Goal: Task Accomplishment & Management: Use online tool/utility

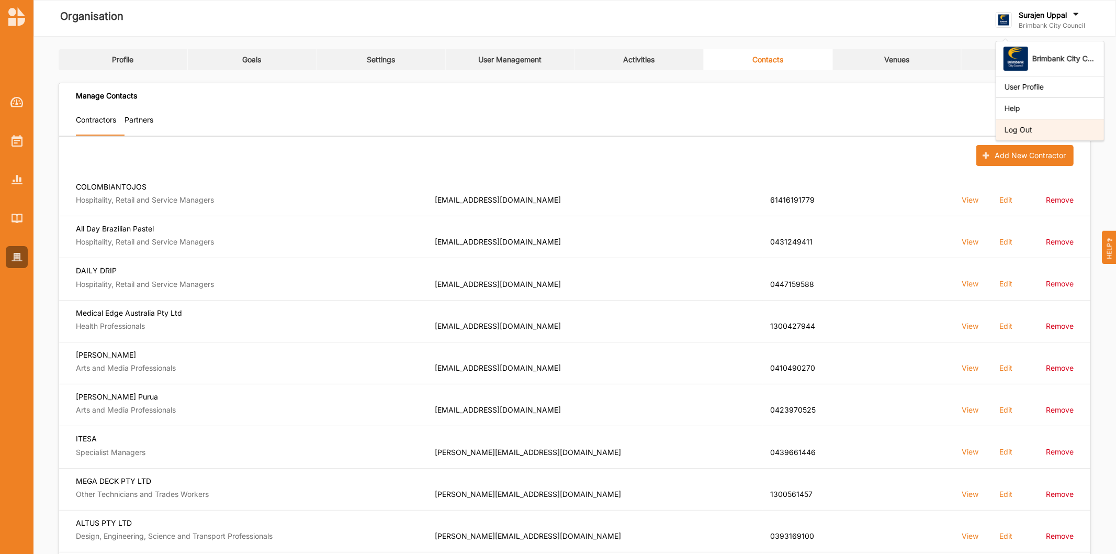
click at [1059, 131] on div "Log Out" at bounding box center [1050, 129] width 91 height 9
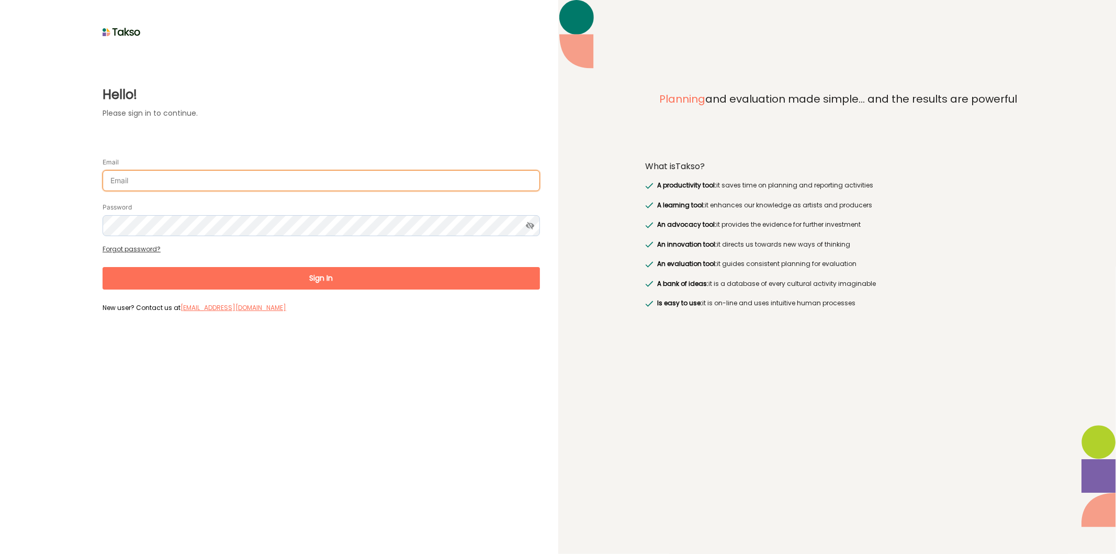
click at [210, 186] on input "Email" at bounding box center [322, 180] width 438 height 21
type input "surajenu@brimbank.vic.gov.au"
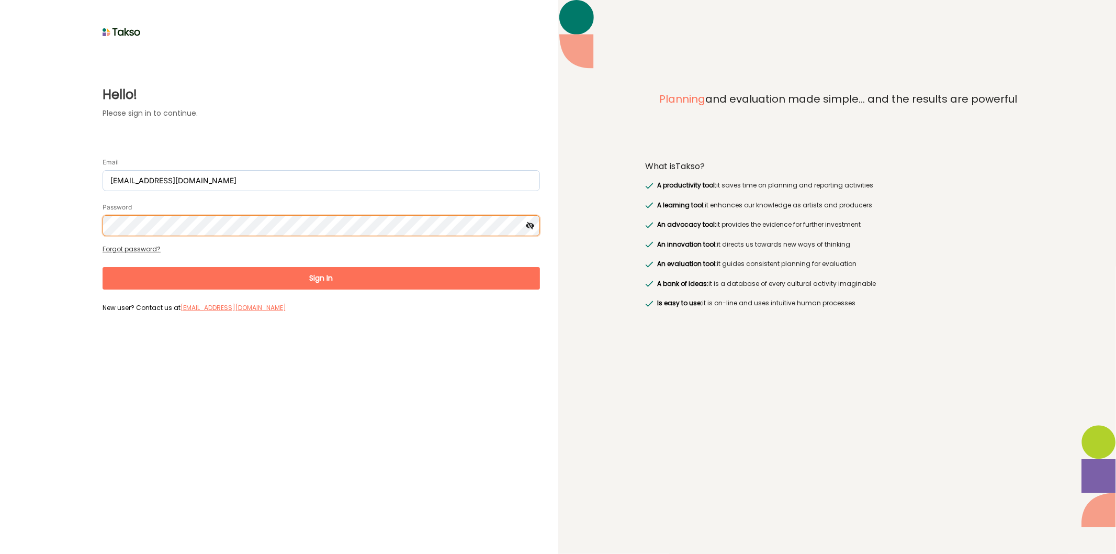
click at [103, 267] on button "Sign In" at bounding box center [322, 278] width 438 height 23
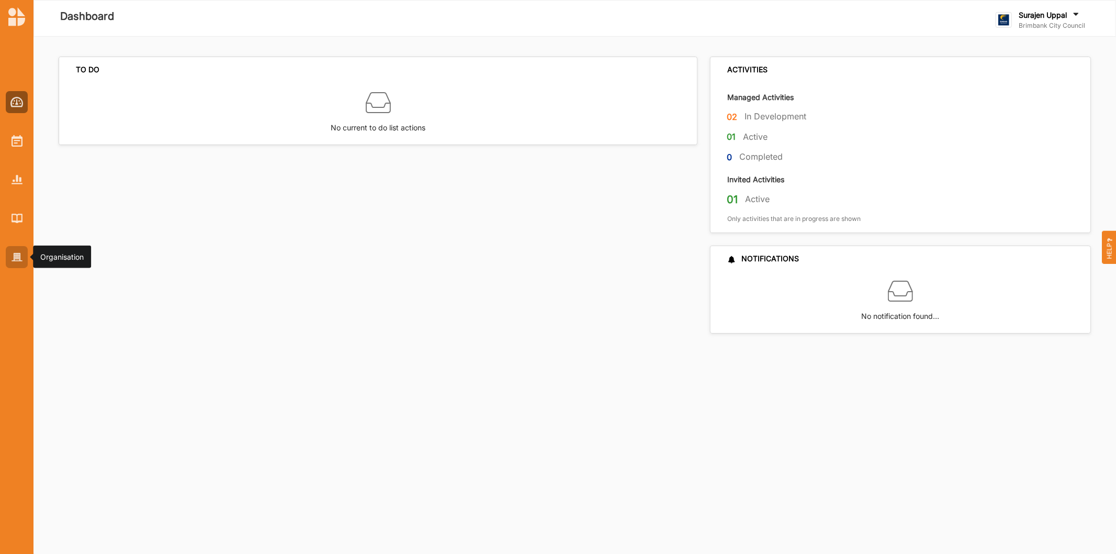
click at [16, 264] on div at bounding box center [17, 257] width 22 height 22
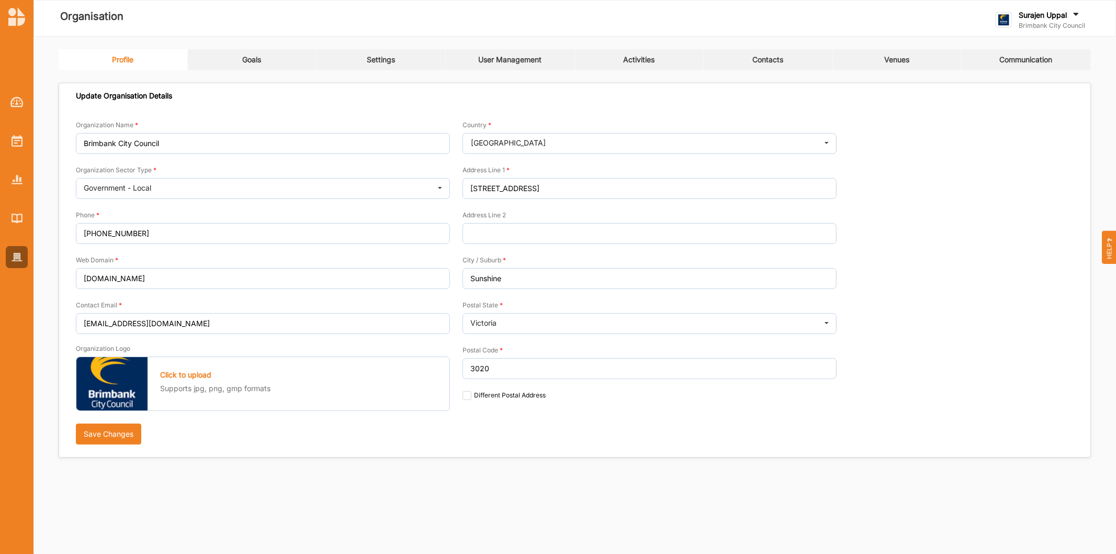
click at [247, 65] on link "Goals" at bounding box center [252, 59] width 129 height 21
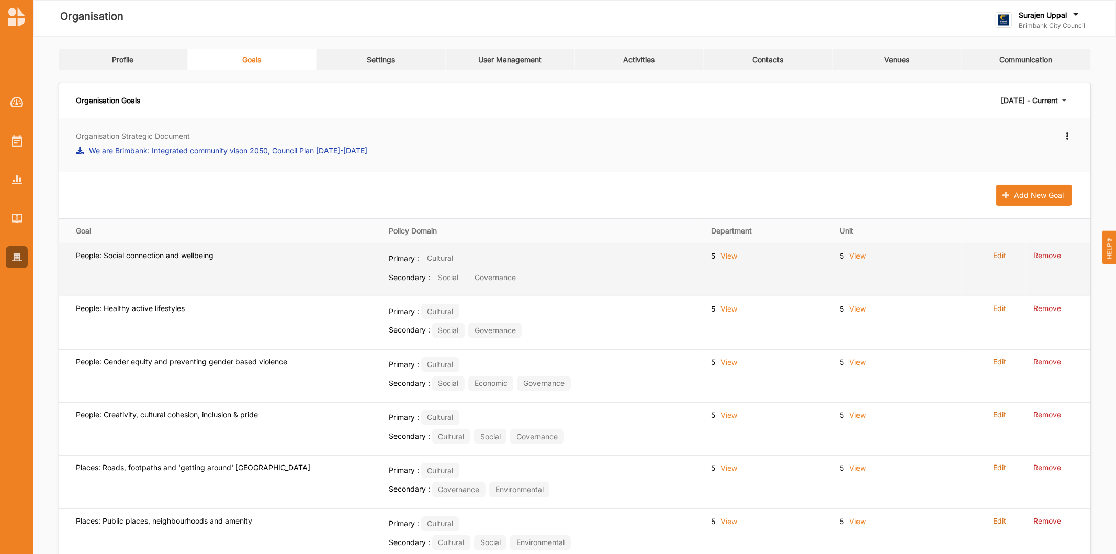
click at [1003, 262] on div "Edit" at bounding box center [999, 257] width 13 height 13
click at [1003, 257] on label "Edit" at bounding box center [999, 255] width 13 height 9
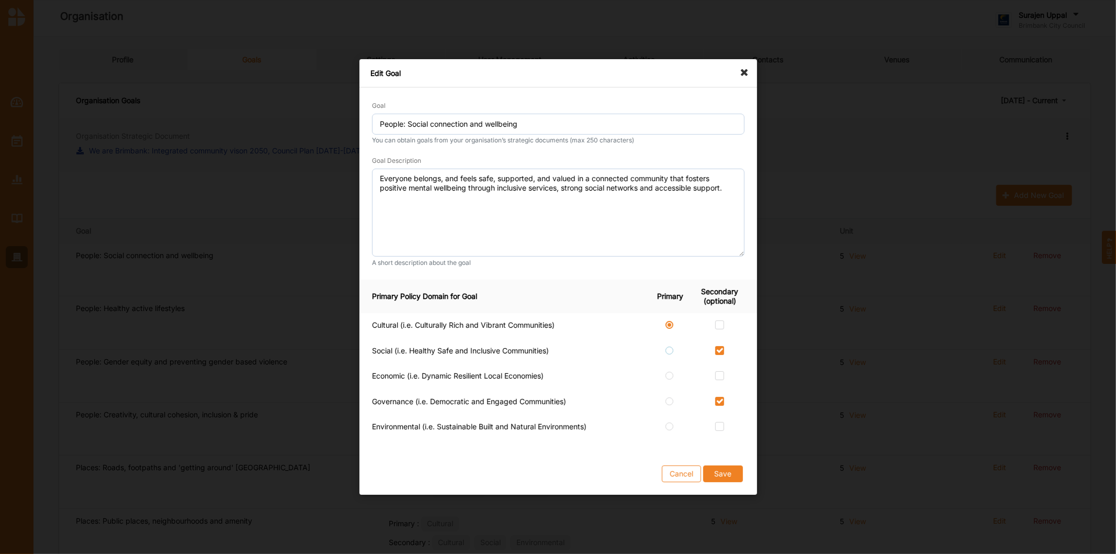
click at [671, 346] on label at bounding box center [670, 346] width 9 height 0
radio input "false"
checkbox input "true"
radio input "true"
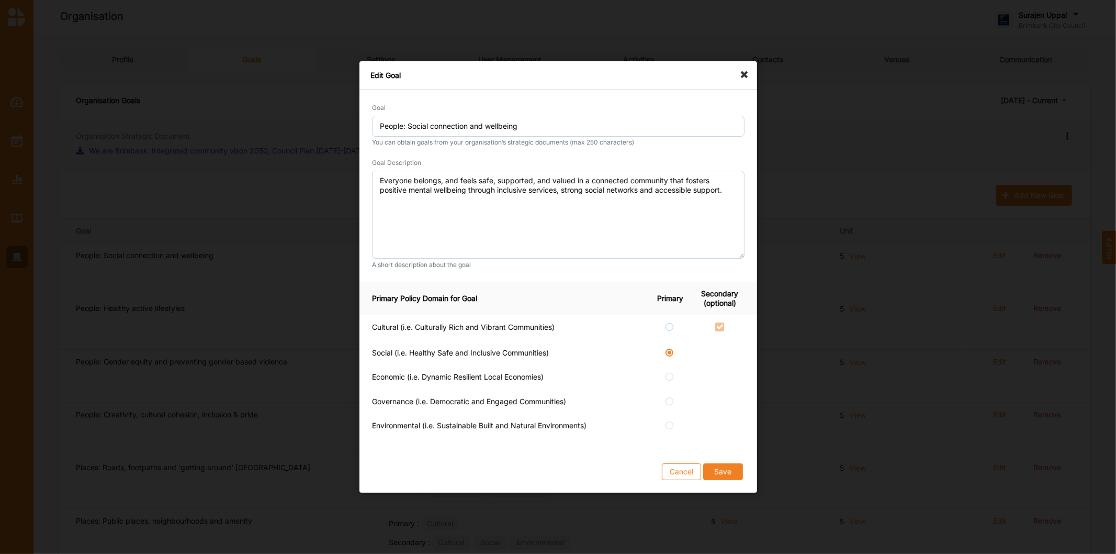
click at [667, 322] on label at bounding box center [670, 322] width 9 height 0
radio input "true"
checkbox input "false"
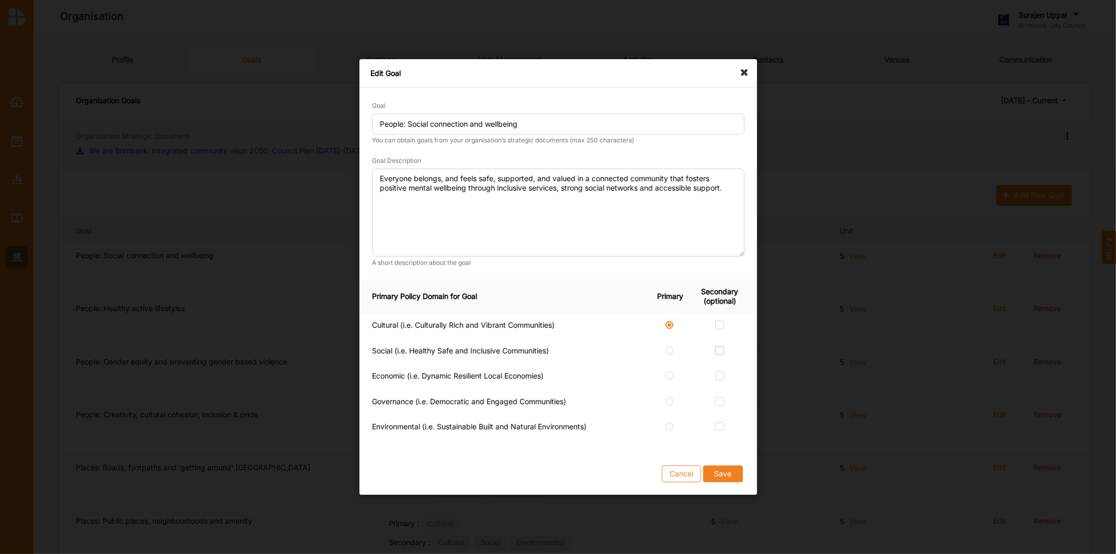
click at [718, 346] on label at bounding box center [720, 346] width 9 height 0
click at [718, 349] on input "checkbox" at bounding box center [720, 350] width 8 height 8
checkbox input "true"
click at [676, 478] on button "Cancel" at bounding box center [681, 473] width 39 height 17
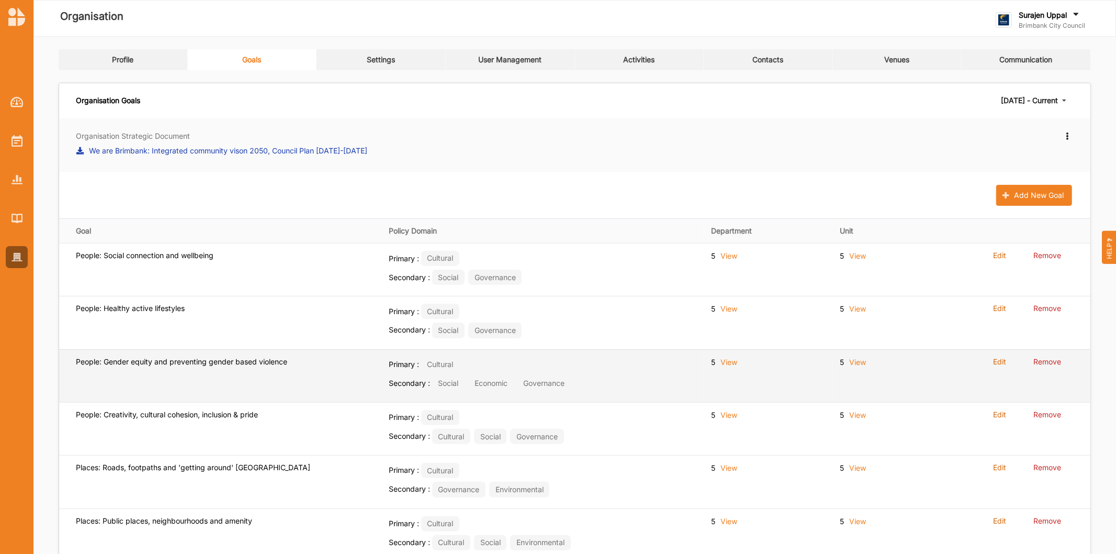
click at [1000, 363] on label "Edit" at bounding box center [999, 361] width 13 height 9
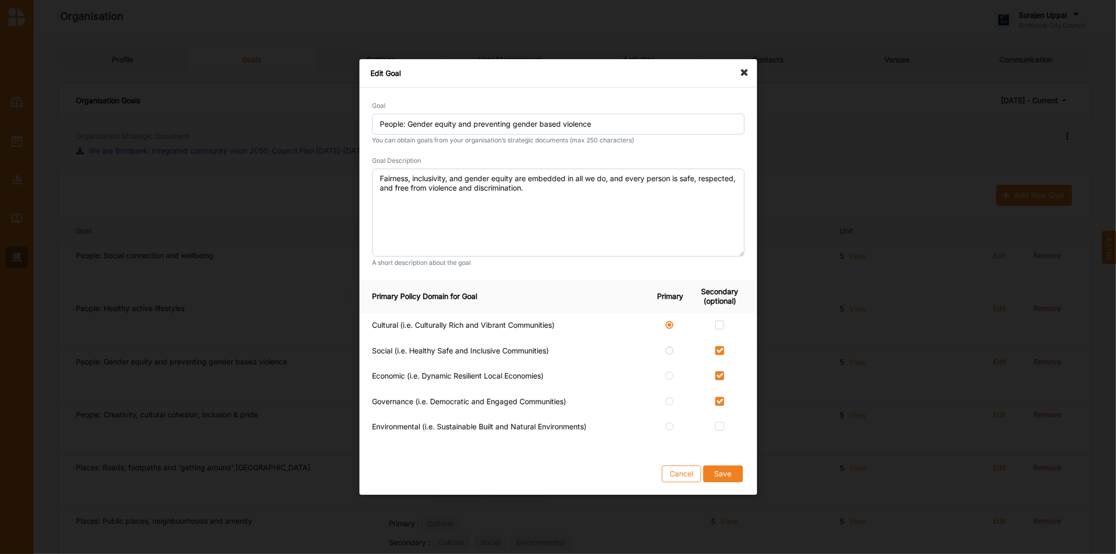
click at [672, 346] on label at bounding box center [670, 346] width 9 height 0
radio input "false"
radio input "true"
checkbox input "false"
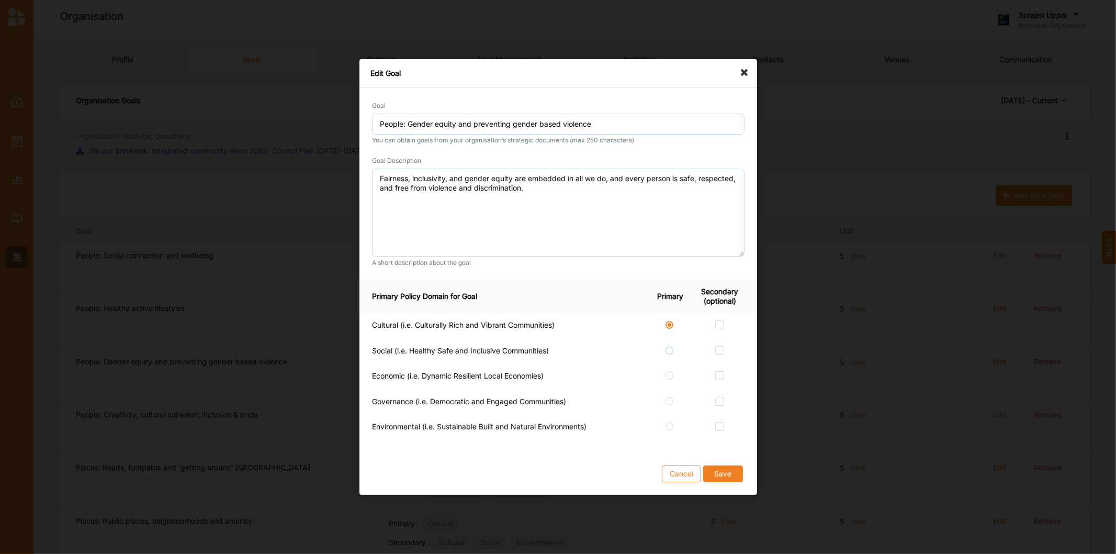
checkbox input "false"
click at [723, 346] on label at bounding box center [720, 346] width 9 height 0
click at [723, 351] on input "checkbox" at bounding box center [720, 350] width 8 height 8
checkbox input "true"
click at [722, 371] on label at bounding box center [720, 371] width 9 height 0
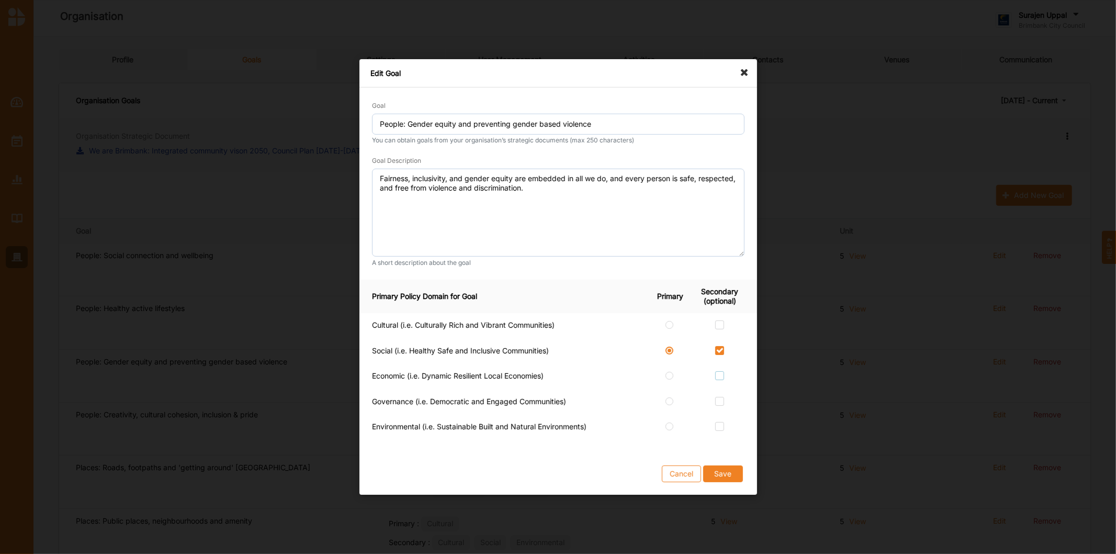
click at [722, 374] on input "checkbox" at bounding box center [720, 375] width 8 height 8
checkbox input "true"
click at [720, 397] on label at bounding box center [720, 397] width 9 height 0
click at [720, 398] on input "checkbox" at bounding box center [720, 401] width 8 height 8
checkbox input "true"
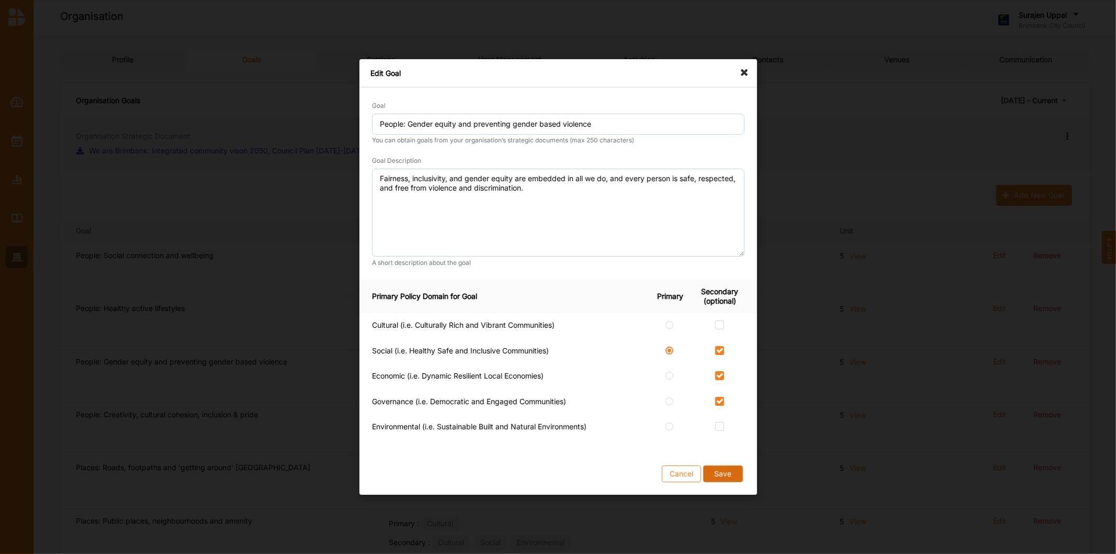
click at [725, 474] on button "Save" at bounding box center [723, 473] width 40 height 17
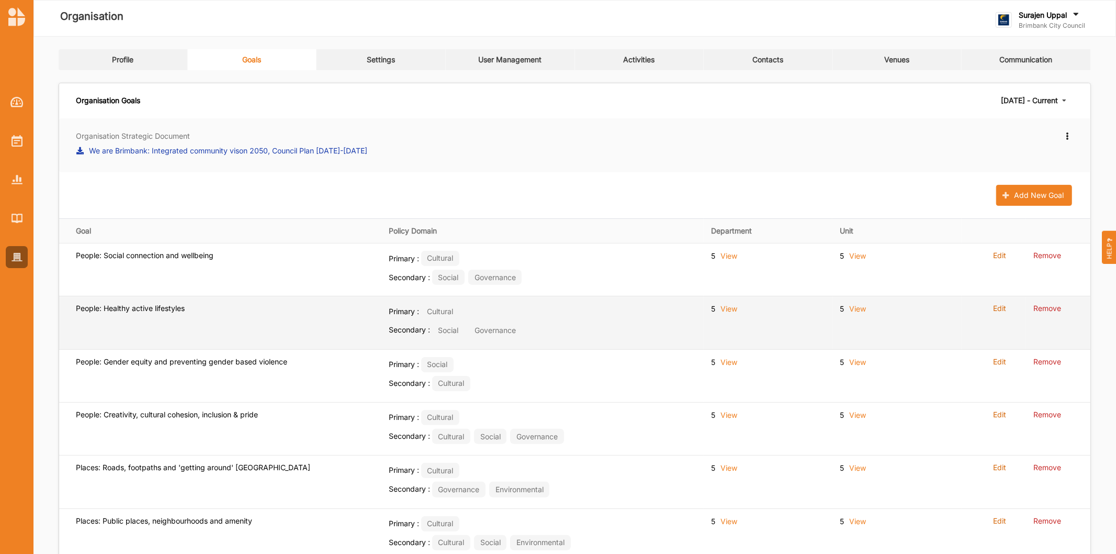
click at [998, 310] on label "Edit" at bounding box center [999, 308] width 13 height 9
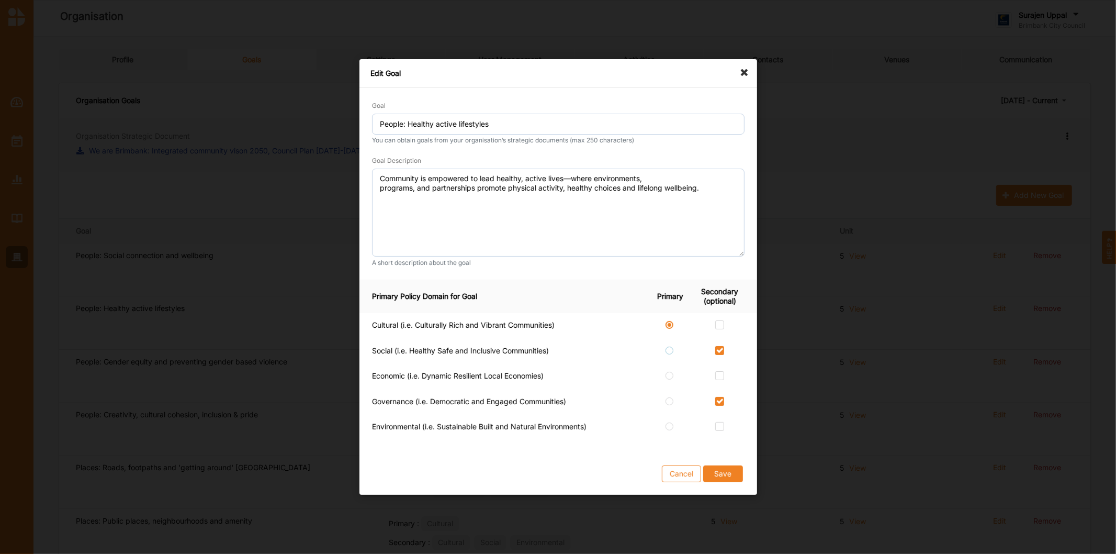
click at [669, 346] on label at bounding box center [670, 346] width 9 height 0
radio input "false"
radio input "true"
checkbox input "false"
click at [720, 397] on label at bounding box center [720, 397] width 9 height 0
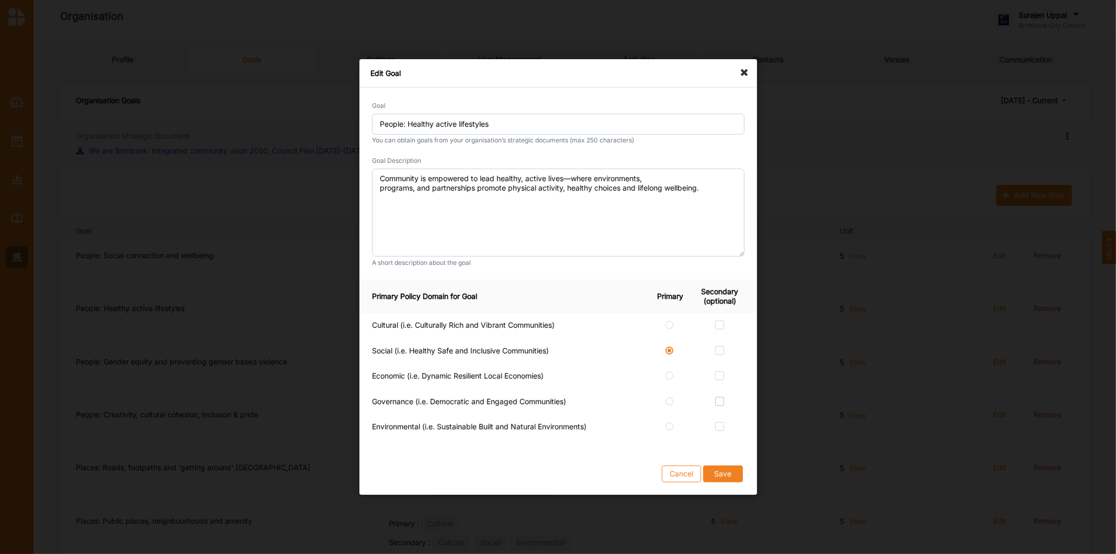
click at [720, 404] on input "checkbox" at bounding box center [720, 401] width 8 height 8
checkbox input "true"
click at [684, 478] on button "Cancel" at bounding box center [681, 473] width 39 height 17
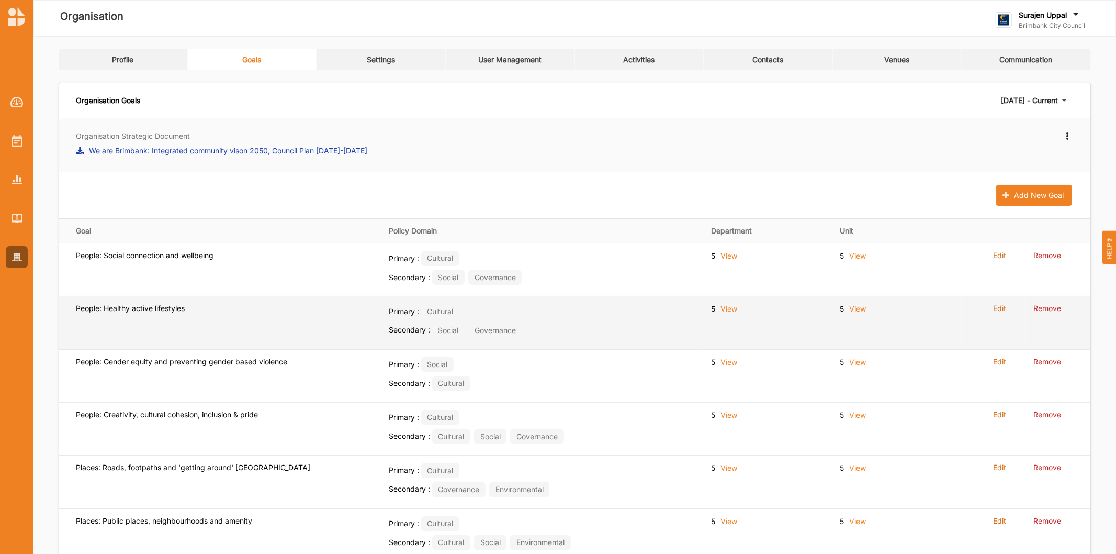
click at [1003, 311] on label "Edit" at bounding box center [999, 308] width 13 height 9
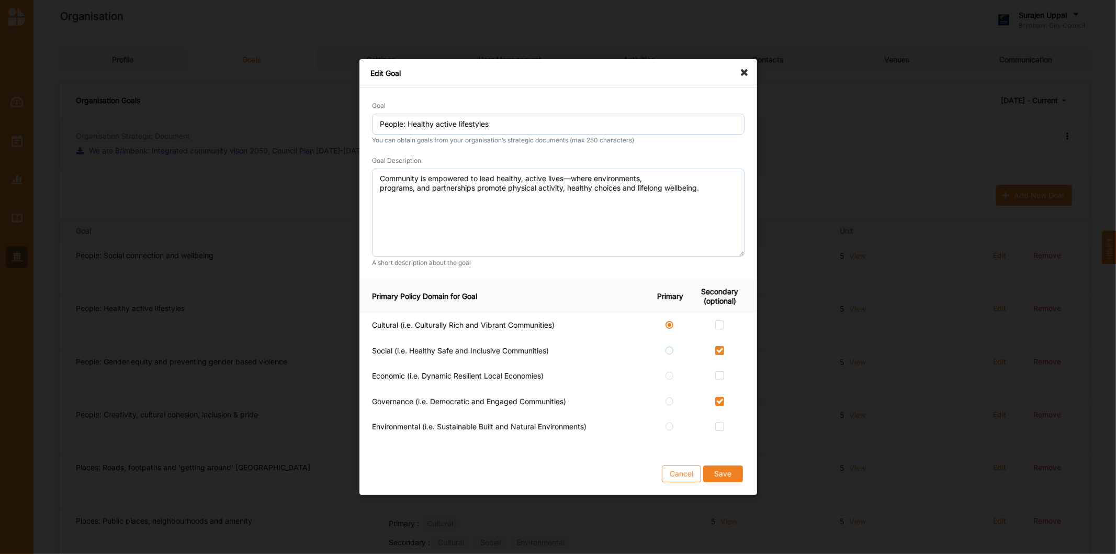
drag, startPoint x: 667, startPoint y: 350, endPoint x: 673, endPoint y: 354, distance: 7.5
click at [667, 346] on label at bounding box center [670, 346] width 9 height 0
radio input "false"
radio input "true"
checkbox input "false"
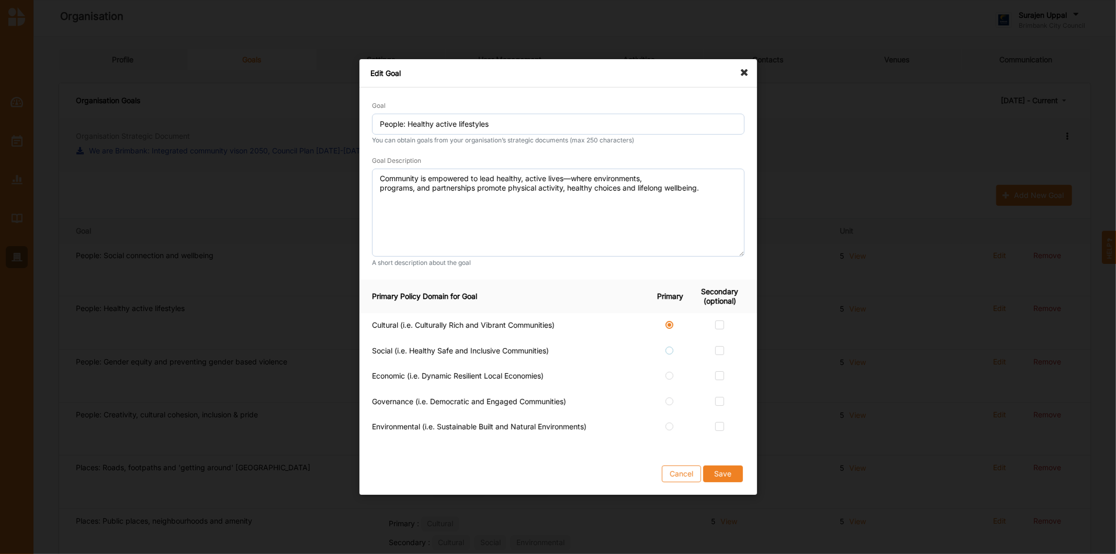
checkbox input "false"
click at [719, 346] on label at bounding box center [720, 346] width 9 height 0
click at [719, 348] on input "checkbox" at bounding box center [720, 350] width 8 height 8
checkbox input "true"
click at [723, 397] on label at bounding box center [720, 397] width 9 height 0
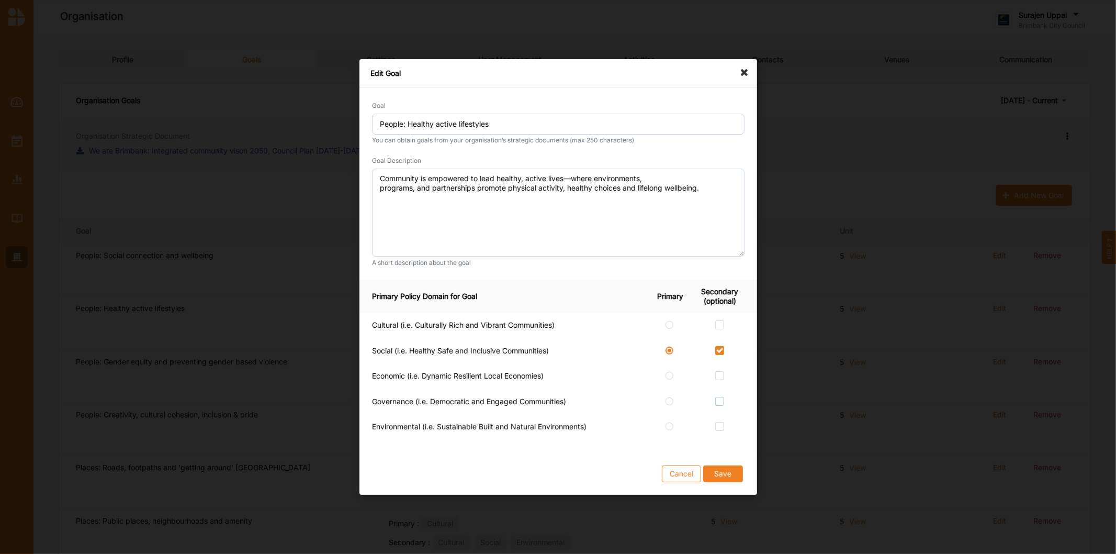
click at [723, 401] on input "checkbox" at bounding box center [720, 401] width 8 height 8
checkbox input "true"
click at [724, 320] on label at bounding box center [720, 320] width 9 height 0
click at [724, 326] on input "checkbox" at bounding box center [720, 324] width 8 height 8
checkbox input "true"
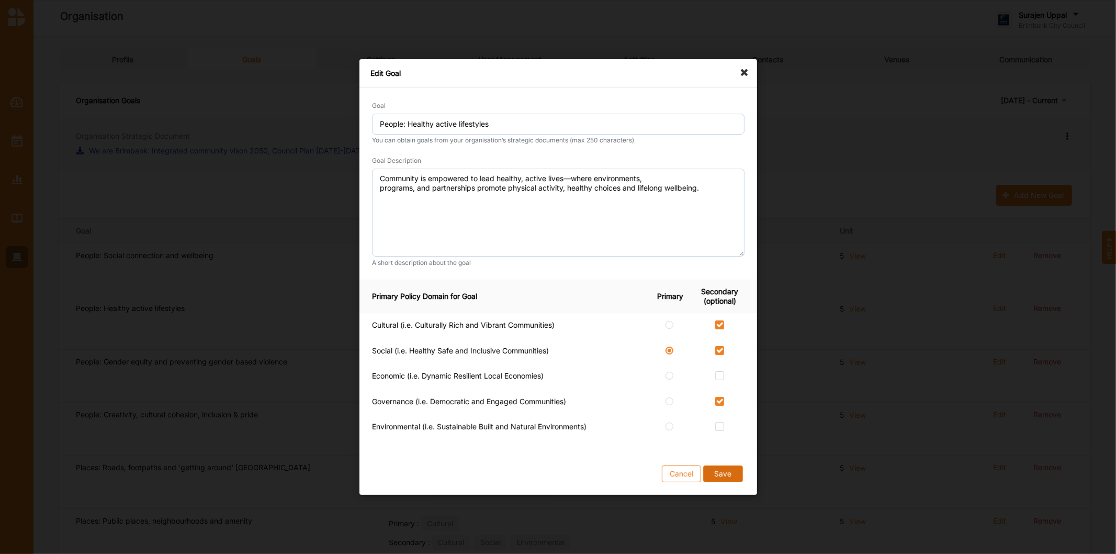
click at [727, 477] on button "Save" at bounding box center [723, 473] width 40 height 17
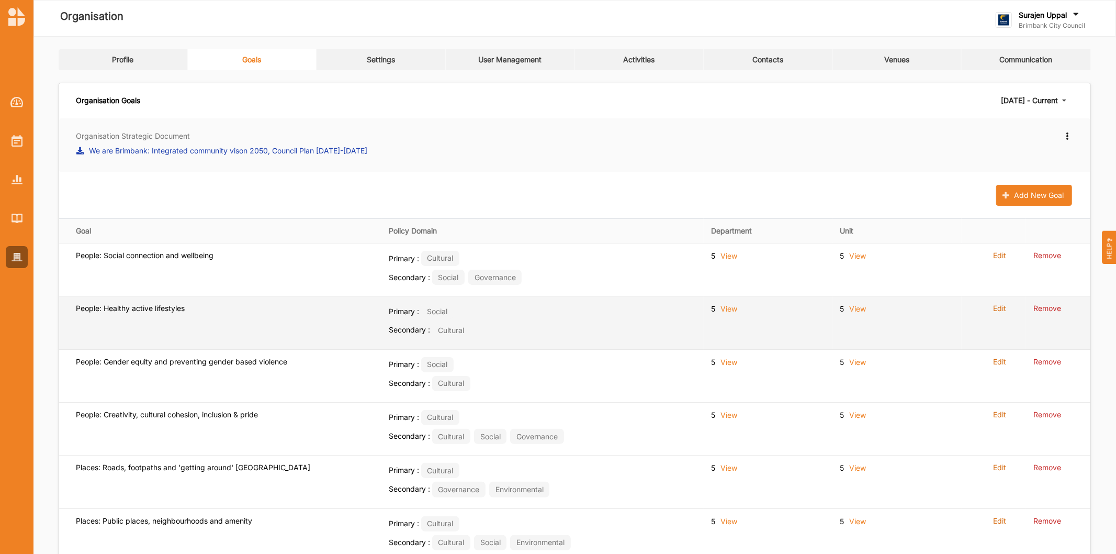
click at [997, 309] on label "Edit" at bounding box center [999, 308] width 13 height 9
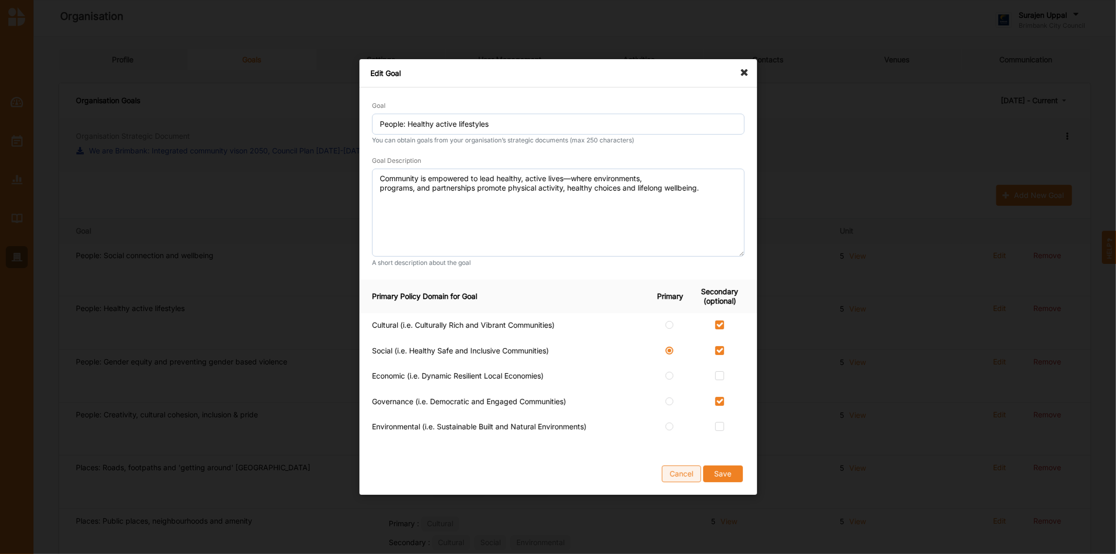
click at [678, 477] on button "Cancel" at bounding box center [681, 473] width 39 height 17
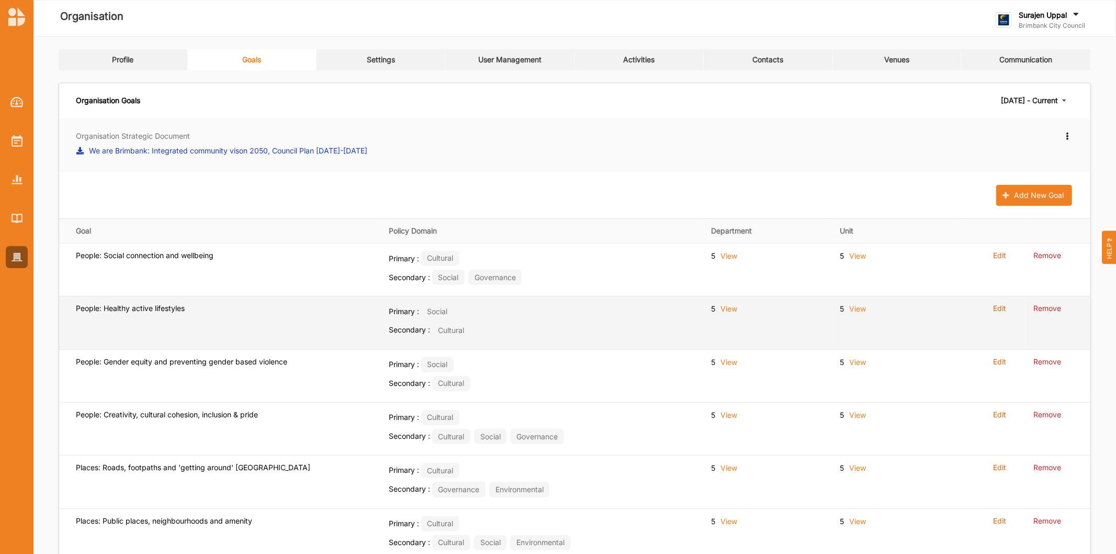
click at [1005, 307] on label "Edit" at bounding box center [999, 308] width 13 height 9
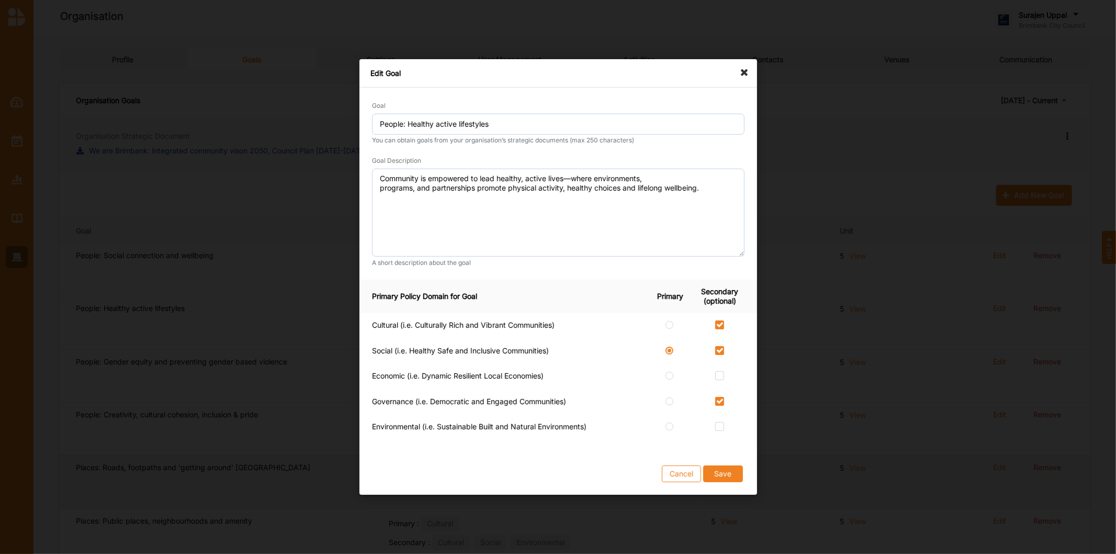
click at [679, 482] on button "Cancel" at bounding box center [681, 473] width 39 height 17
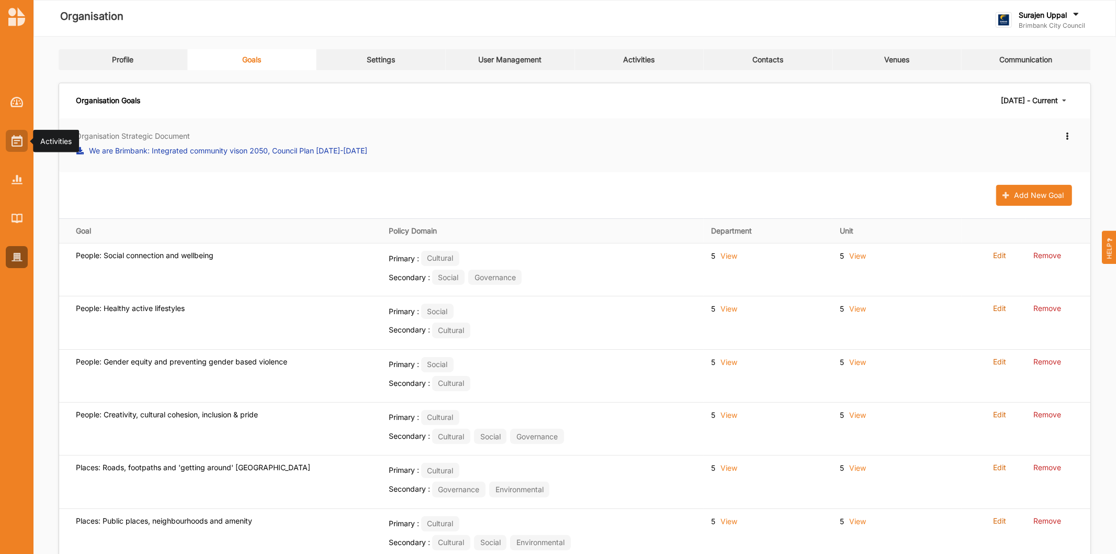
click at [16, 136] on img at bounding box center [17, 141] width 11 height 12
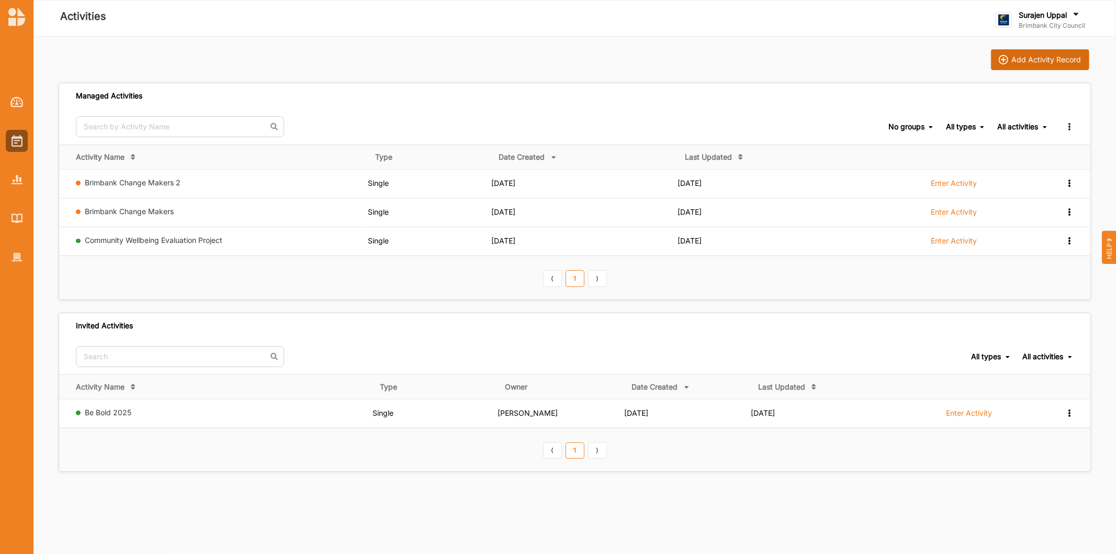
click at [1060, 55] on div "Add Activity Record" at bounding box center [1047, 59] width 70 height 9
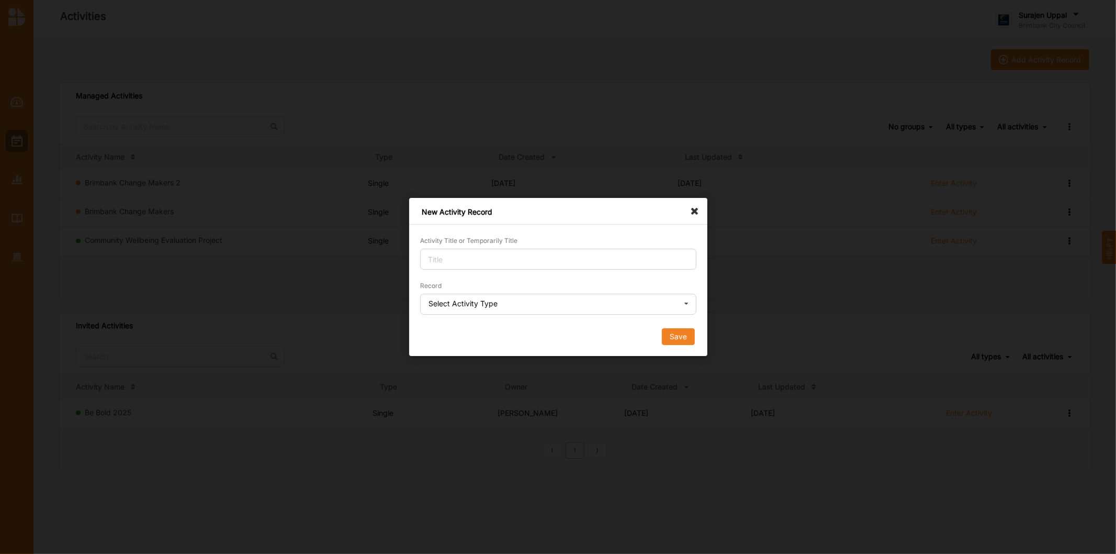
click at [574, 246] on div "Activity Title or Temporarily Title" at bounding box center [558, 252] width 276 height 35
click at [572, 258] on input "Activity Title or Temporarily Title" at bounding box center [558, 259] width 276 height 21
type input "domain unlock test"
click at [487, 302] on div "Select Activity Type" at bounding box center [463, 303] width 69 height 7
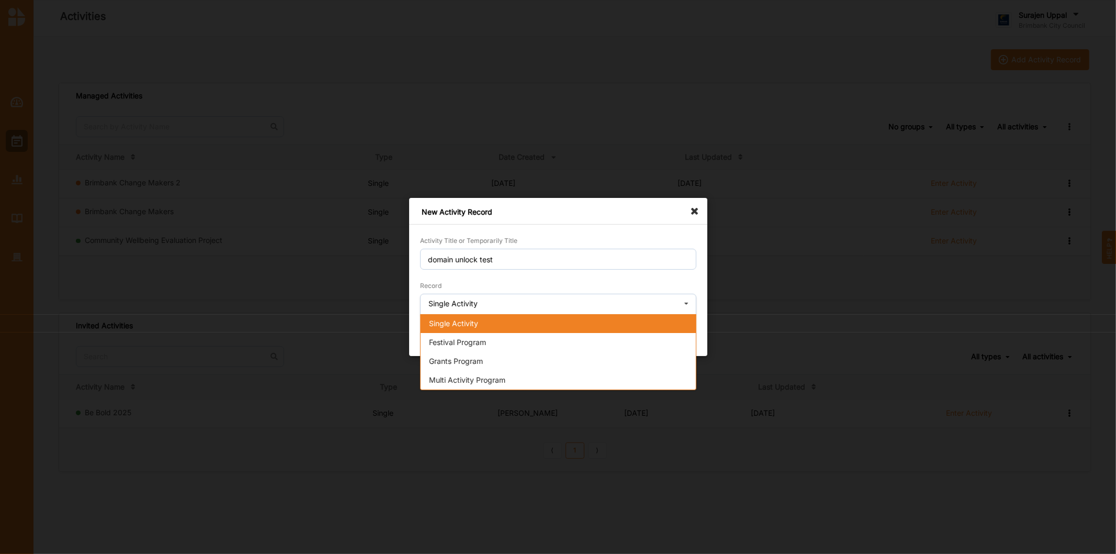
click at [470, 326] on span "Single Activity" at bounding box center [453, 323] width 49 height 9
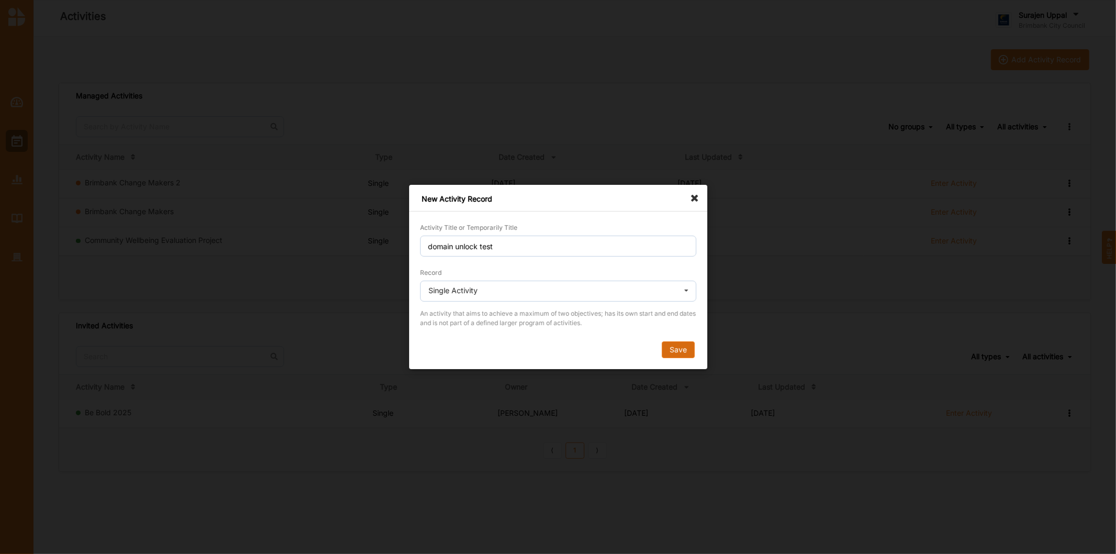
click at [692, 355] on button "Save" at bounding box center [678, 349] width 33 height 17
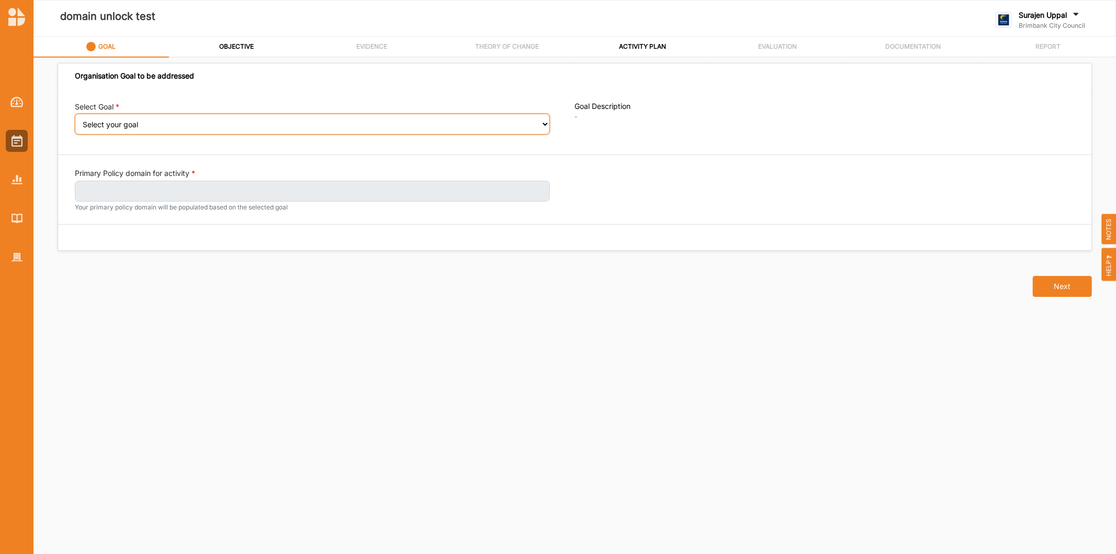
click at [178, 126] on select "Select your goal People: Social connection and wellbeing People: Healthy active…" at bounding box center [312, 124] width 475 height 21
select select "383"
click at [75, 121] on select "Select your goal People: Social connection and wellbeing People: Healthy active…" at bounding box center [312, 124] width 475 height 21
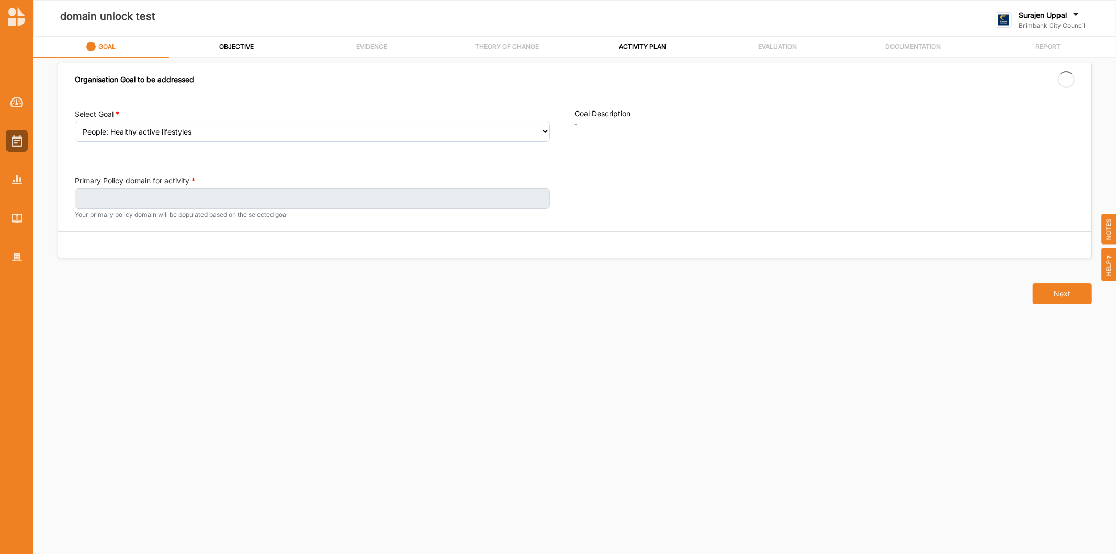
select select "383"
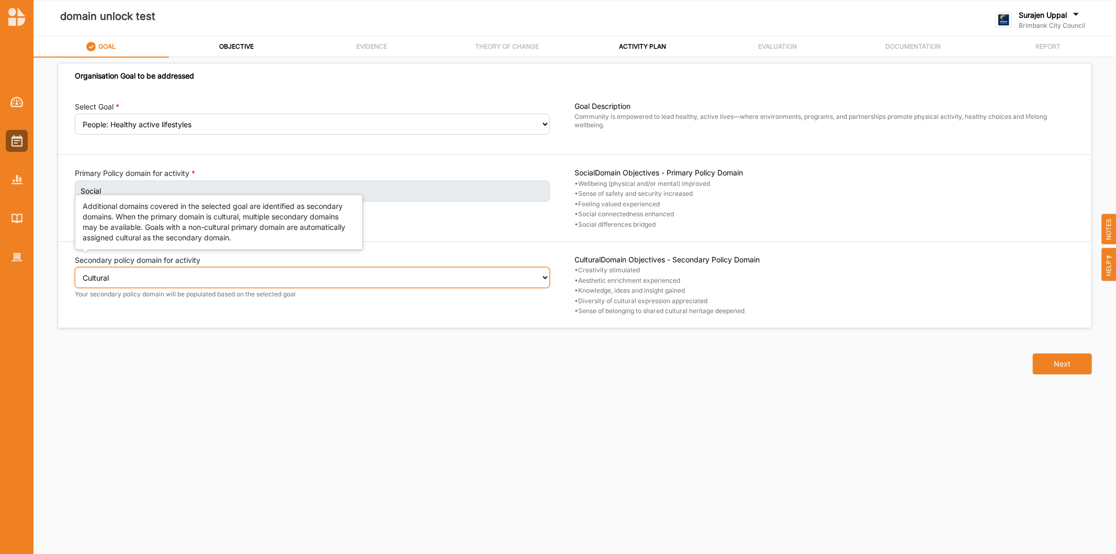
click at [184, 281] on select "Select secondary policy domain No second domain for this activity Cultural Soci…" at bounding box center [312, 277] width 475 height 21
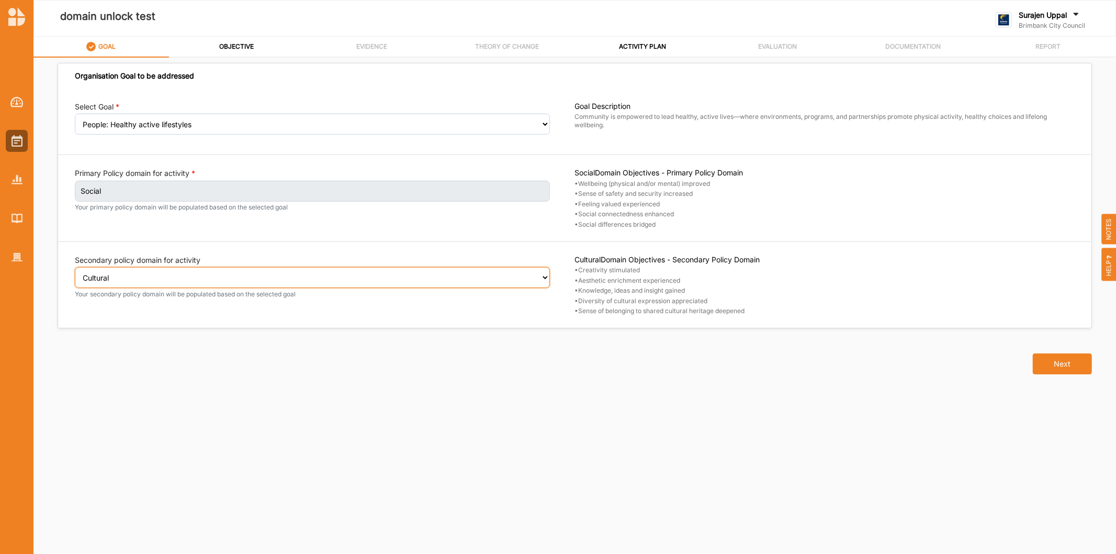
select select "2"
click at [75, 274] on select "Select secondary policy domain No second domain for this activity Cultural Soci…" at bounding box center [312, 277] width 475 height 21
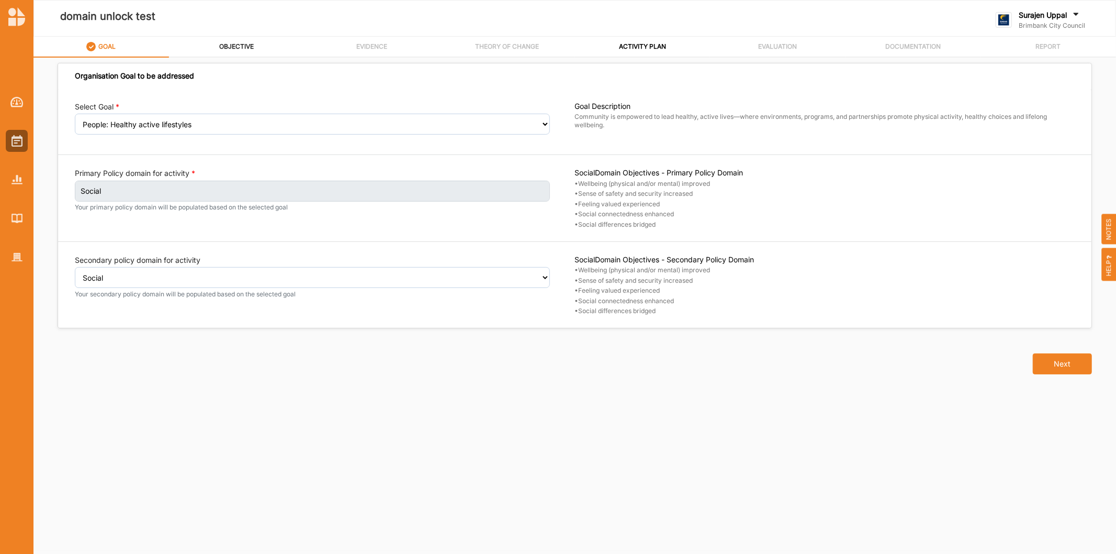
click at [233, 39] on div "OBJECTIVE" at bounding box center [237, 46] width 36 height 18
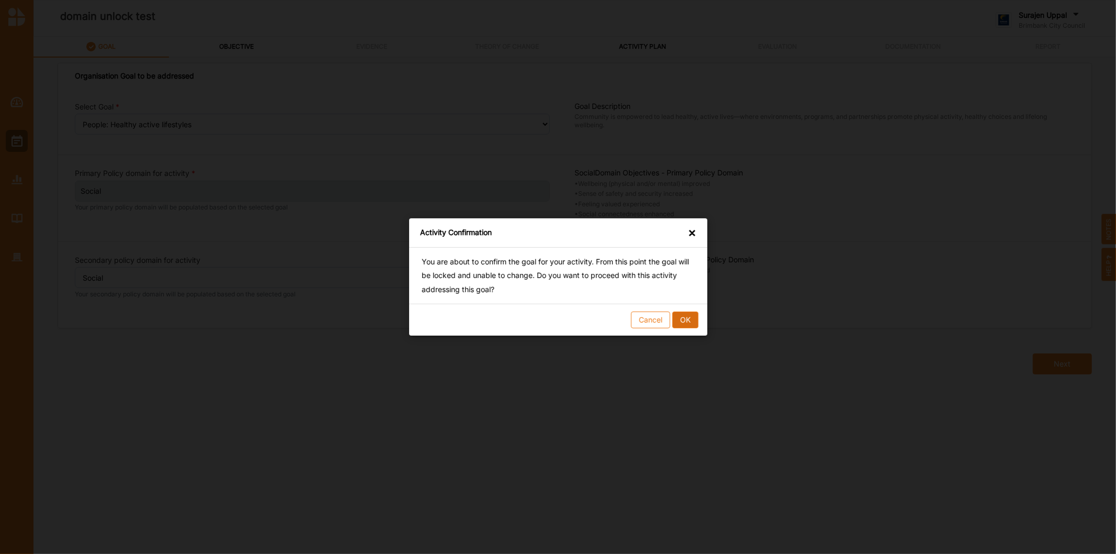
click at [679, 317] on button "OK" at bounding box center [685, 319] width 26 height 17
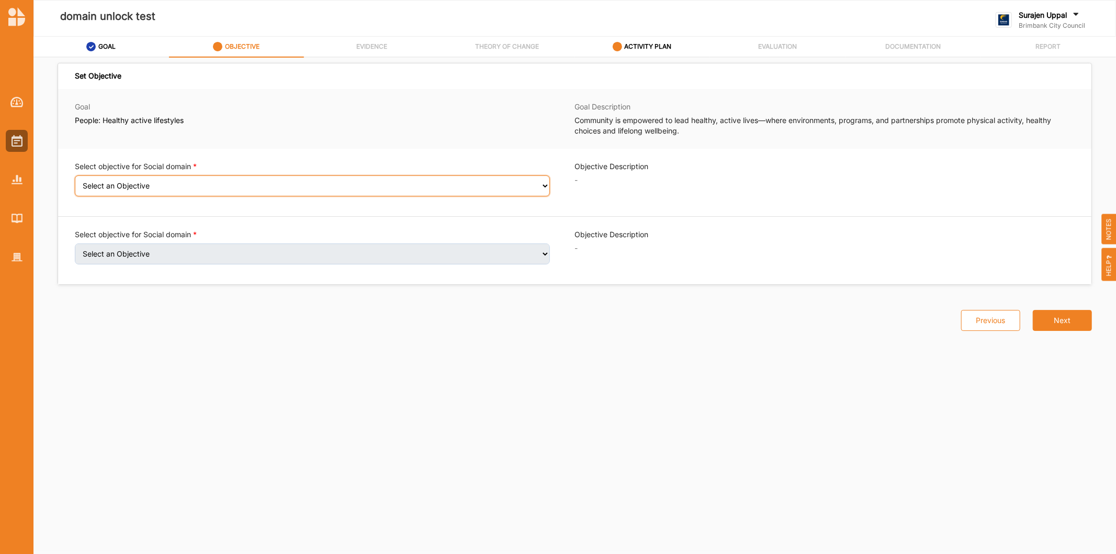
click at [203, 195] on select "Select an Objective Wellbeing (physical and/or mental) improved Sense of safety…" at bounding box center [312, 185] width 475 height 21
select select "6"
click at [75, 182] on select "Select an Objective Wellbeing (physical and/or mental) improved Sense of safety…" at bounding box center [312, 185] width 475 height 21
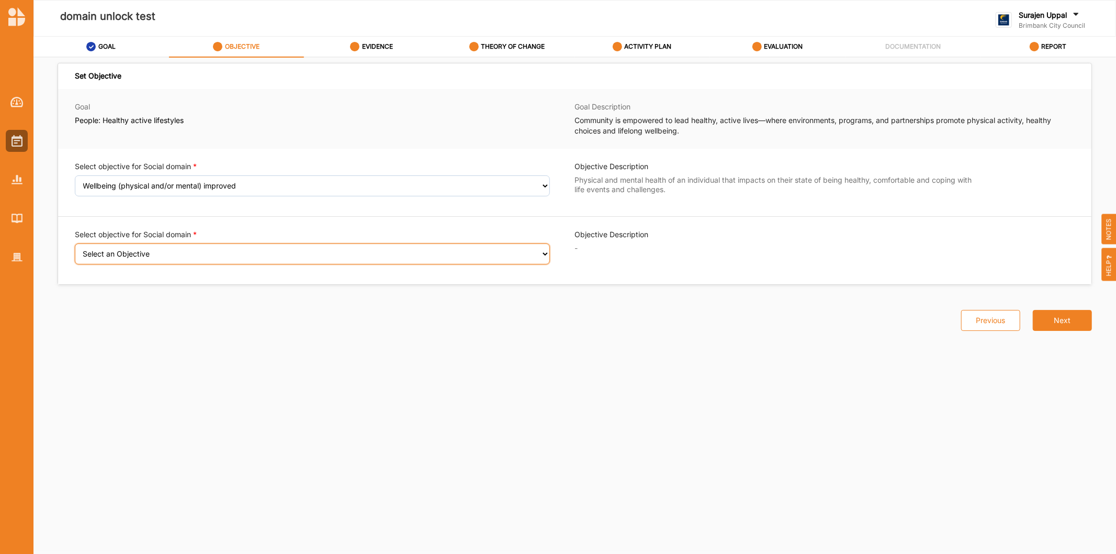
click at [136, 258] on select "Select an Objective Sense of safety and security increased Feeling valued exper…" at bounding box center [312, 253] width 475 height 21
select select "9"
click at [75, 250] on select "Select an Objective Sense of safety and security increased Feeling valued exper…" at bounding box center [312, 253] width 475 height 21
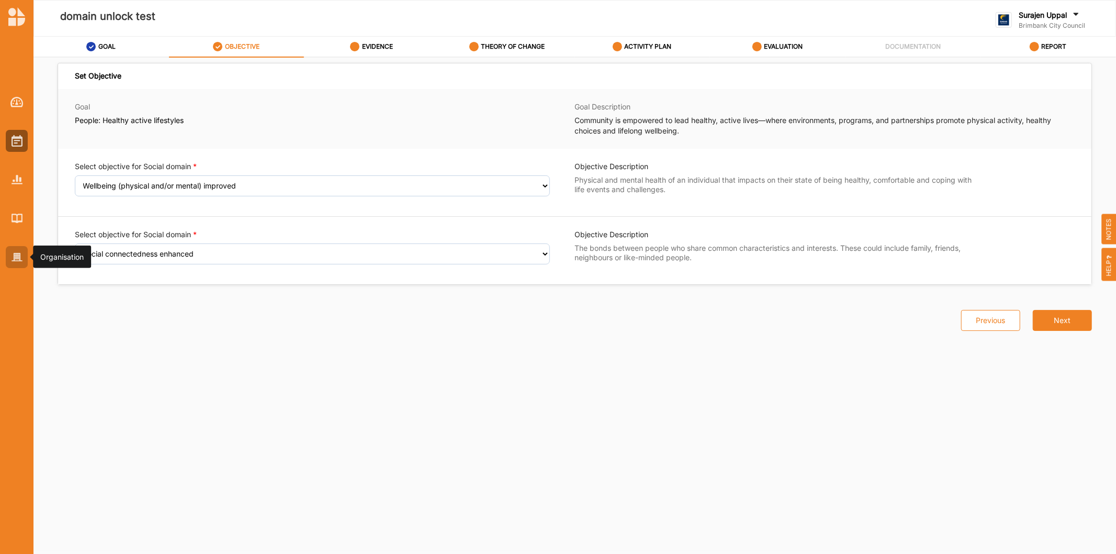
click at [17, 258] on img at bounding box center [17, 257] width 11 height 9
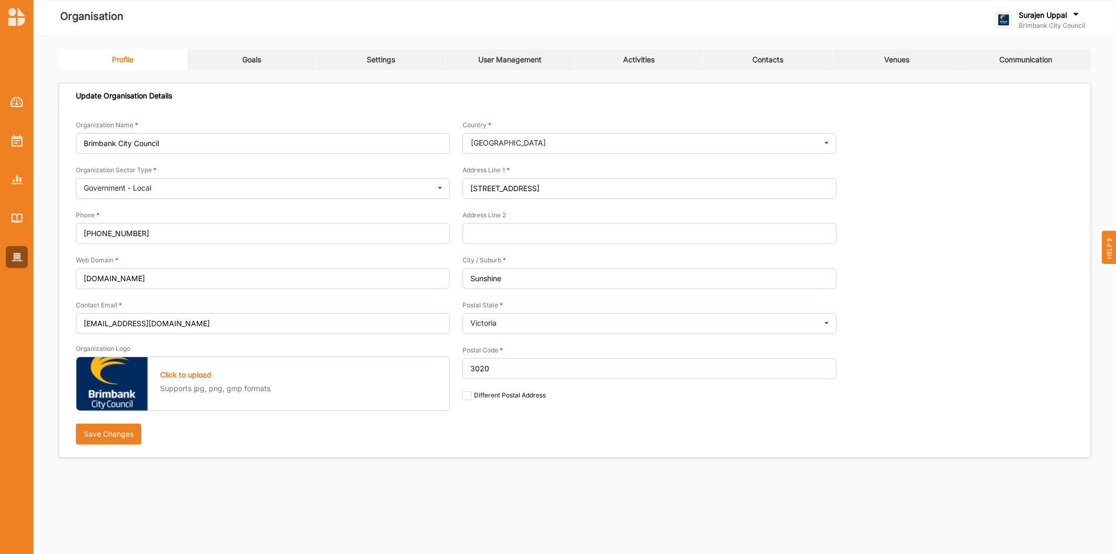
click at [242, 53] on link "Goals" at bounding box center [252, 59] width 129 height 21
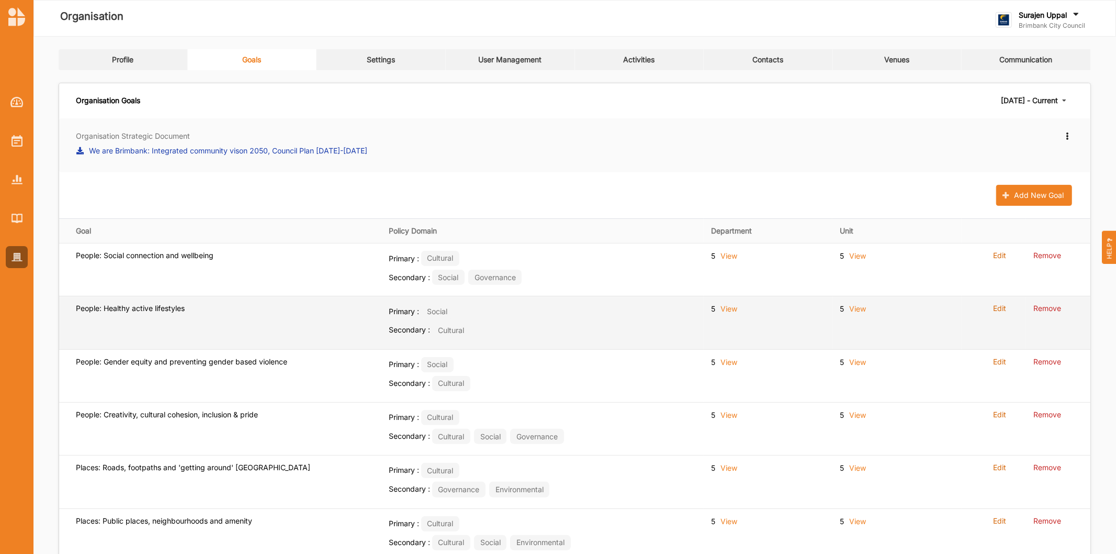
click at [1003, 310] on label "Edit" at bounding box center [999, 308] width 13 height 9
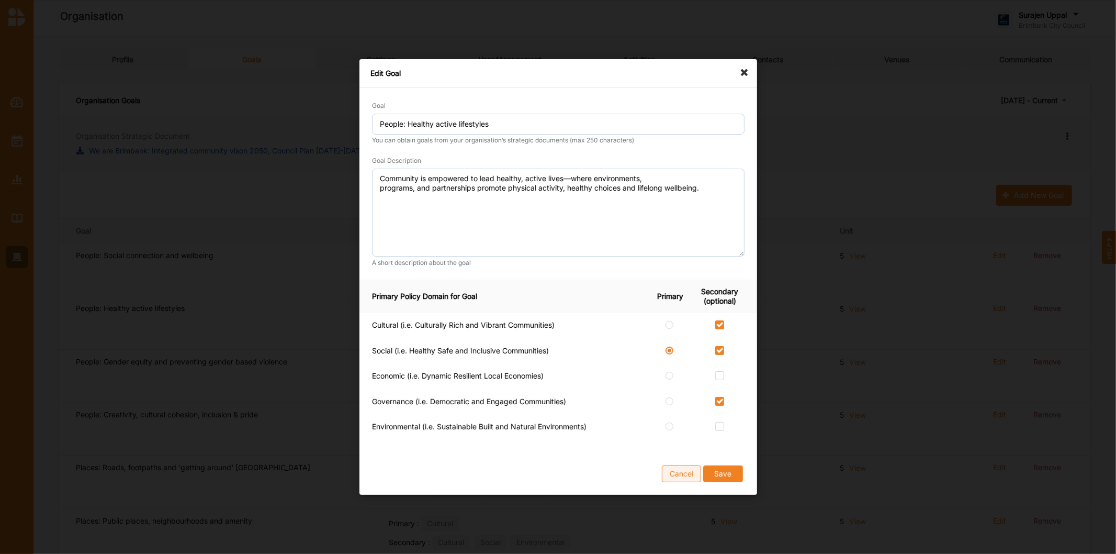
click at [674, 473] on button "Cancel" at bounding box center [681, 473] width 39 height 17
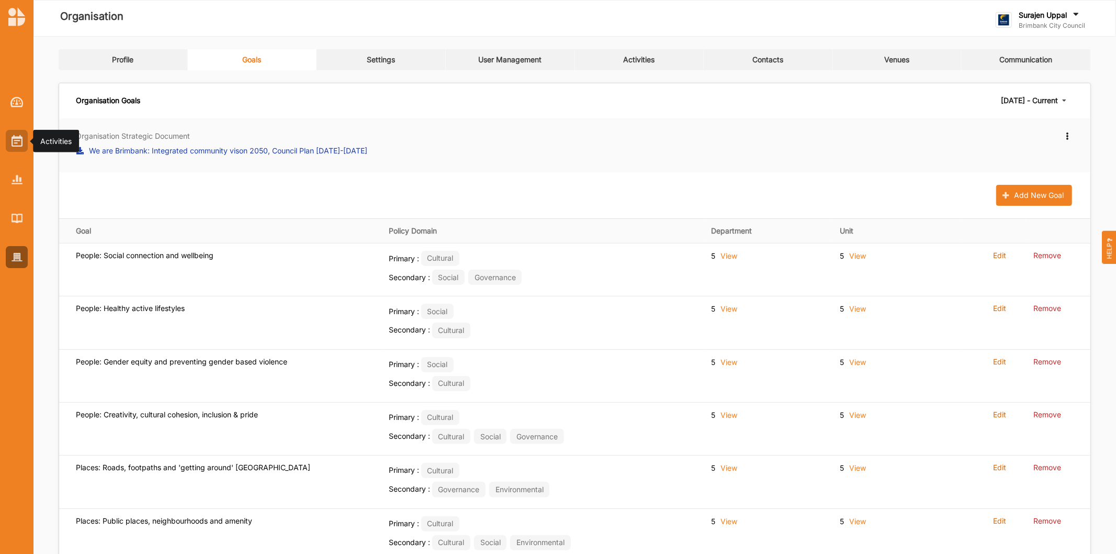
click at [14, 137] on img at bounding box center [17, 141] width 11 height 12
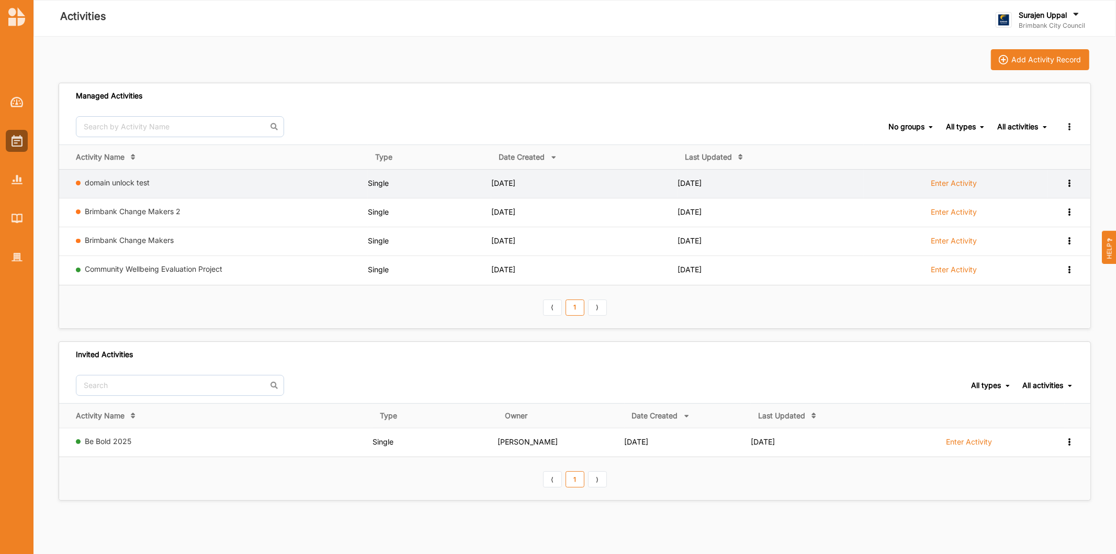
click at [970, 185] on label "Enter Activity" at bounding box center [954, 182] width 46 height 9
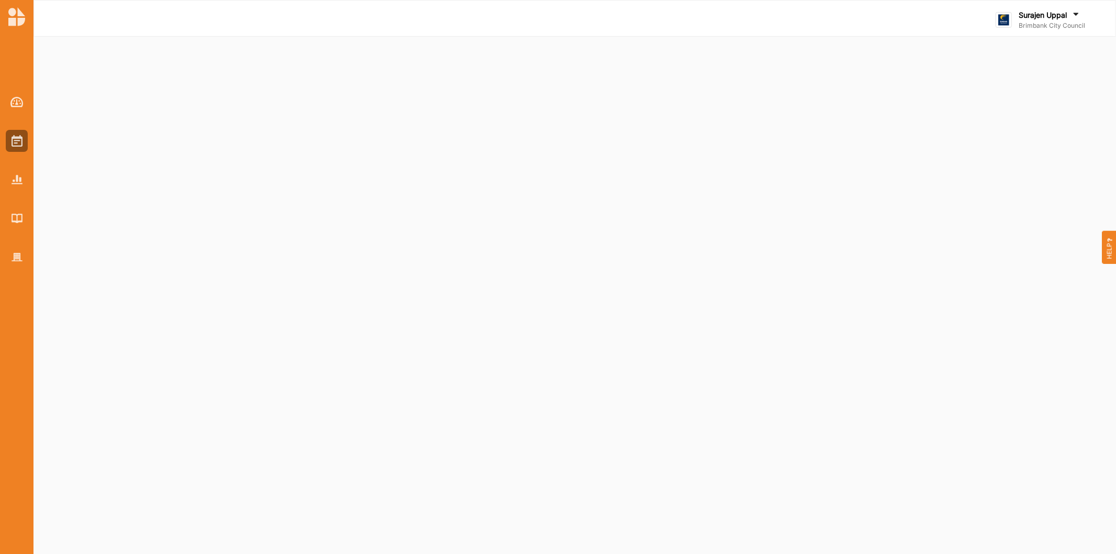
select select "2"
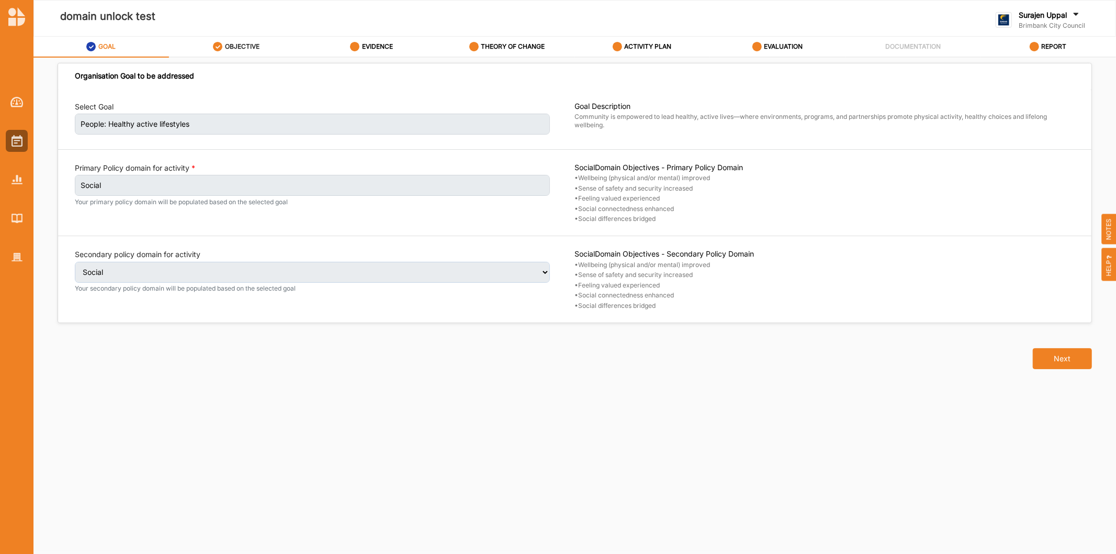
click at [236, 46] on label "OBJECTIVE" at bounding box center [242, 46] width 35 height 8
select select "6"
select select "9"
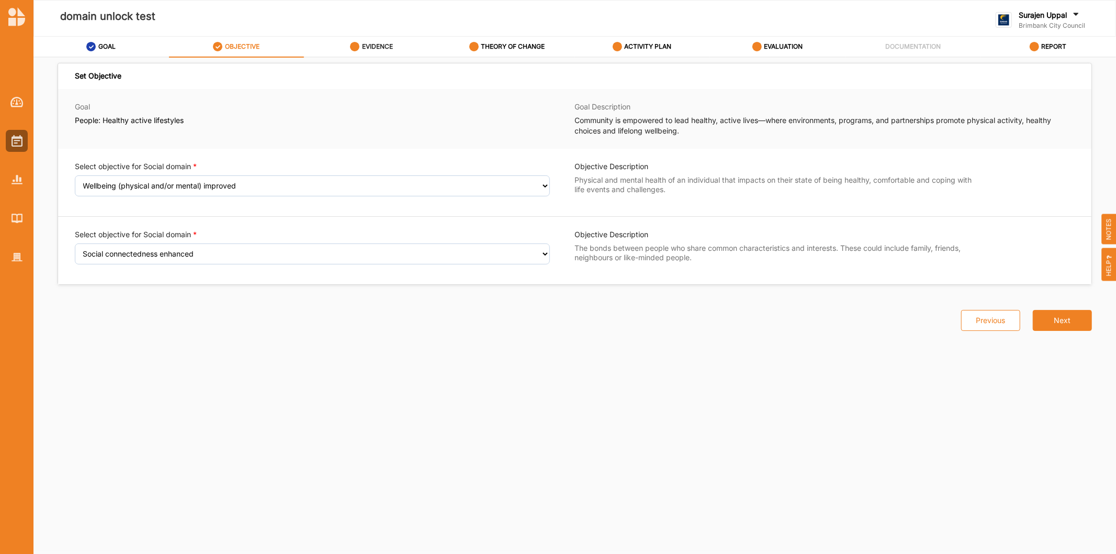
click at [386, 44] on label "EVIDENCE" at bounding box center [377, 46] width 31 height 8
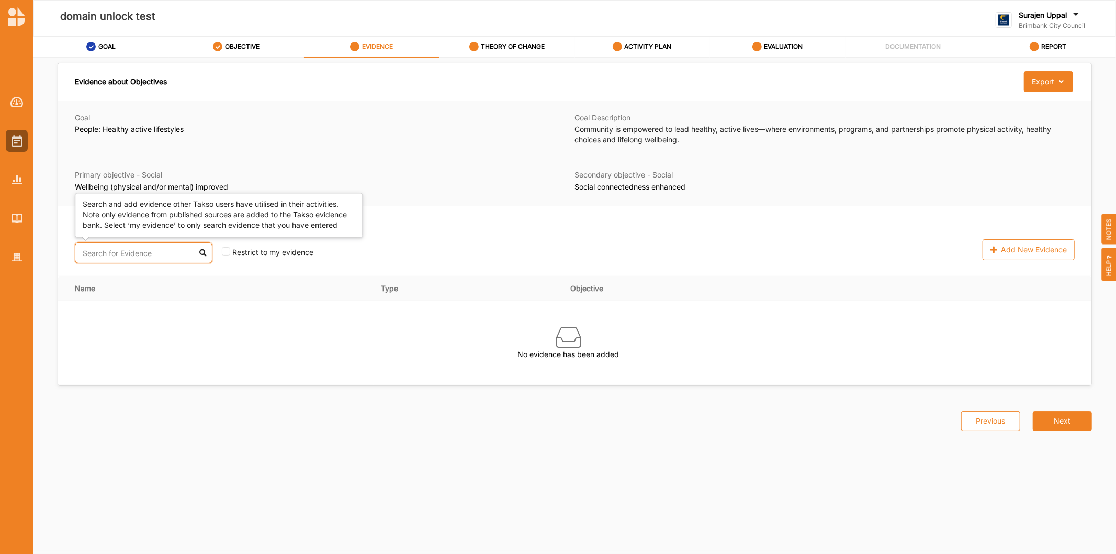
click at [144, 260] on input "text" at bounding box center [144, 252] width 138 height 21
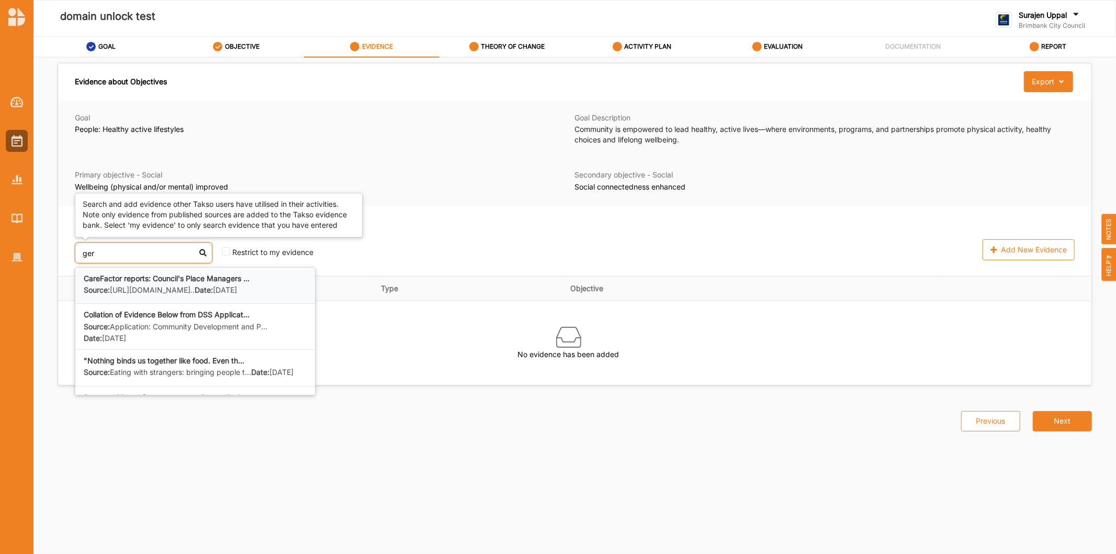
click at [195, 294] on strong "Date:" at bounding box center [204, 289] width 18 height 9
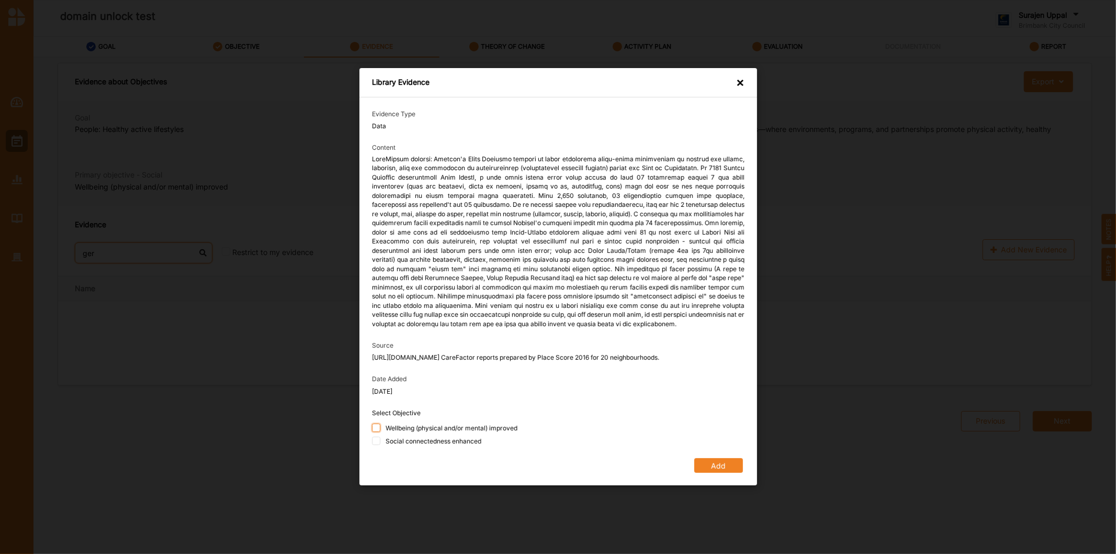
type input "ger"
click at [377, 432] on input "Wellbeing (physical and/or mental) improved" at bounding box center [376, 427] width 8 height 8
checkbox input "true"
click at [376, 443] on input "Social connectedness enhanced" at bounding box center [376, 441] width 8 height 8
checkbox input "true"
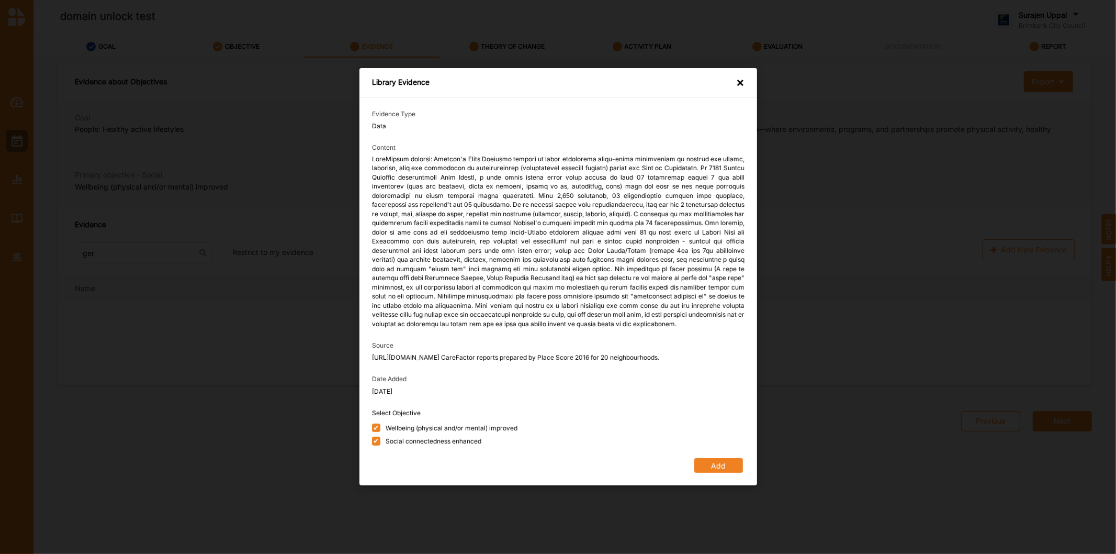
click at [716, 473] on button "Add" at bounding box center [718, 466] width 49 height 15
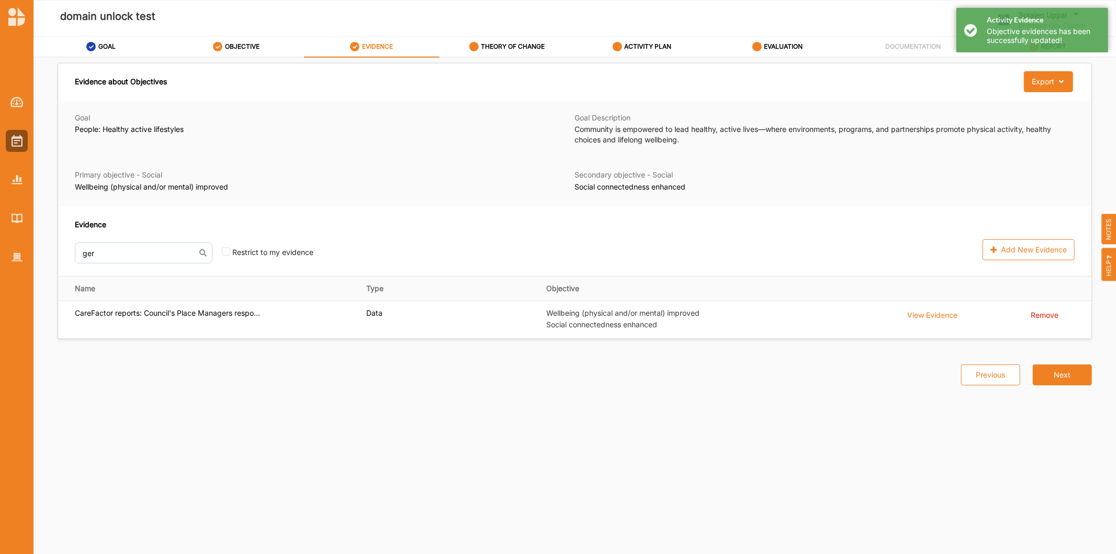
click at [476, 44] on icon at bounding box center [474, 46] width 9 height 9
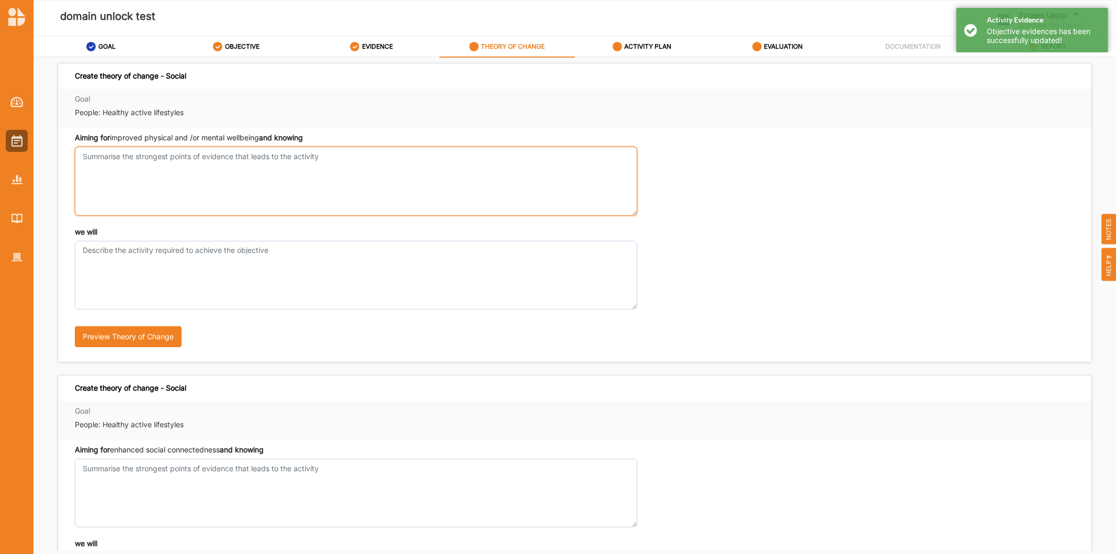
click at [164, 169] on textarea "Aiming for improved physical and /or mental wellbeing and knowing" at bounding box center [356, 181] width 563 height 69
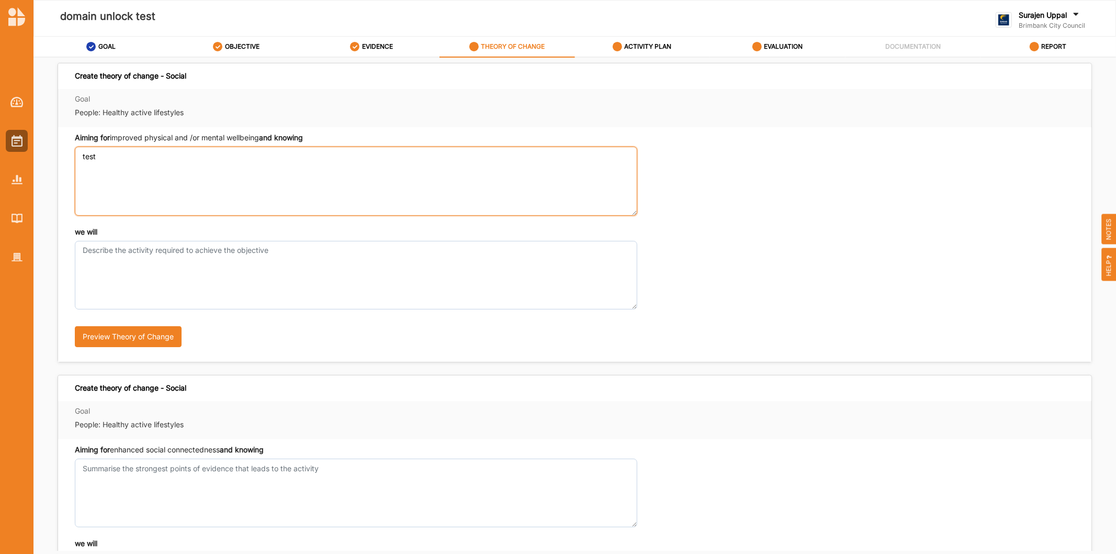
type textarea "test"
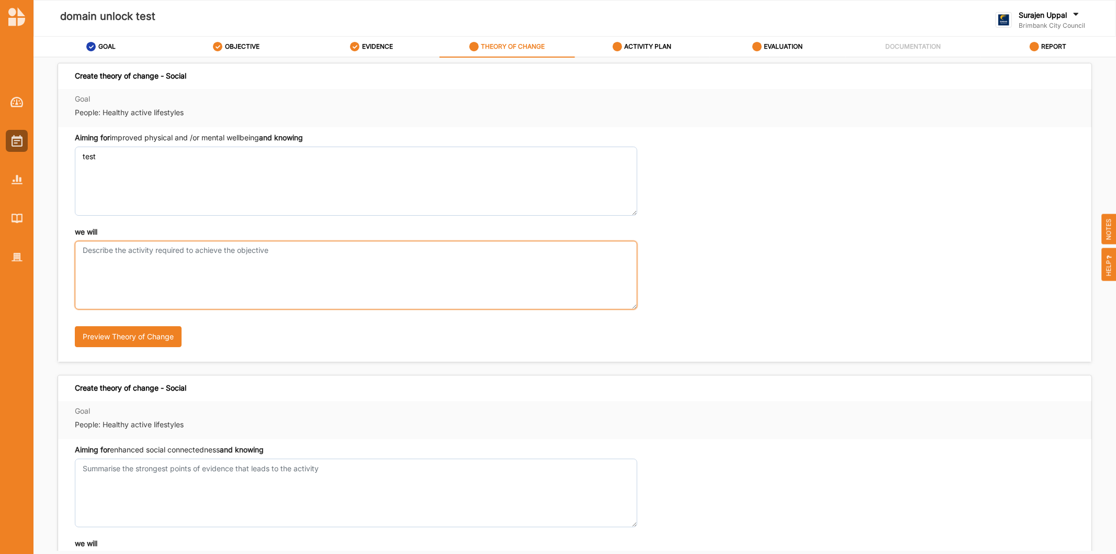
click at [210, 285] on textarea "we will" at bounding box center [356, 275] width 563 height 69
type textarea "test"
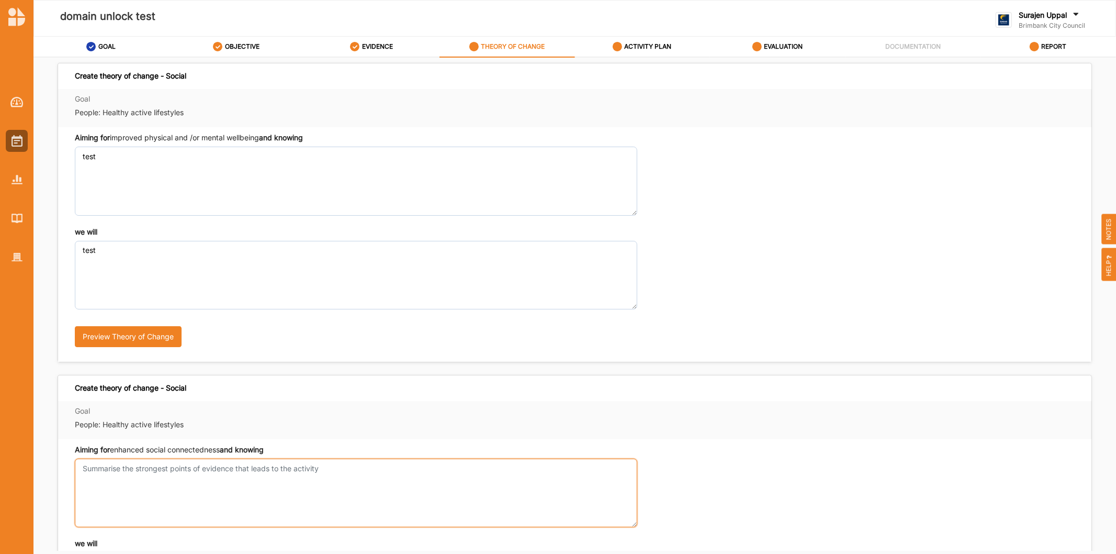
click at [153, 463] on div "Aiming for enhanced social connectedness and knowing" at bounding box center [356, 485] width 563 height 83
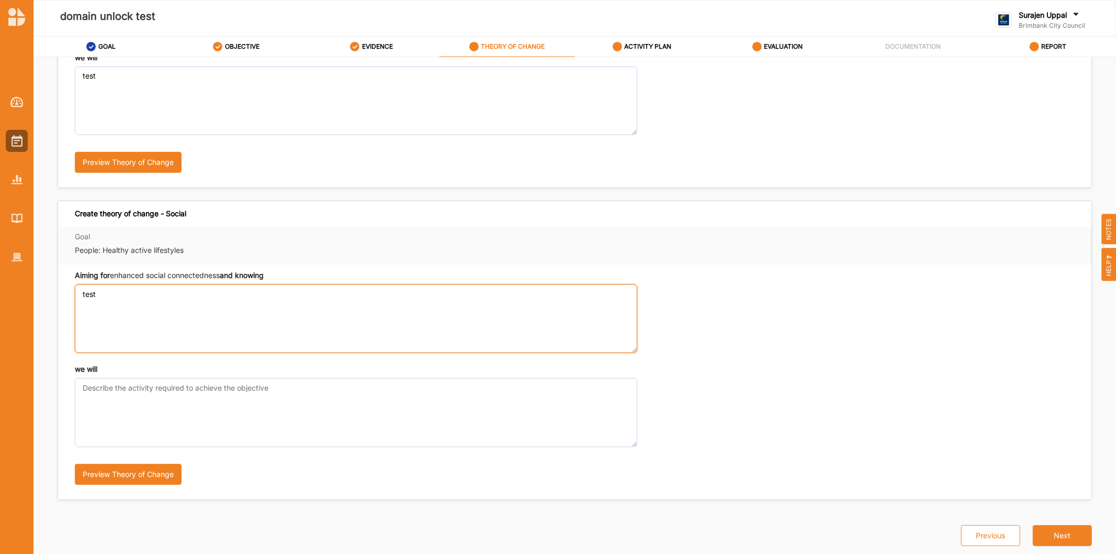
type textarea "test"
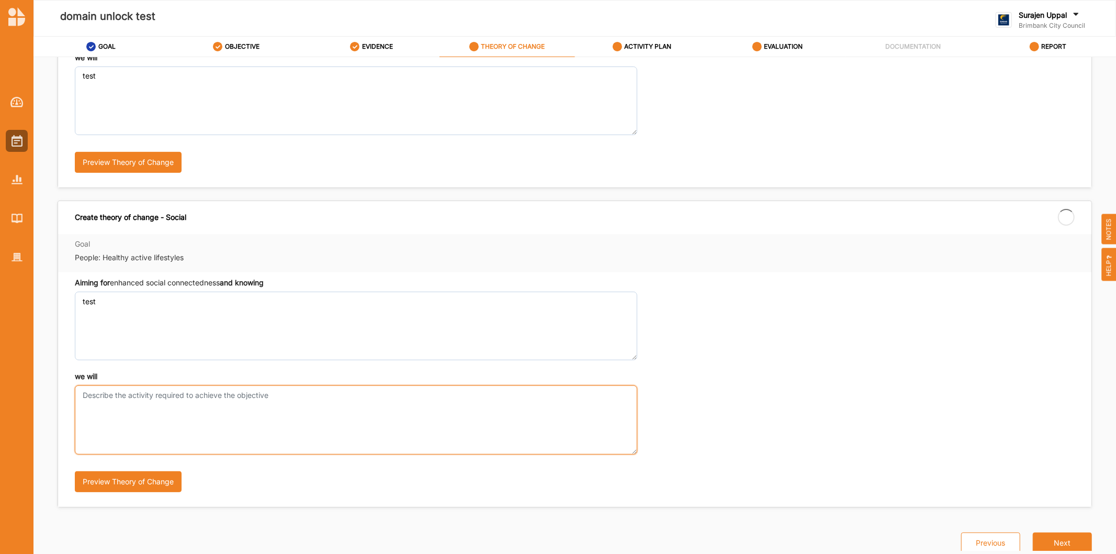
click at [179, 404] on textarea "we will" at bounding box center [356, 419] width 563 height 69
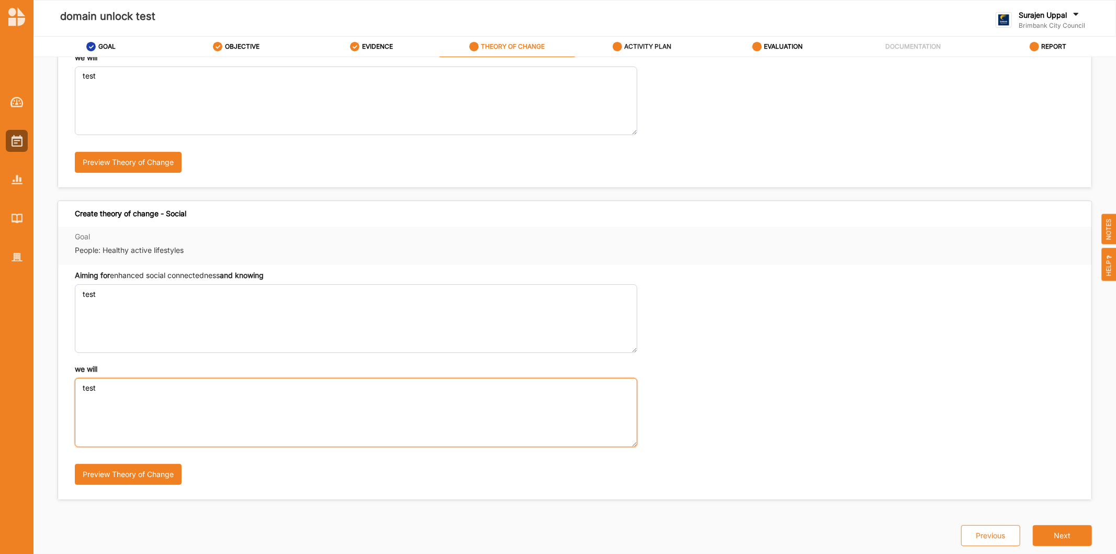
type textarea "test"
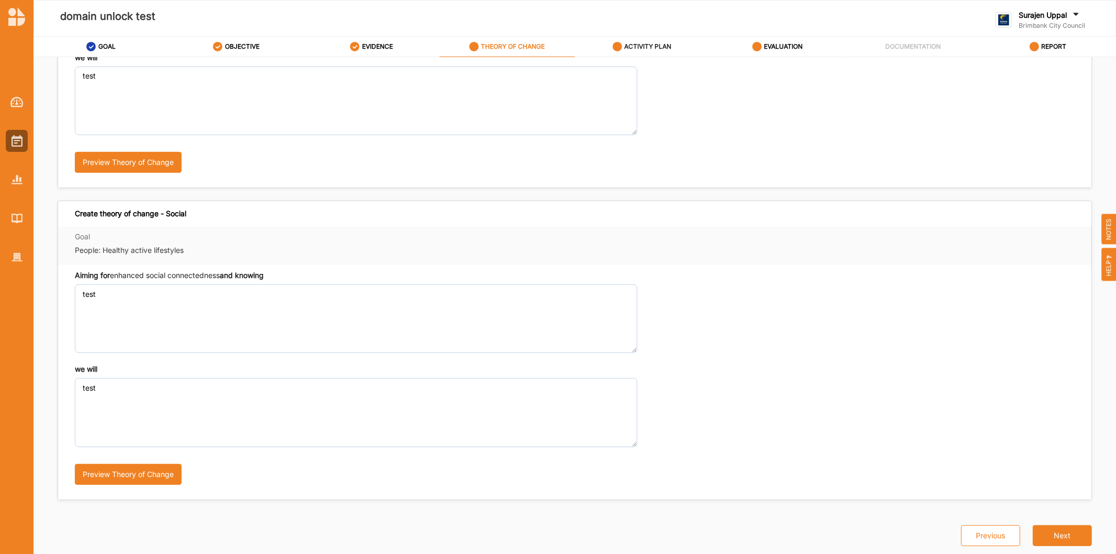
click at [615, 41] on div "ACTIVITY PLAN" at bounding box center [642, 46] width 59 height 19
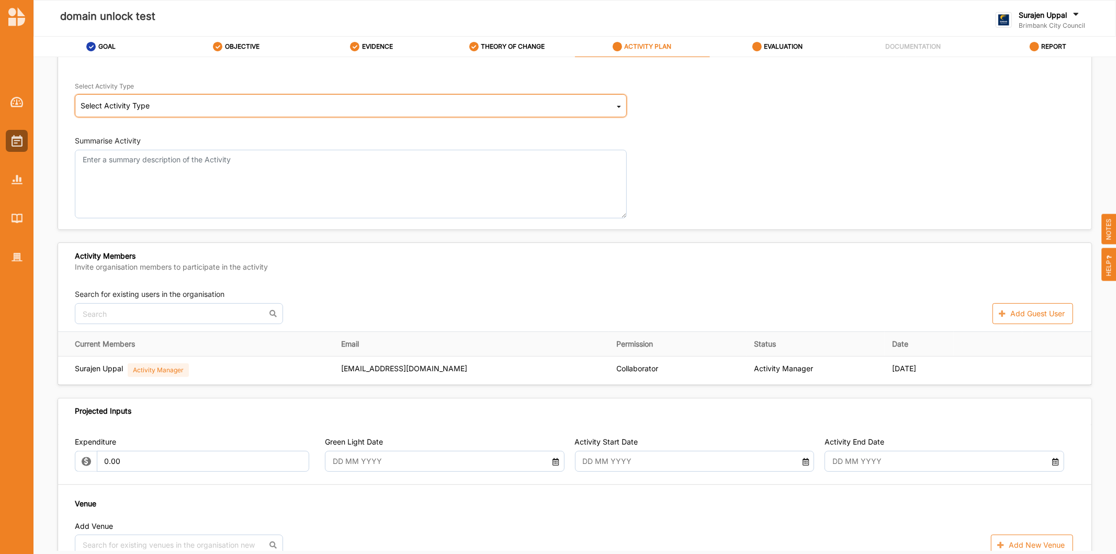
click at [173, 98] on div "Select Activity Type Cultural infrastructure development Acquisitions and Commi…" at bounding box center [351, 105] width 552 height 23
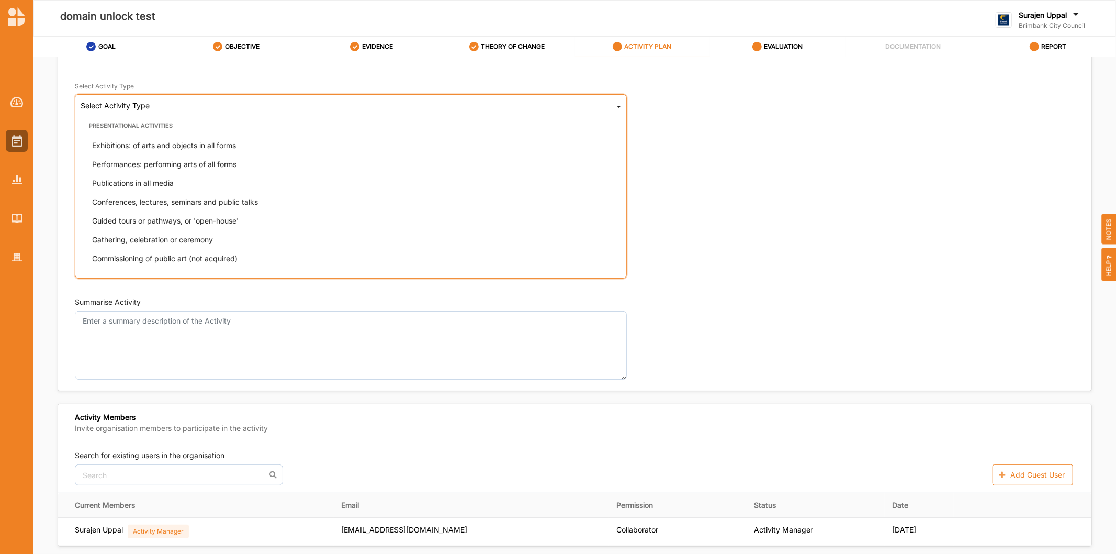
scroll to position [267, 0]
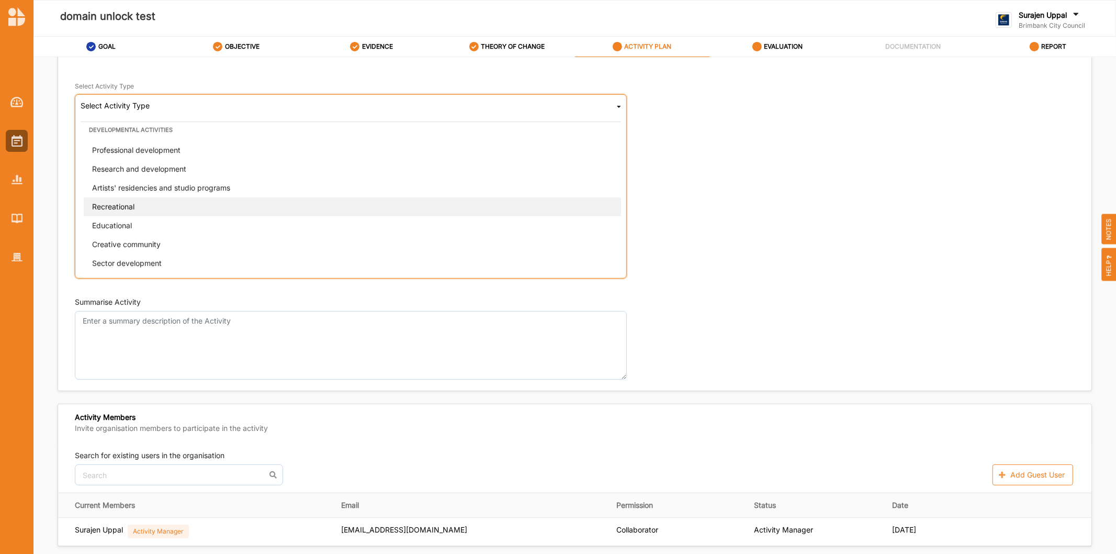
click at [180, 209] on div "Recreational" at bounding box center [354, 206] width 541 height 19
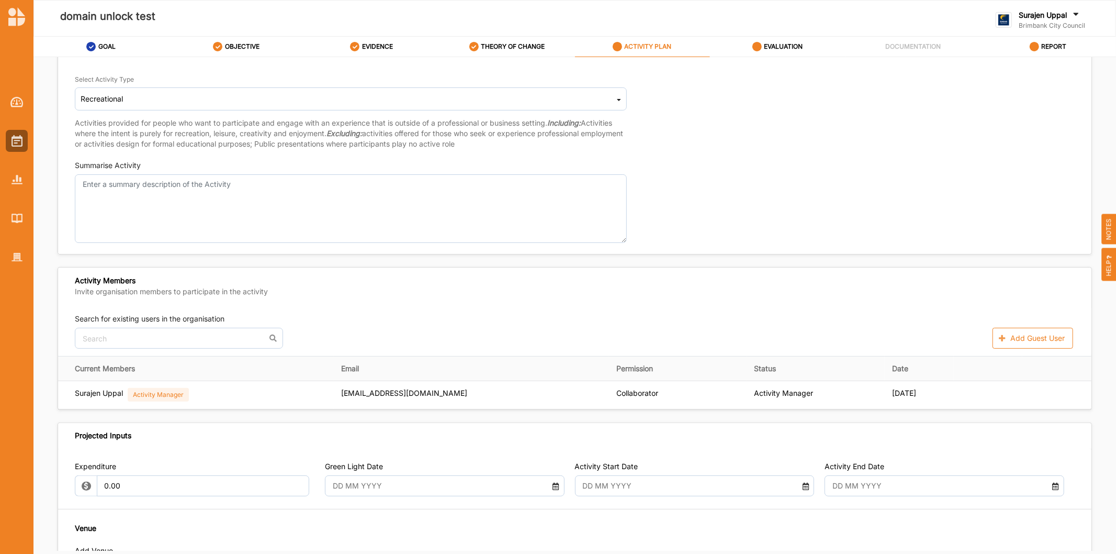
scroll to position [174, 0]
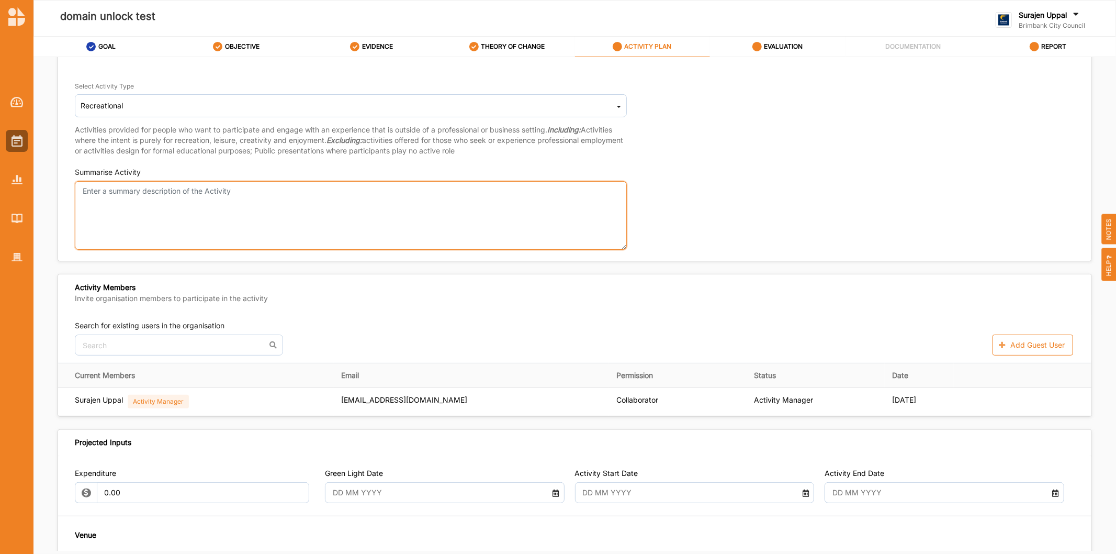
click at [135, 213] on textarea "Summarise Activity" at bounding box center [351, 215] width 552 height 69
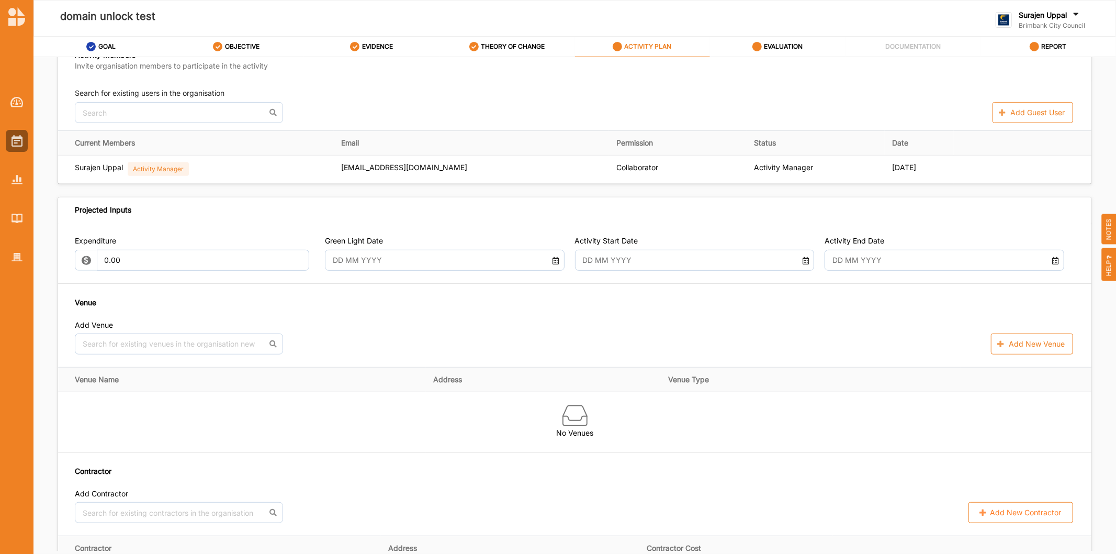
scroll to position [465, 0]
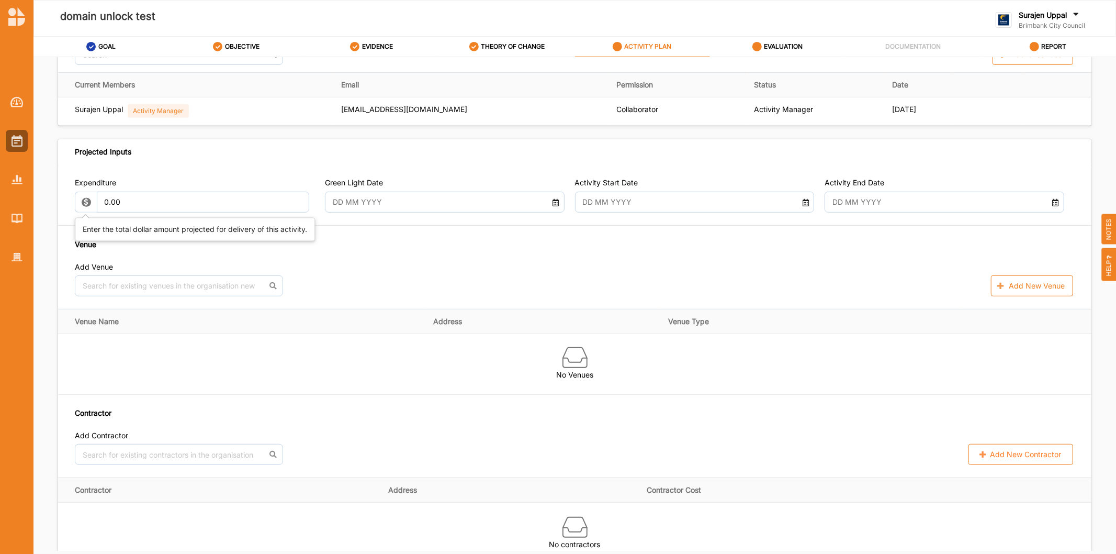
type textarea "test"
drag, startPoint x: 191, startPoint y: 203, endPoint x: 0, endPoint y: 154, distance: 197.2
click at [0, 160] on div "domain unlock test Surajen [PERSON_NAME] Brimbank City Council Brimbank City C.…" at bounding box center [558, 277] width 1116 height 554
click at [415, 201] on input "text" at bounding box center [435, 202] width 216 height 21
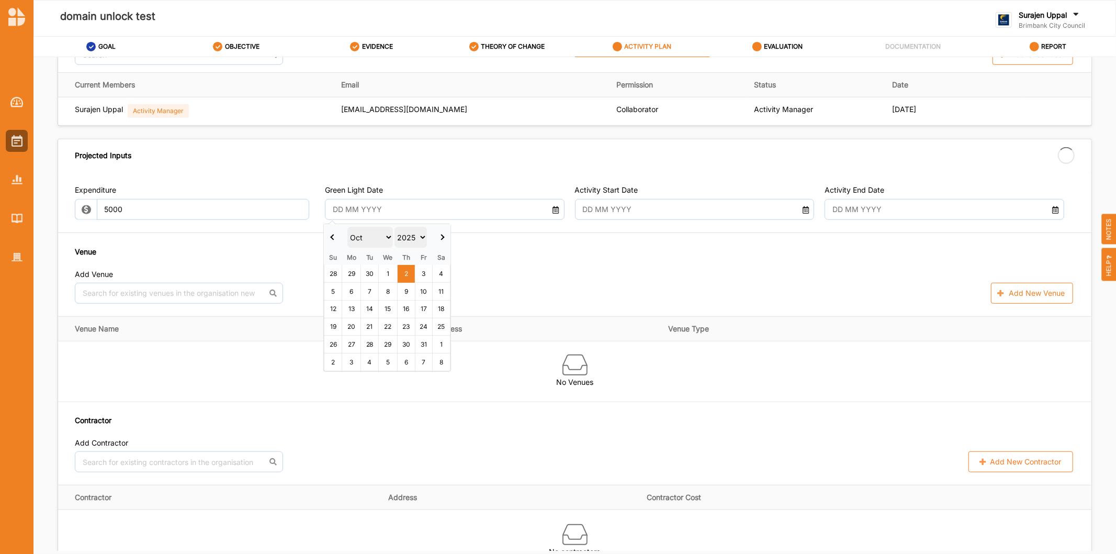
type input "5,000.00"
type input "-5,000.00"
type input "[DATE]"
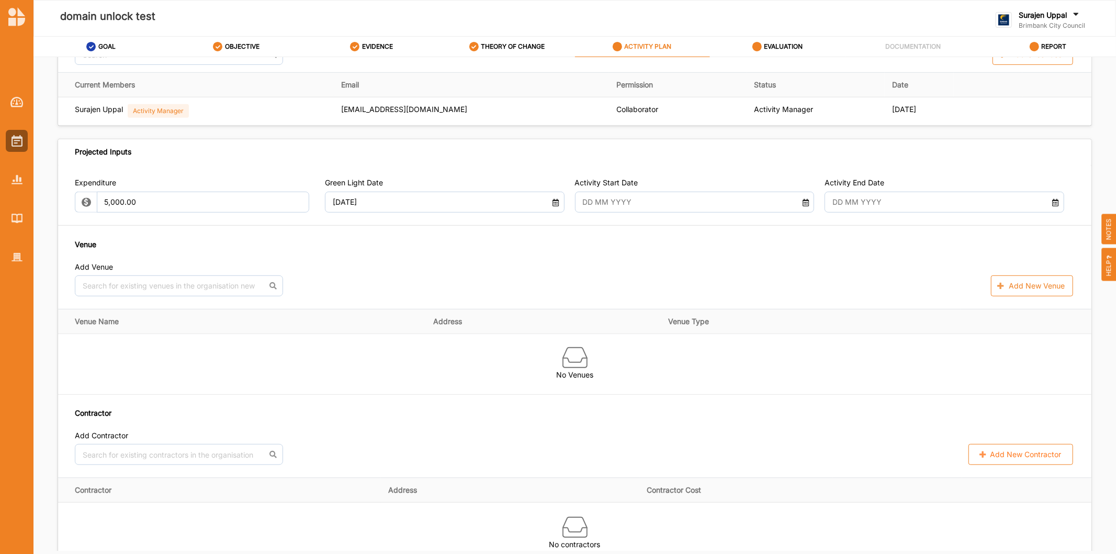
click at [742, 198] on input "text" at bounding box center [685, 202] width 216 height 21
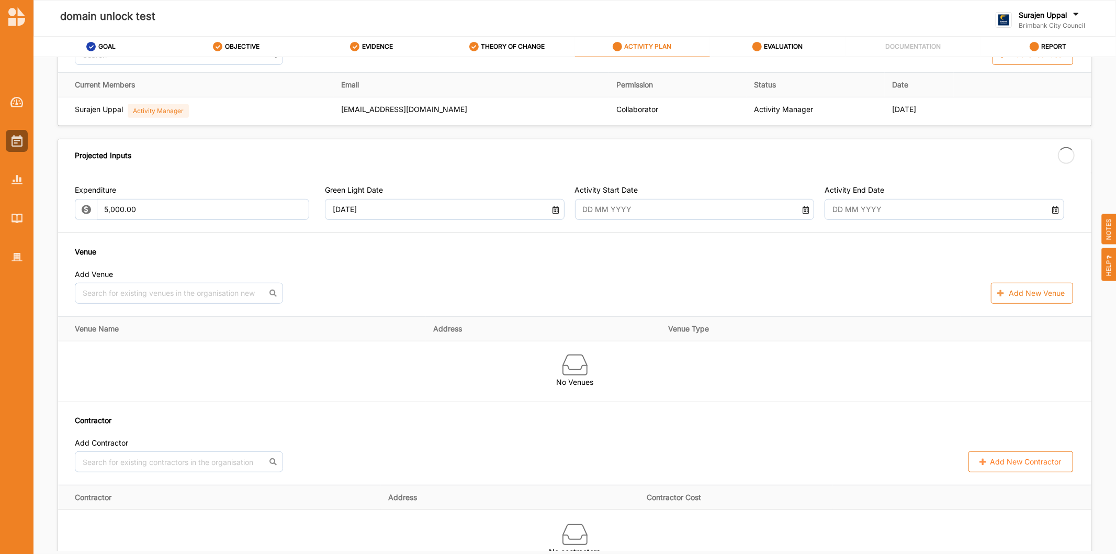
type input "[DATE]"
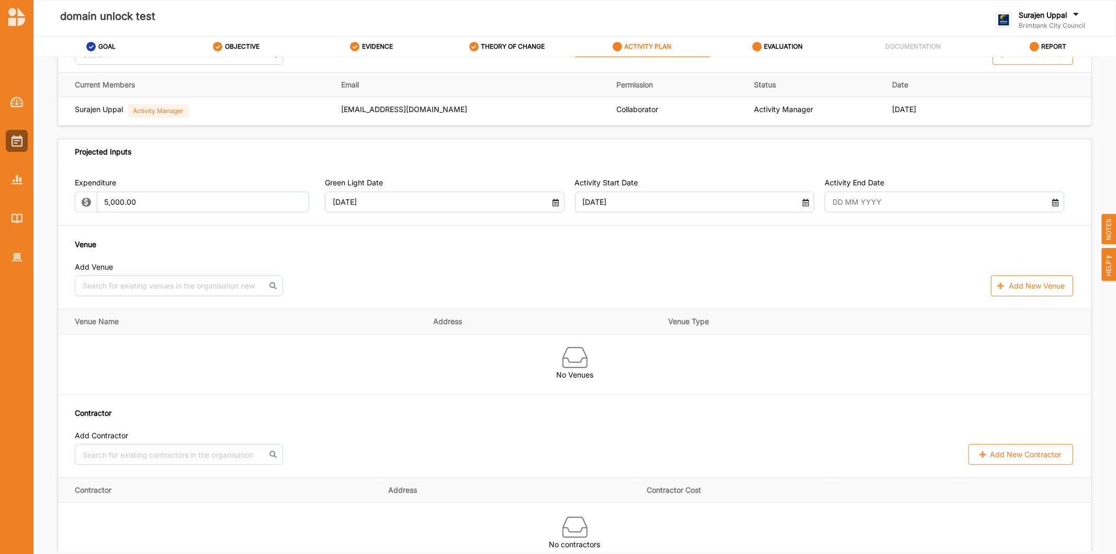
click at [923, 218] on div "Expenditure 5,000.00 Green Light Date [DATE] Activity Start Date [DATE] Activit…" at bounding box center [575, 321] width 1034 height 312
click at [925, 210] on input "text" at bounding box center [936, 202] width 216 height 21
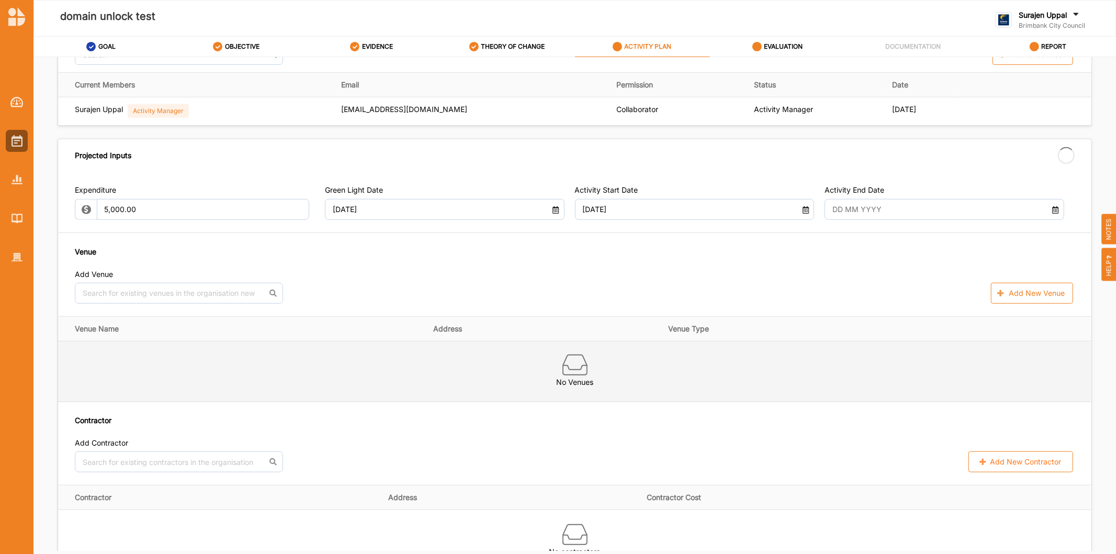
type input "[DATE]"
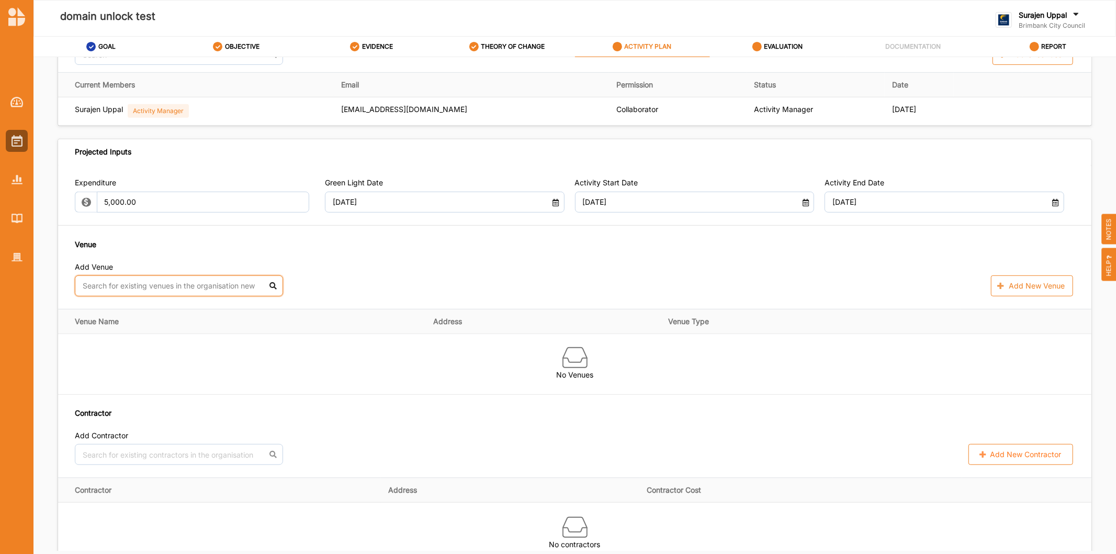
click at [138, 275] on input "text" at bounding box center [179, 285] width 208 height 21
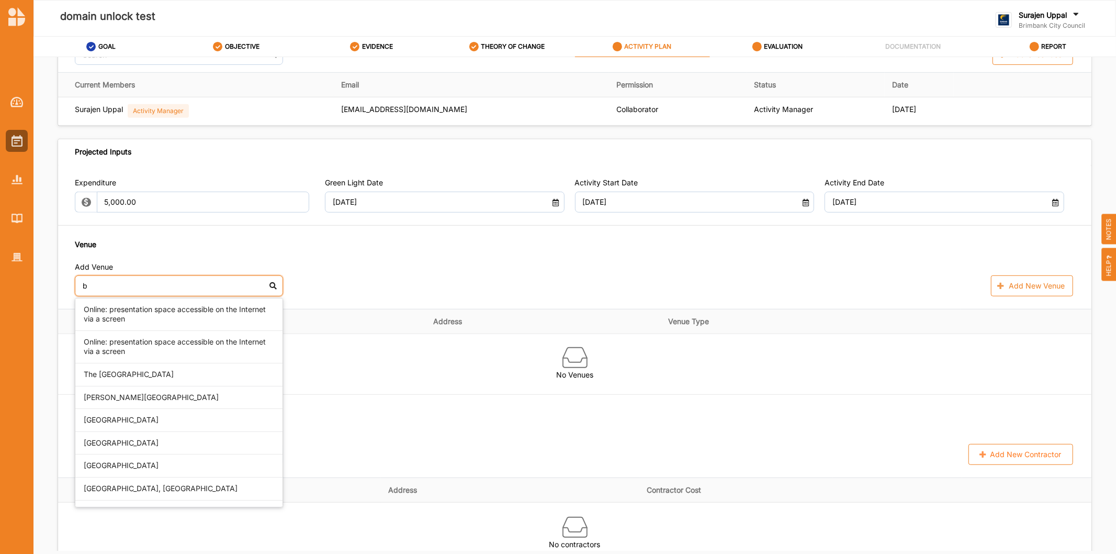
type input "br"
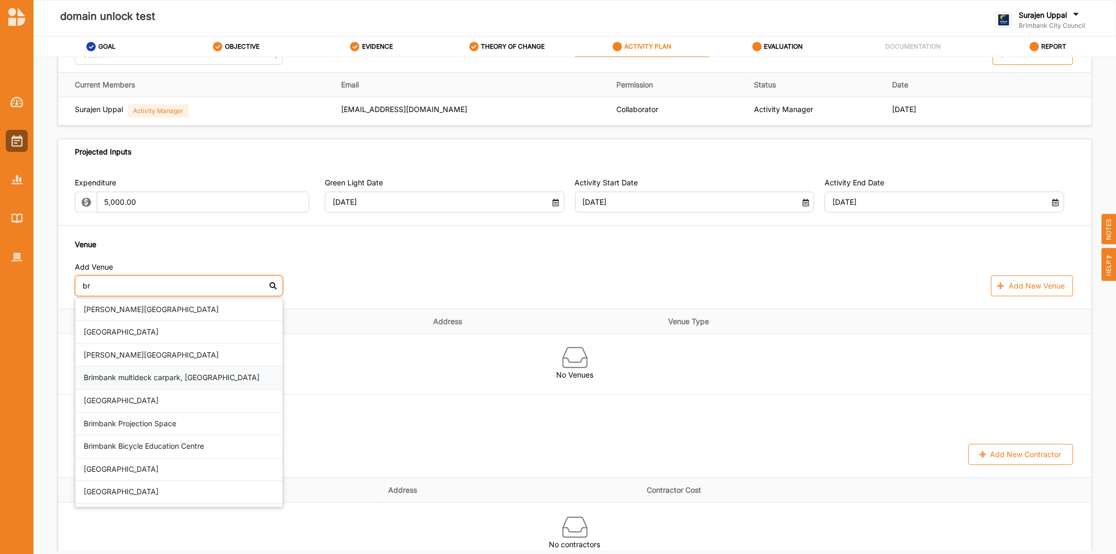
click at [159, 378] on div "Brimbank multideck carpark, [GEOGRAPHIC_DATA]" at bounding box center [178, 377] width 207 height 23
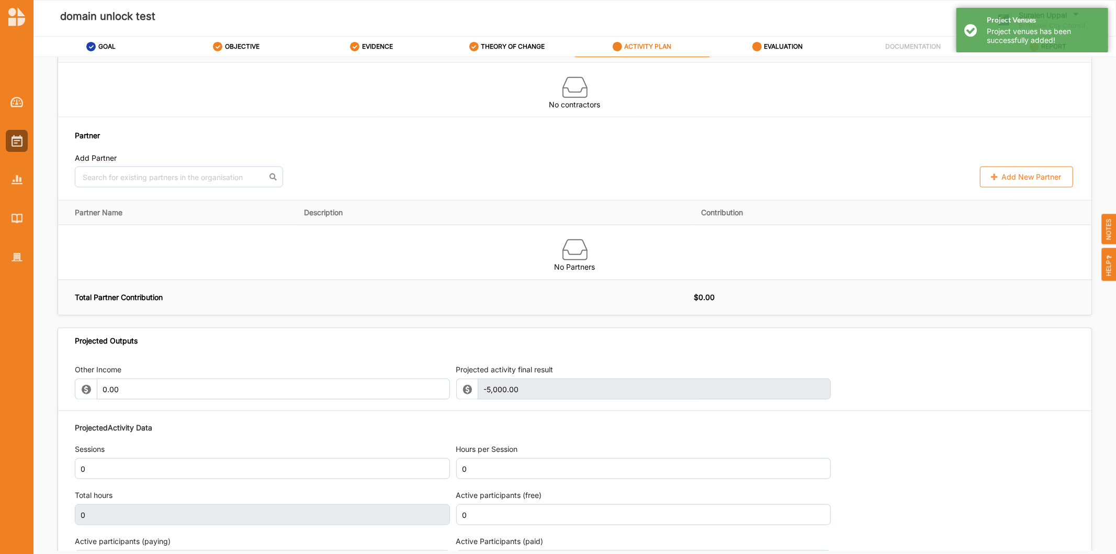
scroll to position [1105, 0]
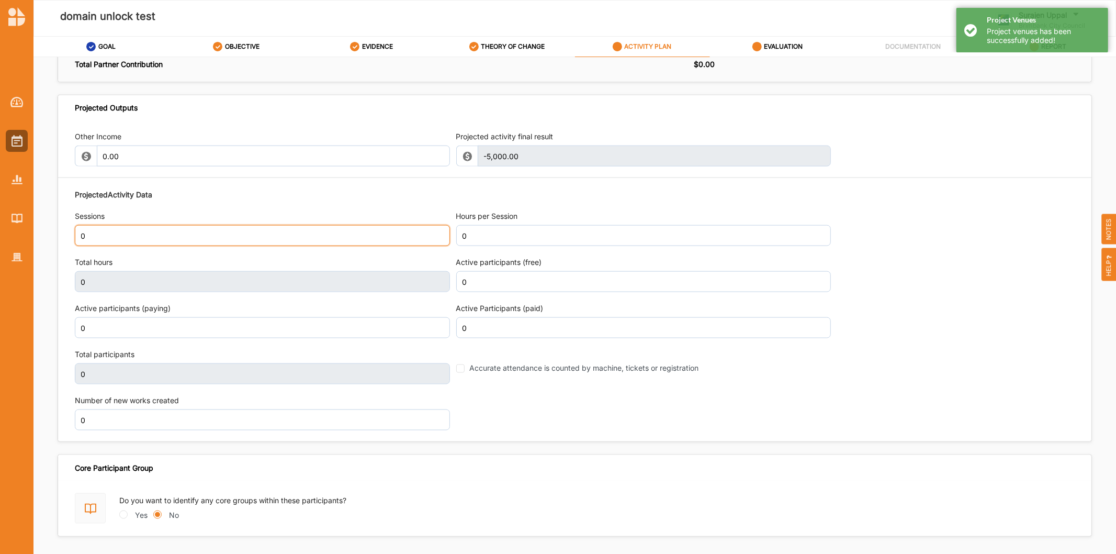
click at [122, 237] on input "0" at bounding box center [262, 235] width 375 height 21
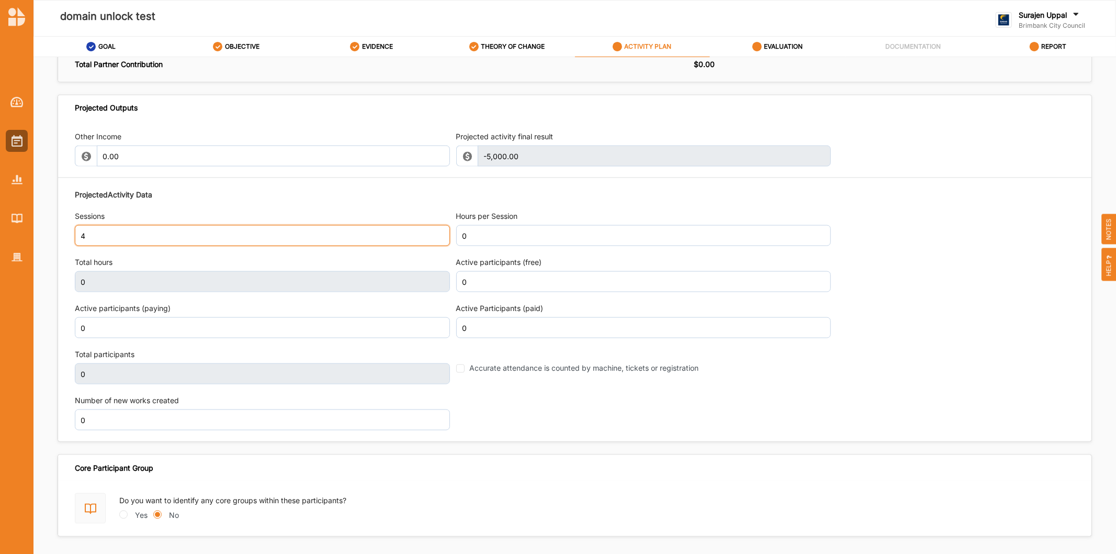
type input "4"
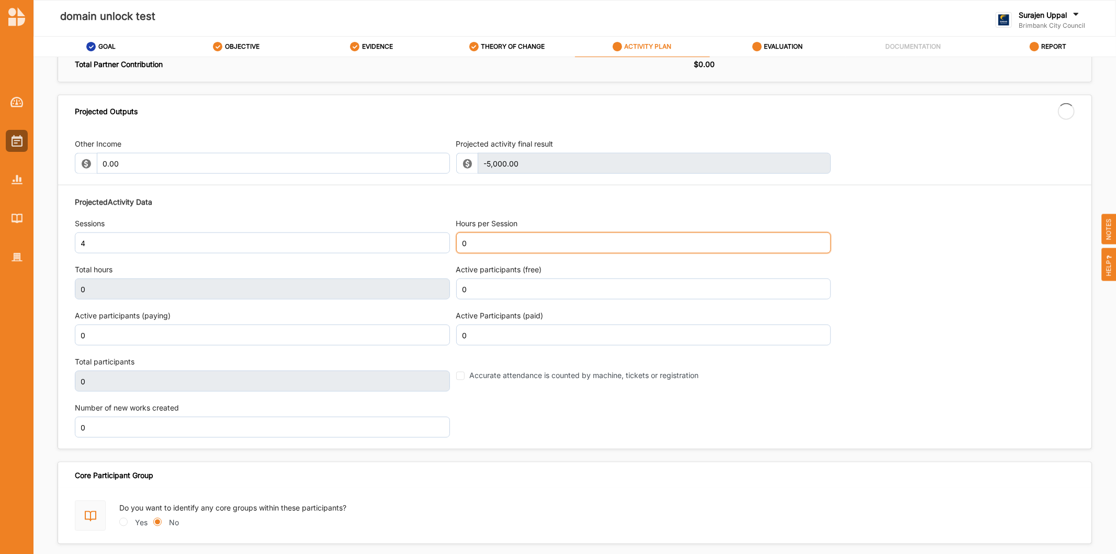
click at [513, 238] on input "0" at bounding box center [643, 242] width 375 height 21
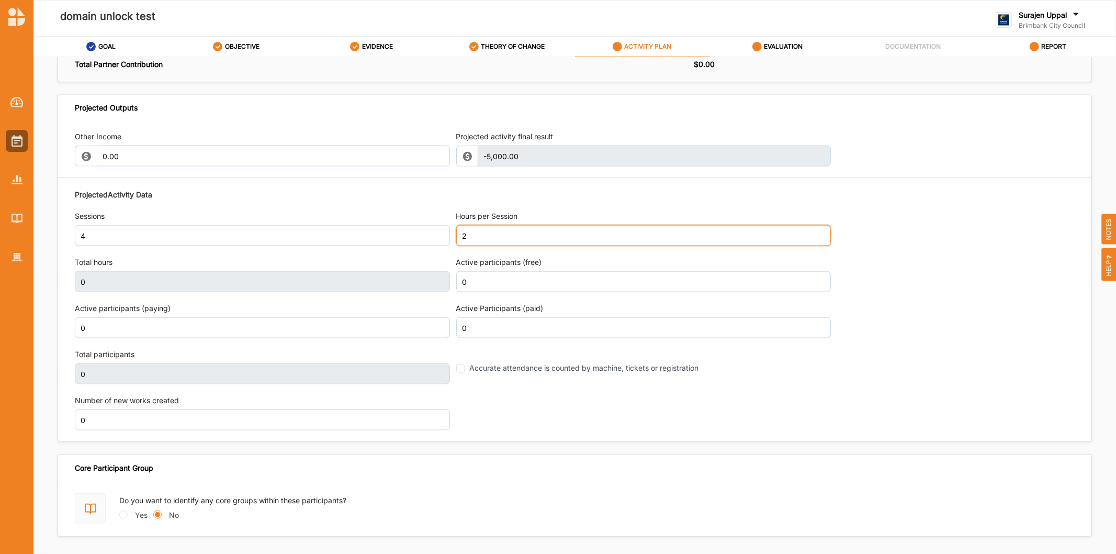
type input "2"
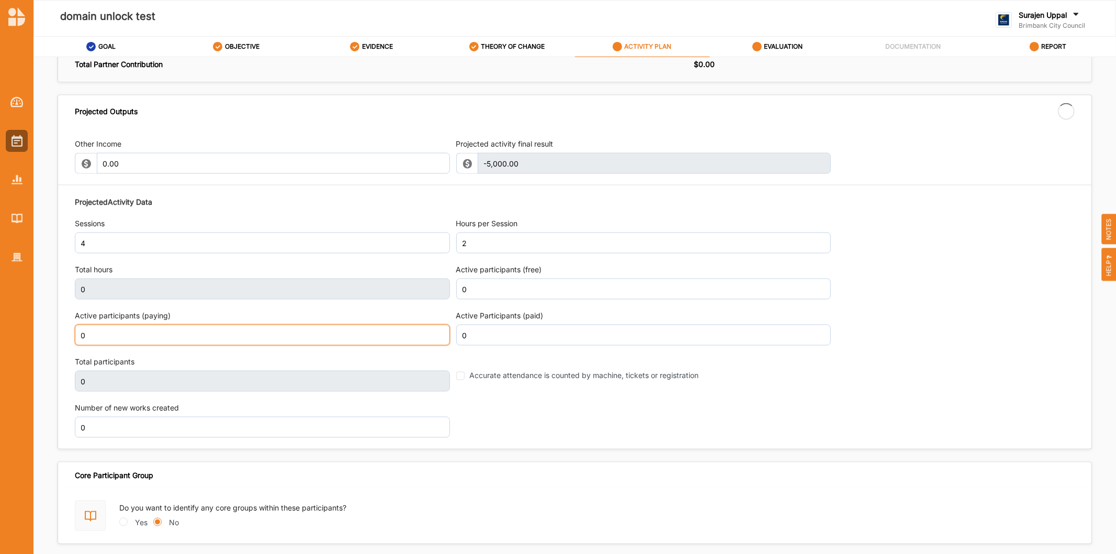
click at [174, 331] on input "0" at bounding box center [262, 335] width 375 height 21
type input "8"
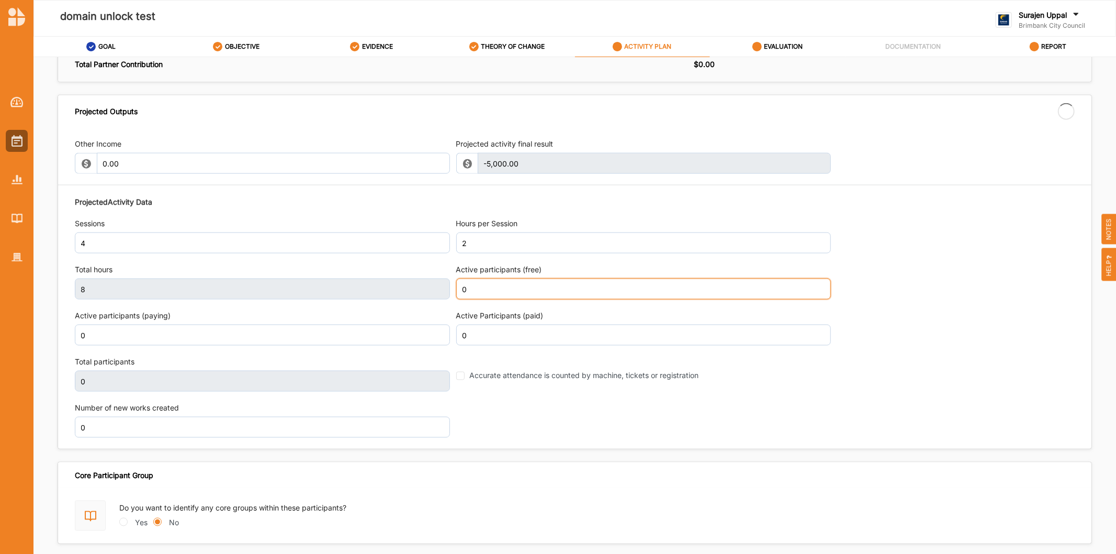
click at [494, 278] on div "Active participants (free) 0" at bounding box center [643, 281] width 375 height 35
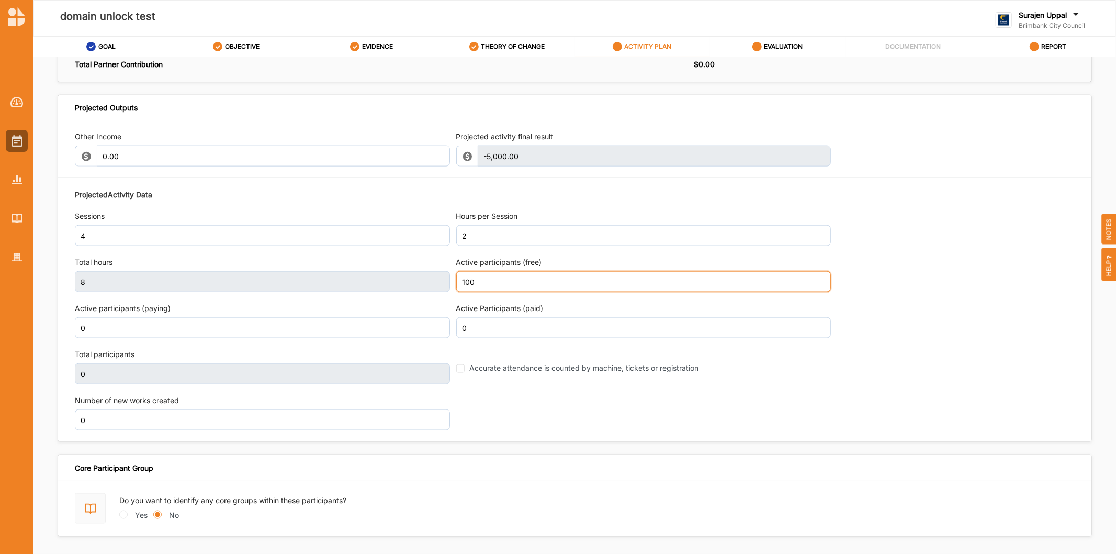
type input "100"
click at [880, 343] on div "Projected Activity Data Sessions 4 Hours per Session 2 Total hours 8 Active par…" at bounding box center [575, 310] width 1000 height 252
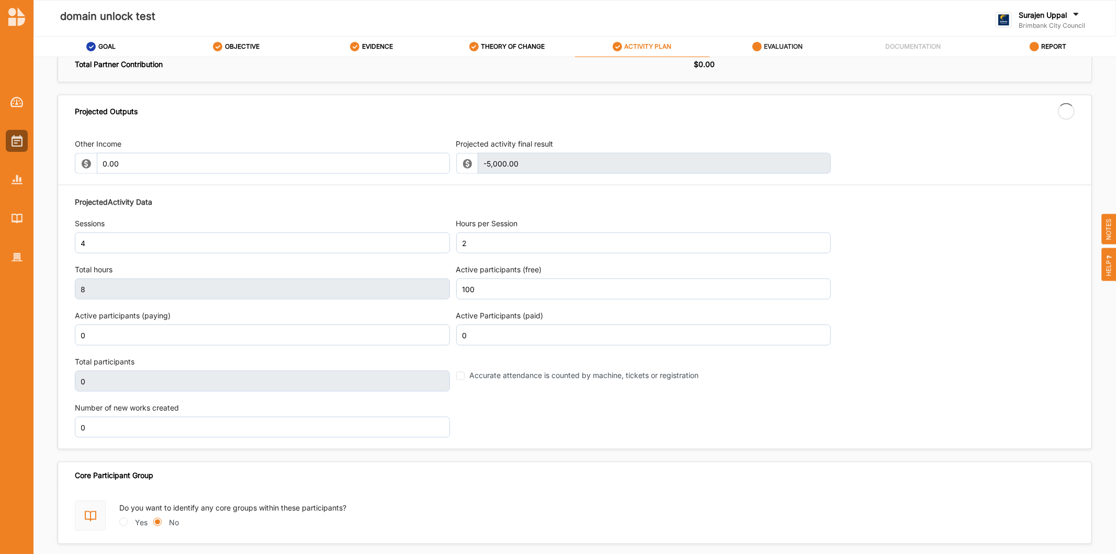
type input "100"
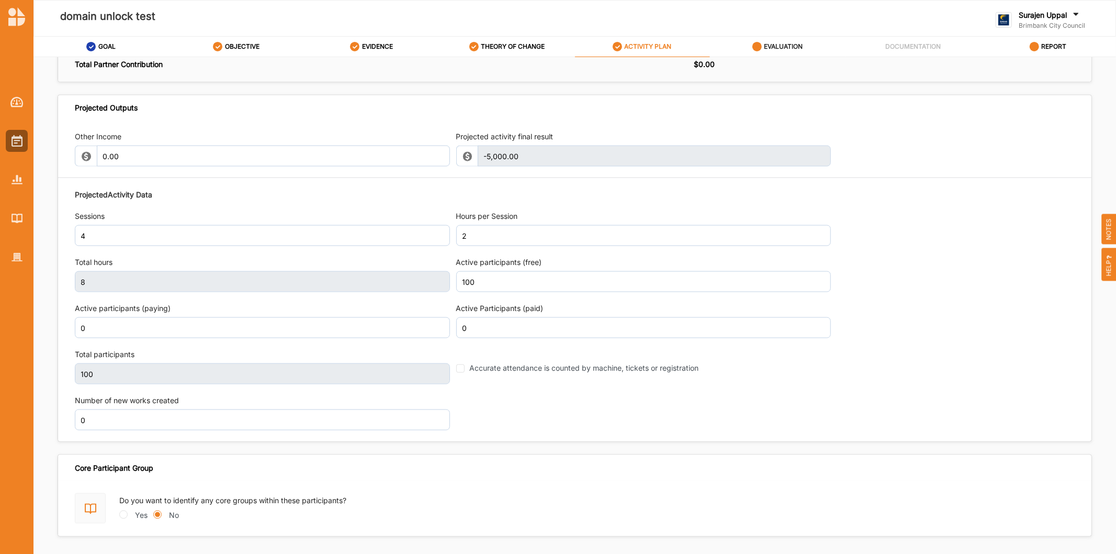
click at [768, 44] on label "EVALUATION" at bounding box center [783, 46] width 39 height 8
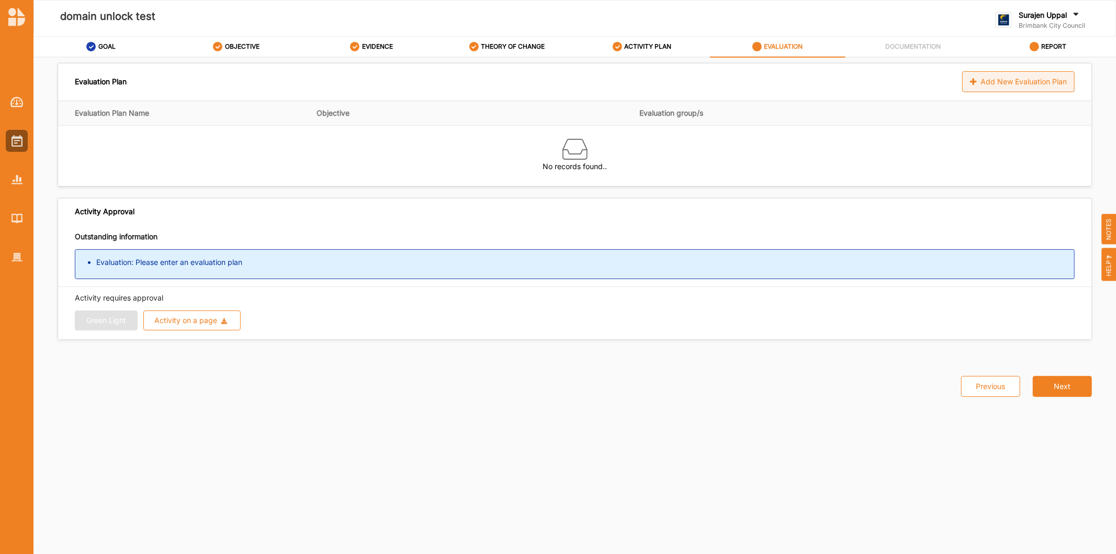
click at [993, 84] on div "Add New Evaluation Plan" at bounding box center [1019, 81] width 113 height 21
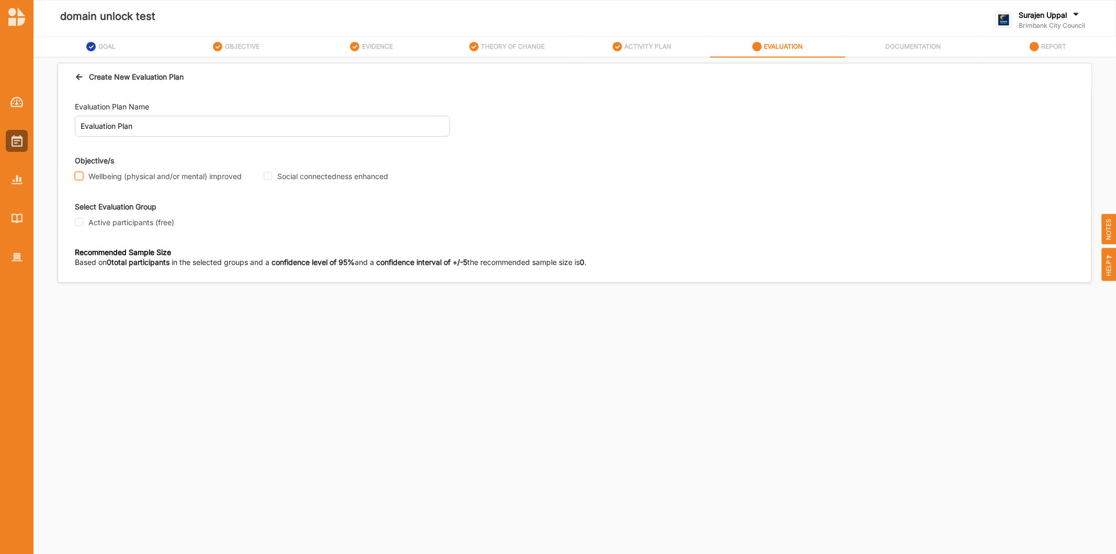
click at [82, 176] on input "Wellbeing (physical and/or mental) improved" at bounding box center [79, 176] width 8 height 8
checkbox input "true"
click at [265, 177] on input "Social connectedness enhanced" at bounding box center [268, 176] width 8 height 8
checkbox input "true"
click at [82, 226] on input "Active participants (free)" at bounding box center [79, 222] width 8 height 8
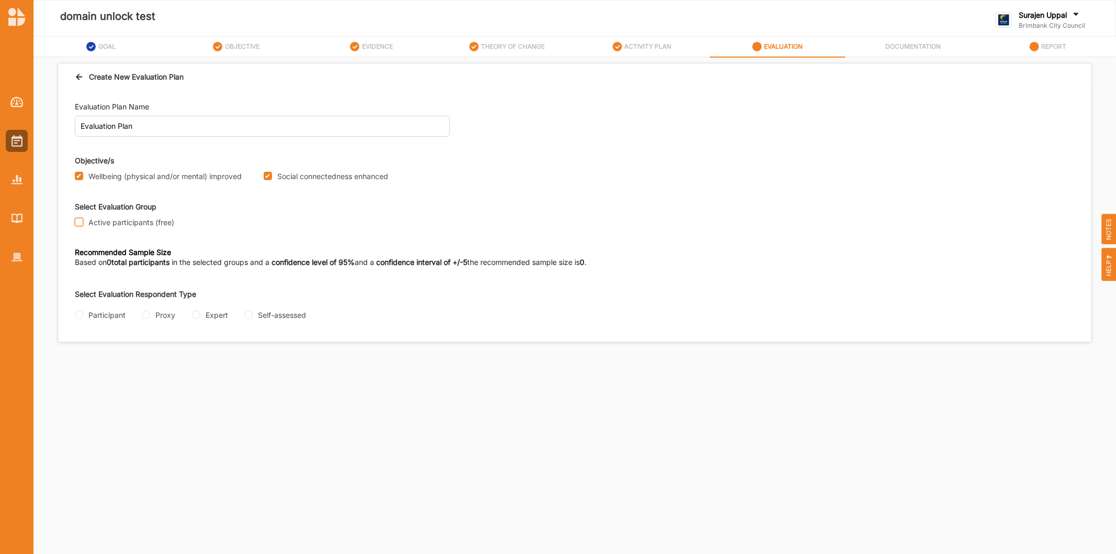
checkbox input "true"
click at [75, 312] on input "Participant" at bounding box center [79, 314] width 8 height 8
radio input "true"
click at [147, 359] on div "Questionnaire" at bounding box center [166, 356] width 61 height 11
drag, startPoint x: 142, startPoint y: 356, endPoint x: 131, endPoint y: 384, distance: 30.3
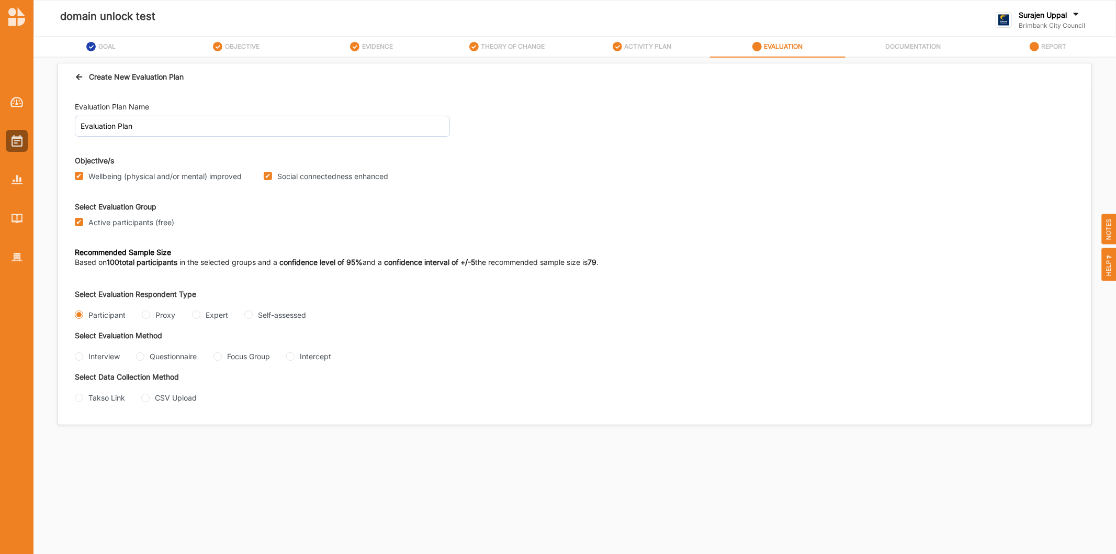
click at [142, 361] on div "Questionnaire" at bounding box center [166, 356] width 61 height 11
drag, startPoint x: 147, startPoint y: 353, endPoint x: 138, endPoint y: 358, distance: 10.1
click at [140, 357] on div "Questionnaire" at bounding box center [166, 356] width 61 height 11
click at [138, 358] on input "Questionnaire" at bounding box center [140, 356] width 8 height 8
radio input "true"
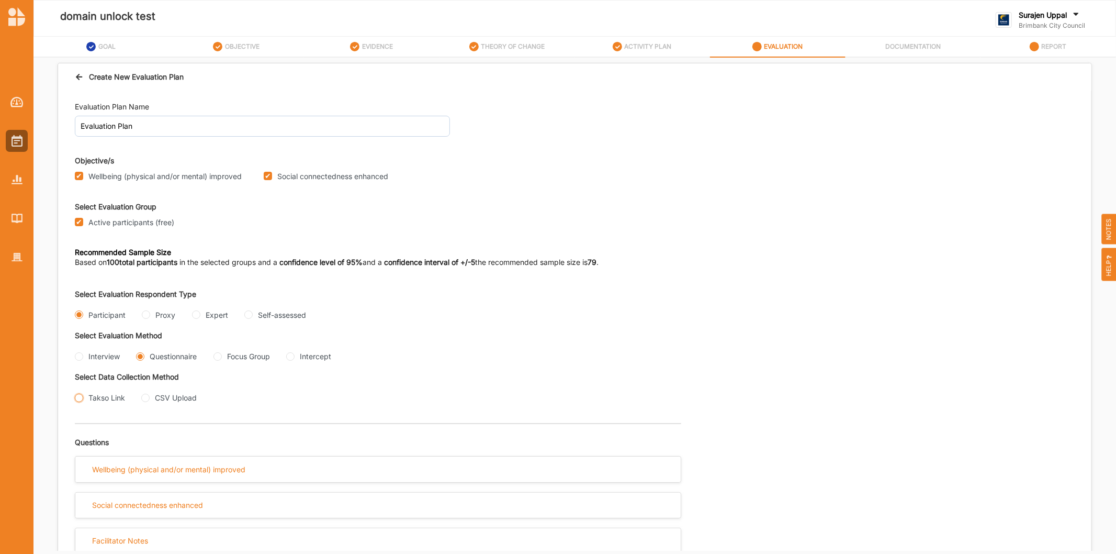
click at [81, 398] on input "Takso Link" at bounding box center [79, 398] width 8 height 8
radio input "true"
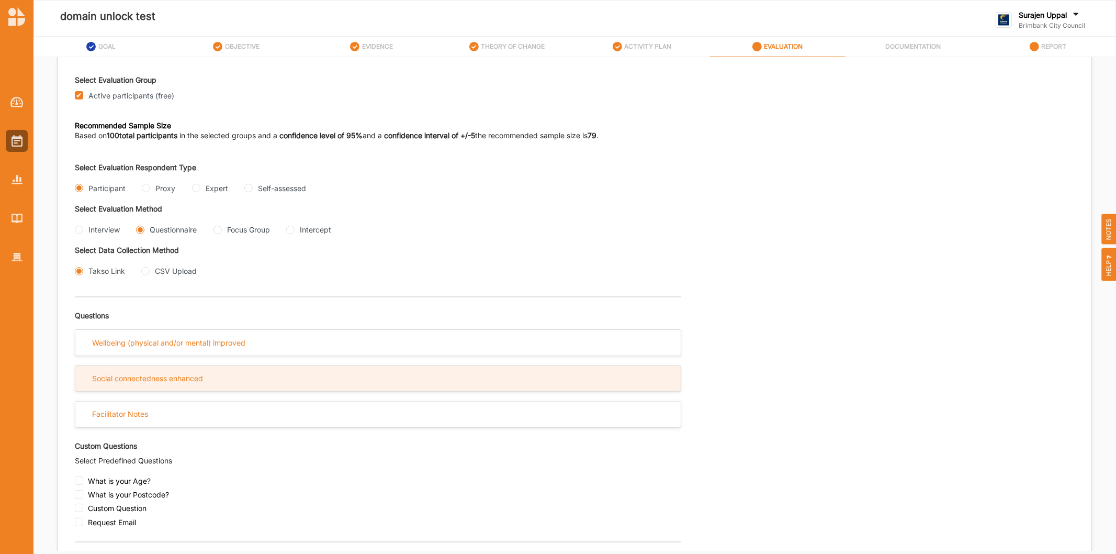
scroll to position [174, 0]
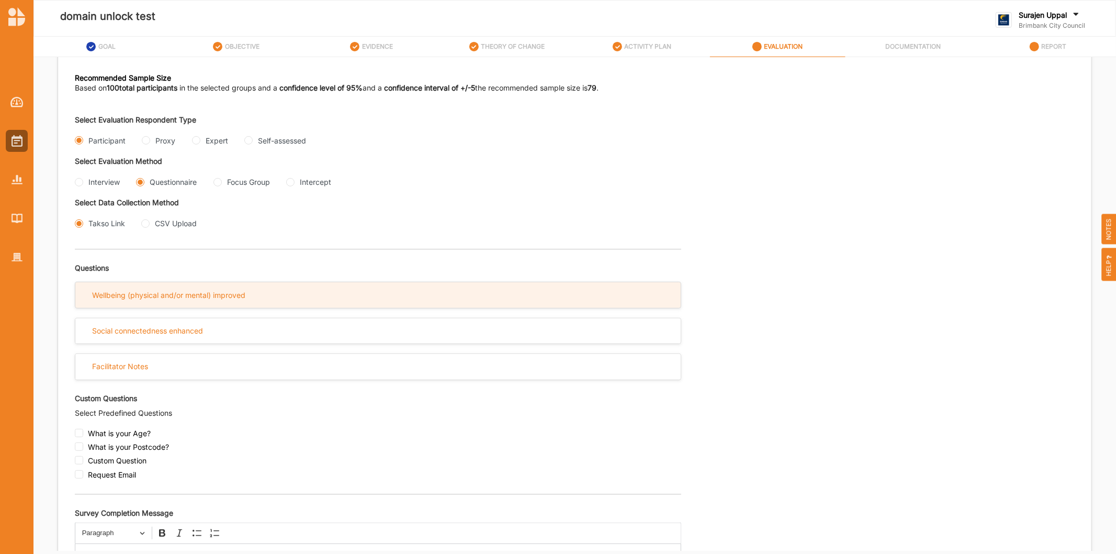
click at [189, 300] on div "Wellbeing (physical and/or mental) improved" at bounding box center [168, 295] width 153 height 9
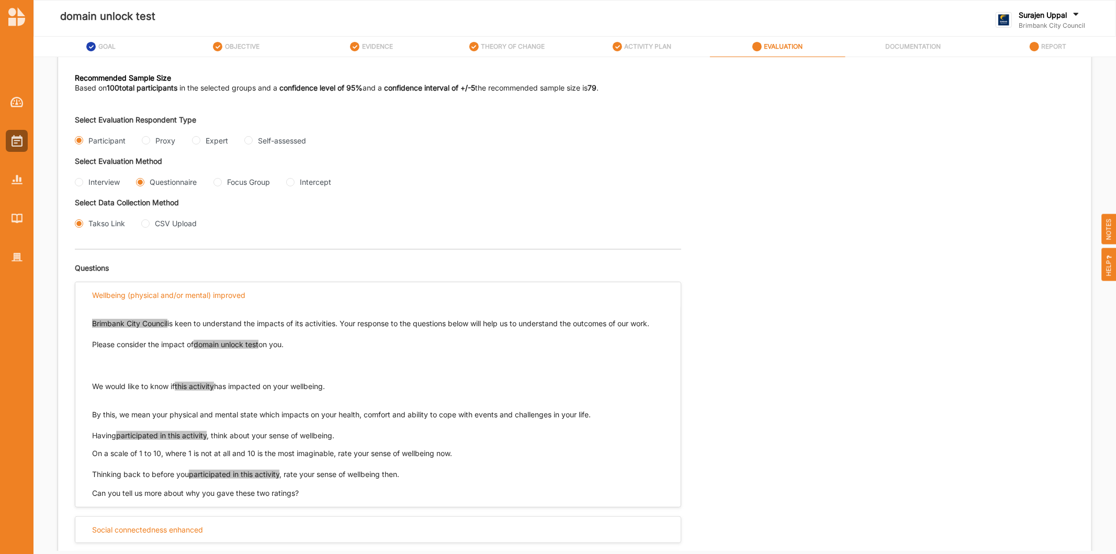
click at [204, 347] on span "domain unlock test" at bounding box center [226, 344] width 65 height 9
click at [194, 390] on span "this activity" at bounding box center [194, 386] width 39 height 9
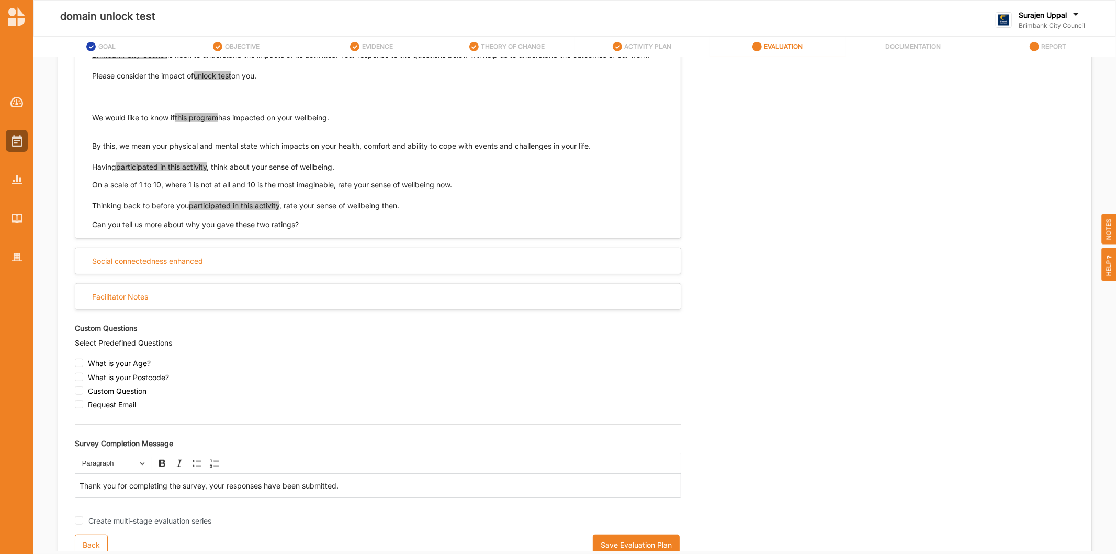
scroll to position [462, 0]
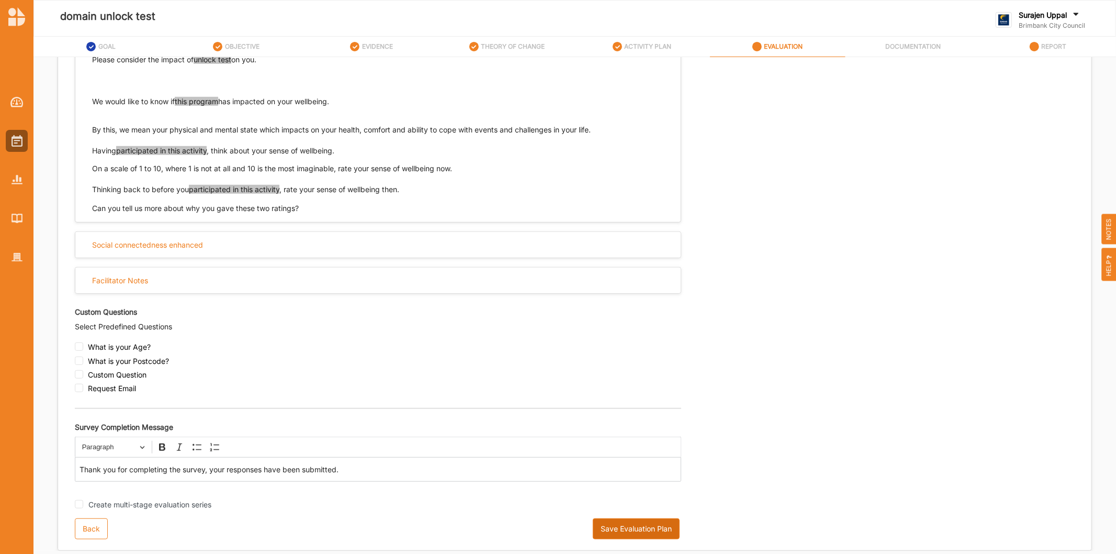
click at [665, 534] on button "Save Evaluation Plan" at bounding box center [636, 528] width 87 height 21
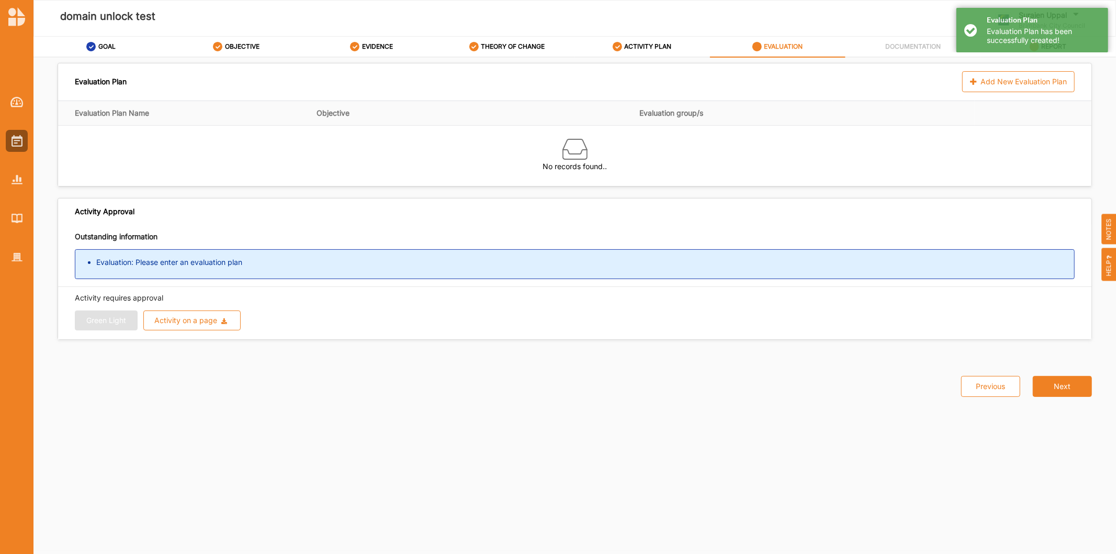
scroll to position [0, 0]
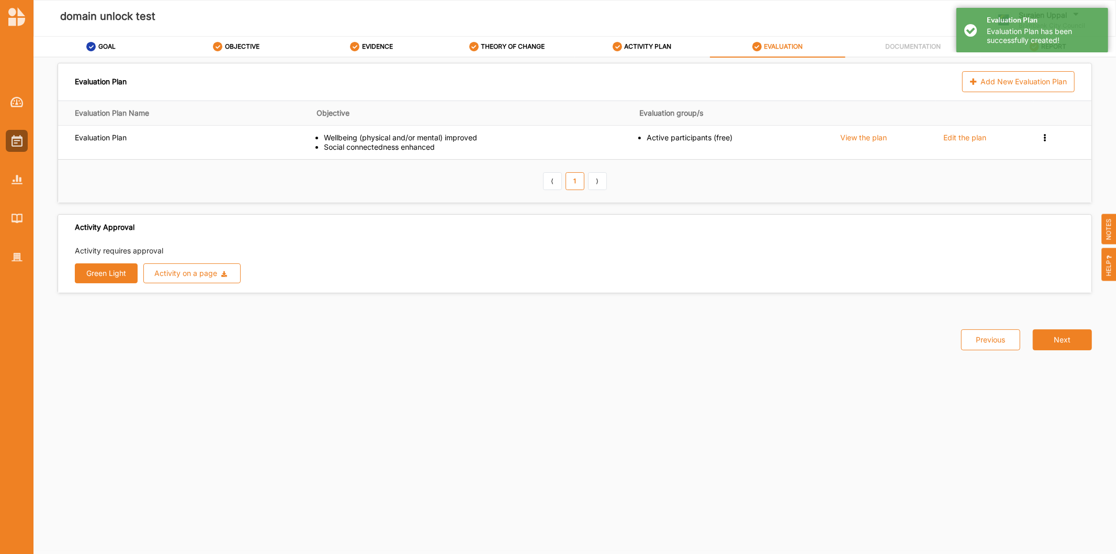
click at [107, 272] on button "Green Light" at bounding box center [106, 273] width 63 height 20
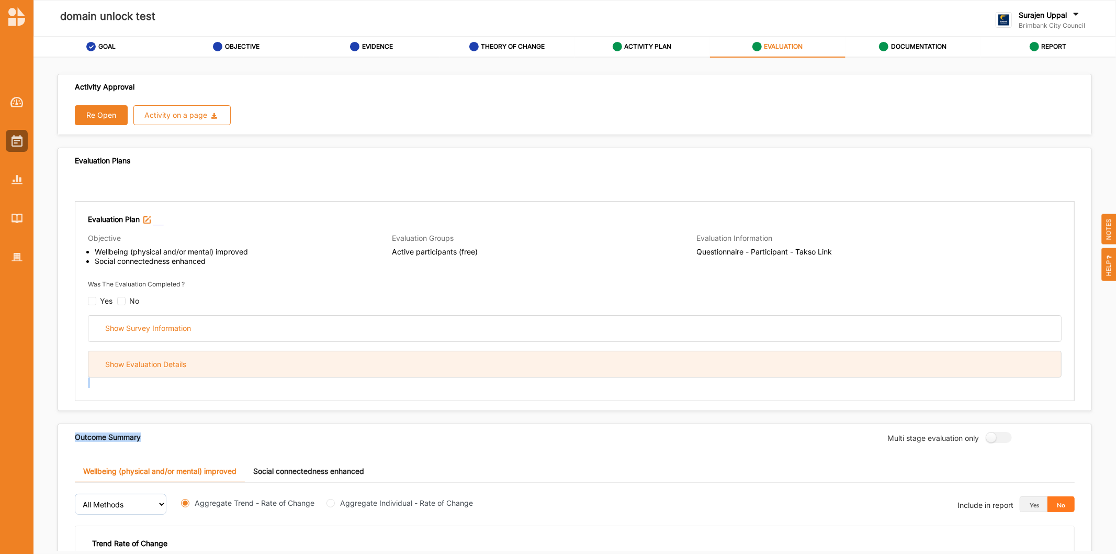
drag, startPoint x: 205, startPoint y: 360, endPoint x: 196, endPoint y: 363, distance: 9.6
click at [220, 412] on div "Activity Approval Re Open Activity on a page Download Report Download Evidence …" at bounding box center [574, 542] width 1047 height 958
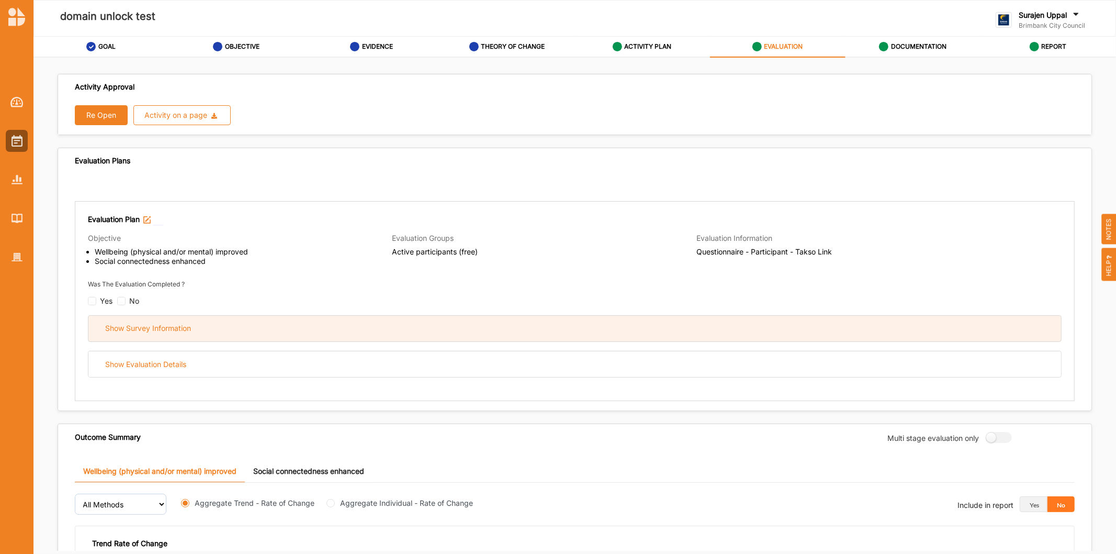
click at [176, 315] on div "Evaluation Plan Objective Wellbeing (physical and/or mental) improved Social co…" at bounding box center [575, 295] width 974 height 163
drag, startPoint x: 177, startPoint y: 327, endPoint x: 203, endPoint y: 336, distance: 27.3
click at [178, 327] on div "Show Survey Information" at bounding box center [148, 327] width 86 height 9
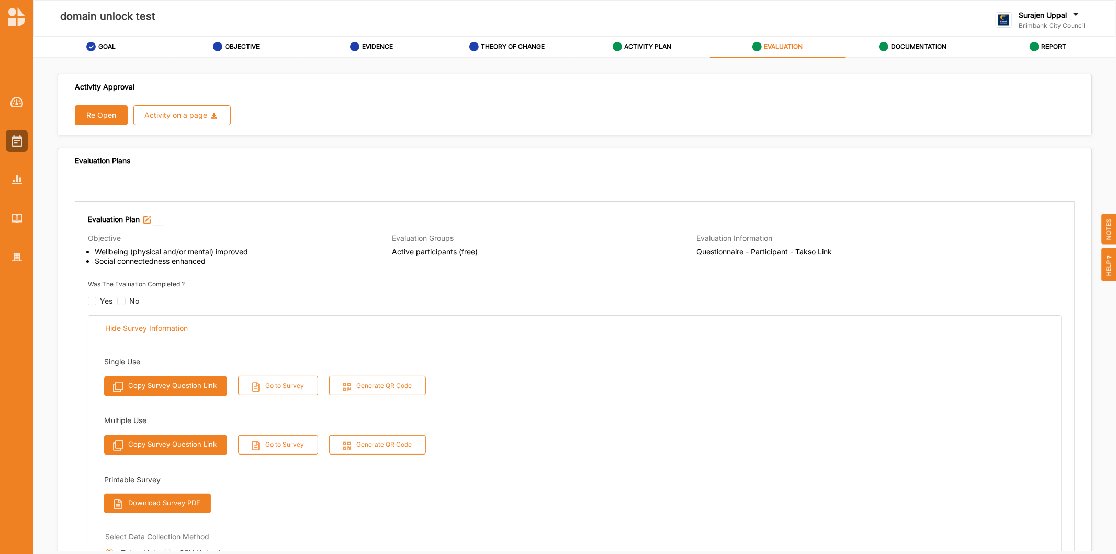
click at [295, 449] on button "Go to Survey" at bounding box center [278, 444] width 81 height 19
click at [76, 107] on button "Re Open" at bounding box center [101, 115] width 53 height 20
click at [100, 113] on button "Re Open" at bounding box center [101, 115] width 53 height 20
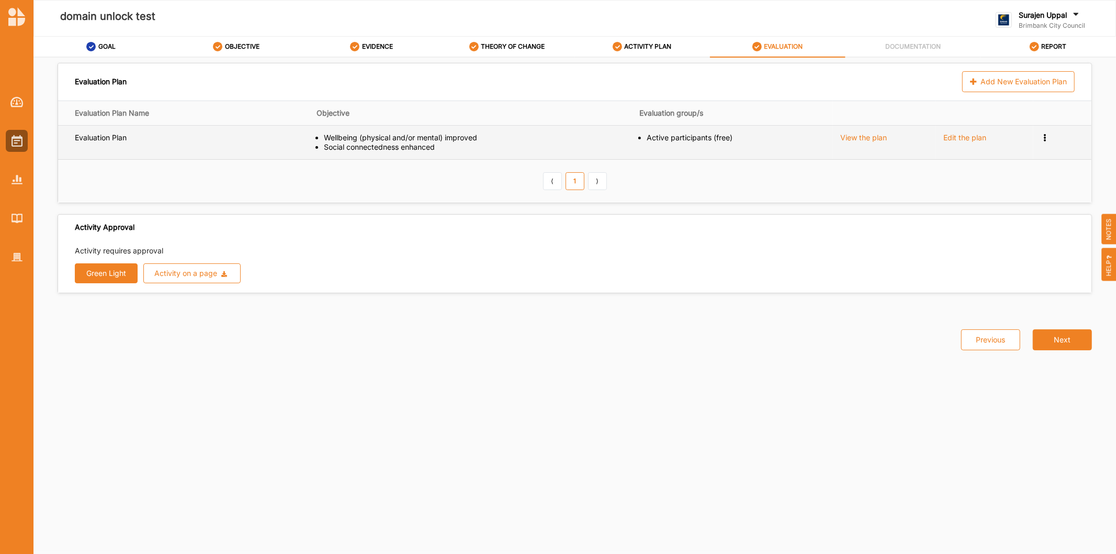
click at [1045, 135] on icon at bounding box center [1045, 136] width 9 height 7
click at [1019, 176] on div "Remove" at bounding box center [1015, 173] width 53 height 7
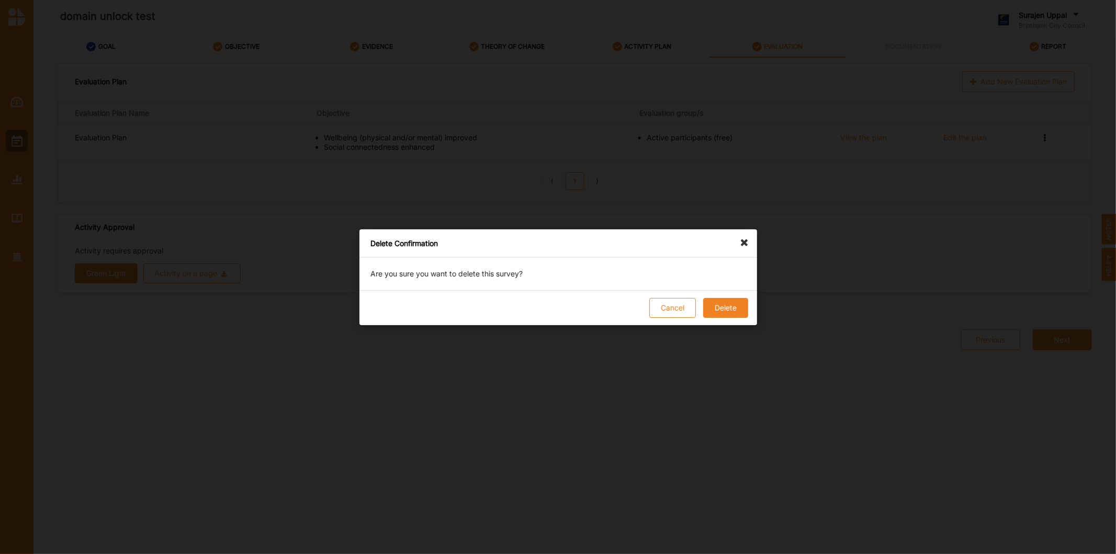
click at [724, 306] on button "Delete" at bounding box center [725, 308] width 45 height 20
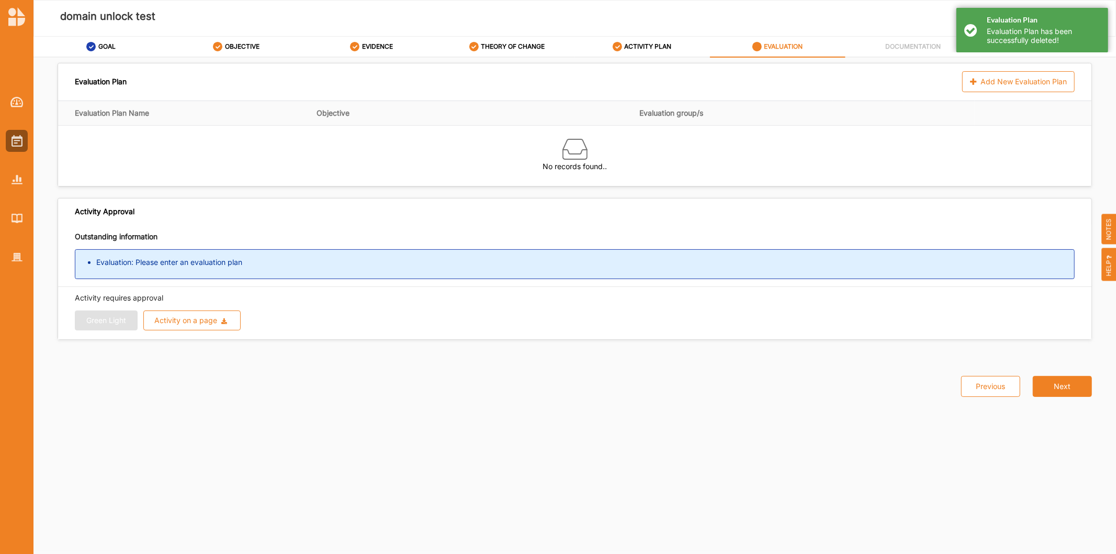
click at [964, 30] on div "Evaluation Plan Evaluation Plan has been successfully deleted!" at bounding box center [1033, 30] width 152 height 44
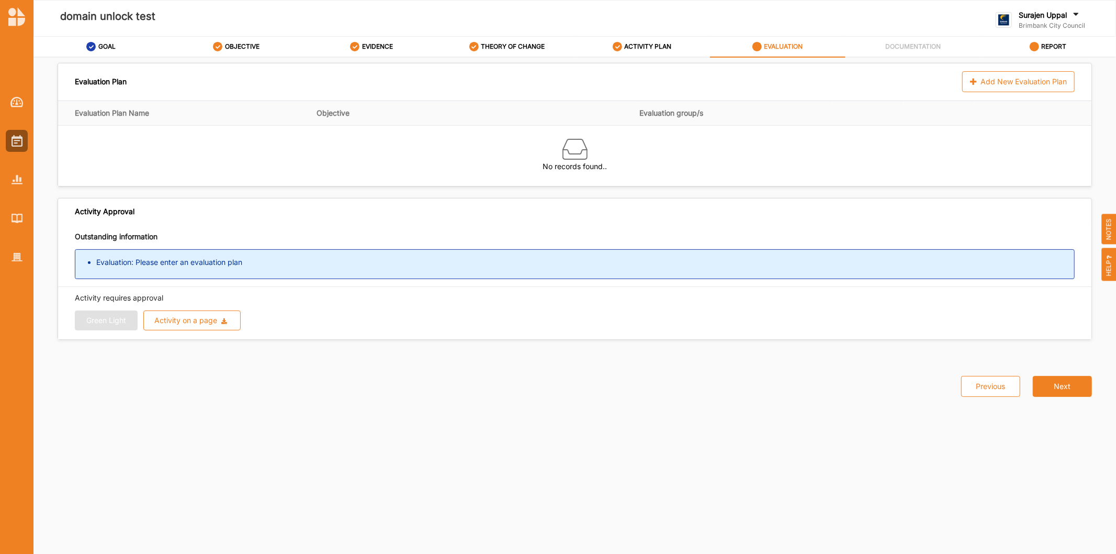
click at [14, 128] on div at bounding box center [16, 171] width 33 height 194
click at [12, 139] on img at bounding box center [17, 141] width 11 height 12
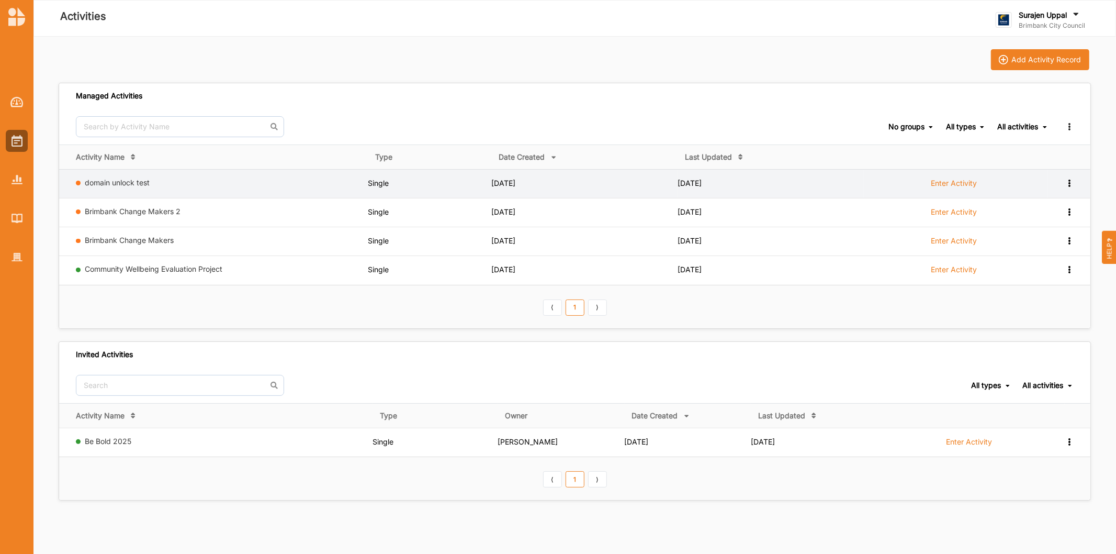
click at [1071, 185] on div "View Report View Team Add to group Remove" at bounding box center [1061, 183] width 26 height 10
click at [1026, 261] on div "Remove" at bounding box center [1043, 257] width 46 height 7
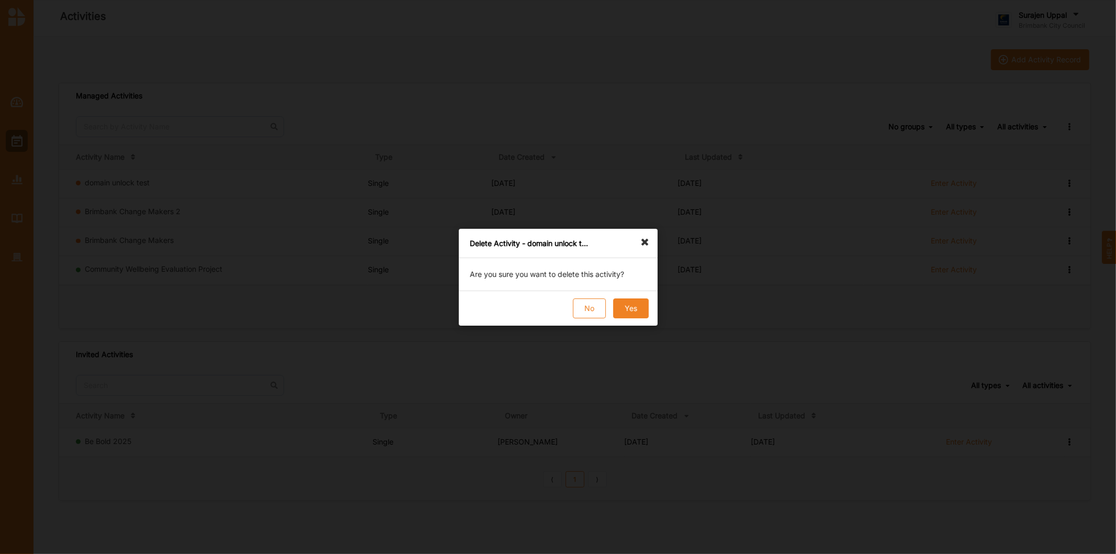
click at [629, 310] on button "Yes" at bounding box center [631, 308] width 36 height 20
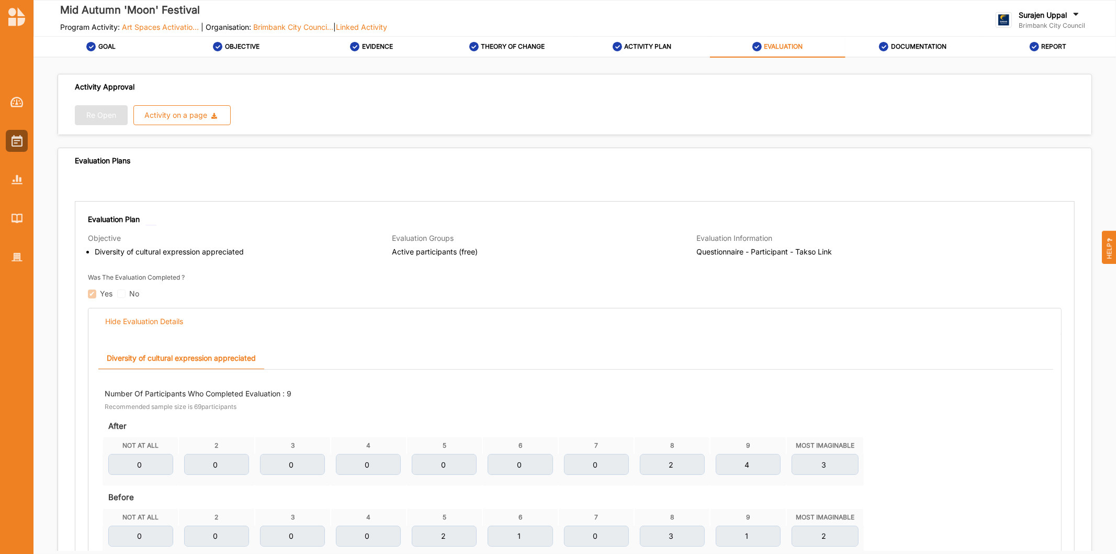
scroll to position [61, 0]
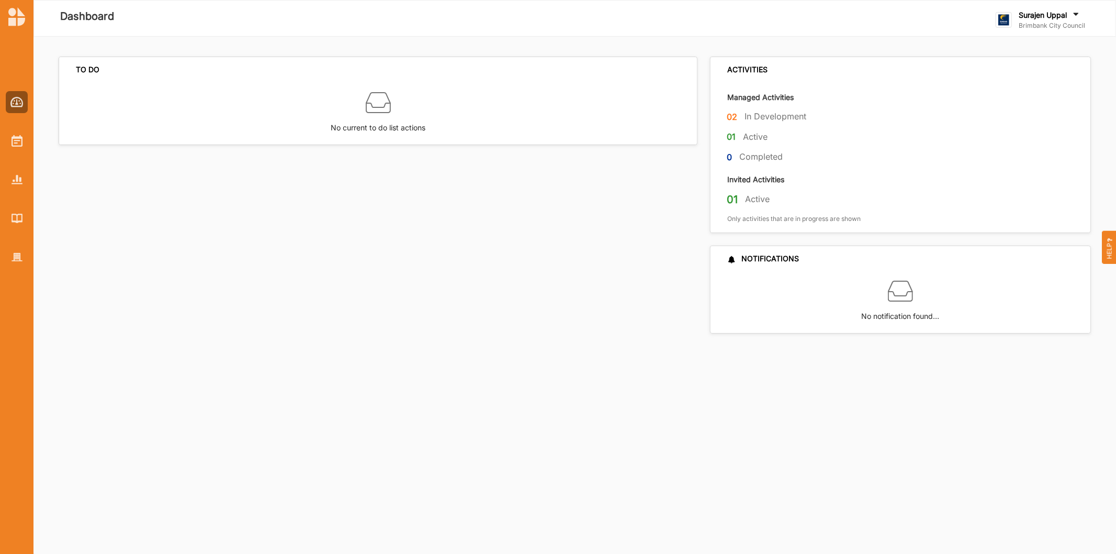
click at [1039, 25] on label "Brimbank City Council" at bounding box center [1052, 25] width 66 height 8
click at [1017, 133] on div "Log Out" at bounding box center [1050, 129] width 91 height 9
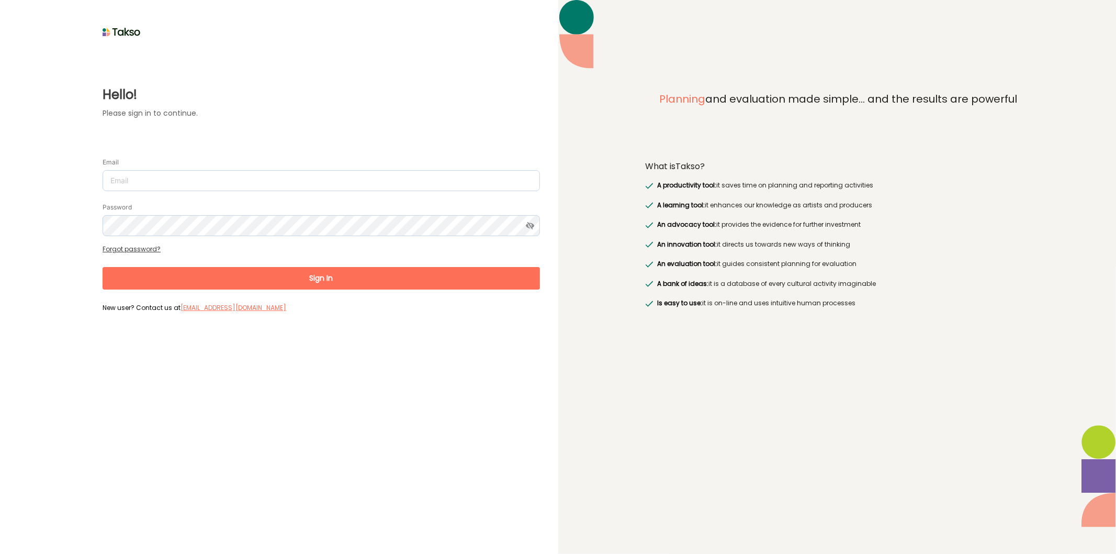
click at [243, 193] on form "Email Password Forgot password? Sign In New user? Contact us at [EMAIL_ADDRESS]…" at bounding box center [322, 230] width 438 height 169
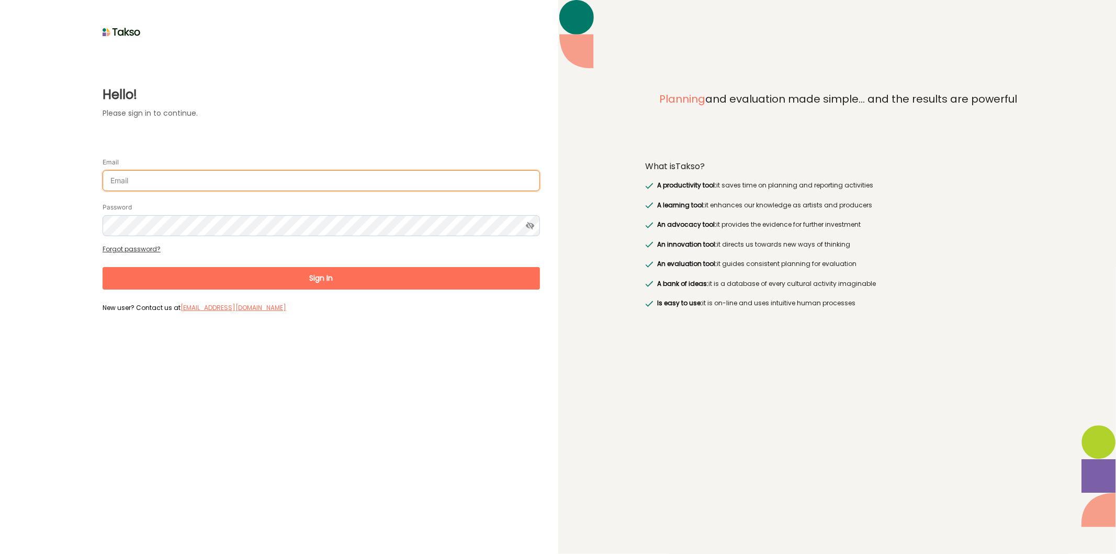
click at [263, 181] on input "Email" at bounding box center [322, 180] width 438 height 21
type input "[PERSON_NAME][EMAIL_ADDRESS][DOMAIN_NAME]"
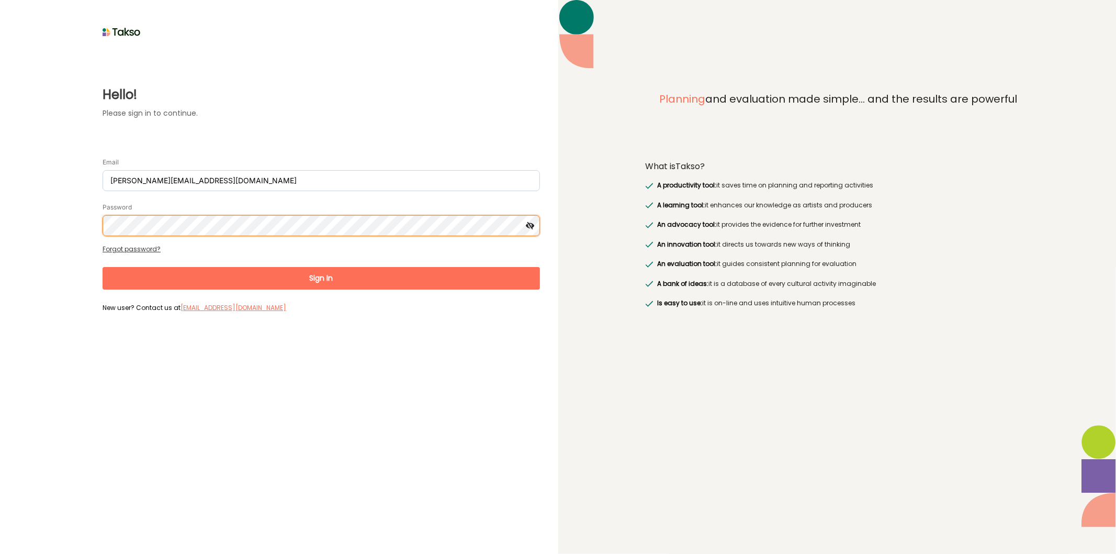
click at [103, 267] on button "Sign In" at bounding box center [322, 278] width 438 height 23
